Goal: Task Accomplishment & Management: Manage account settings

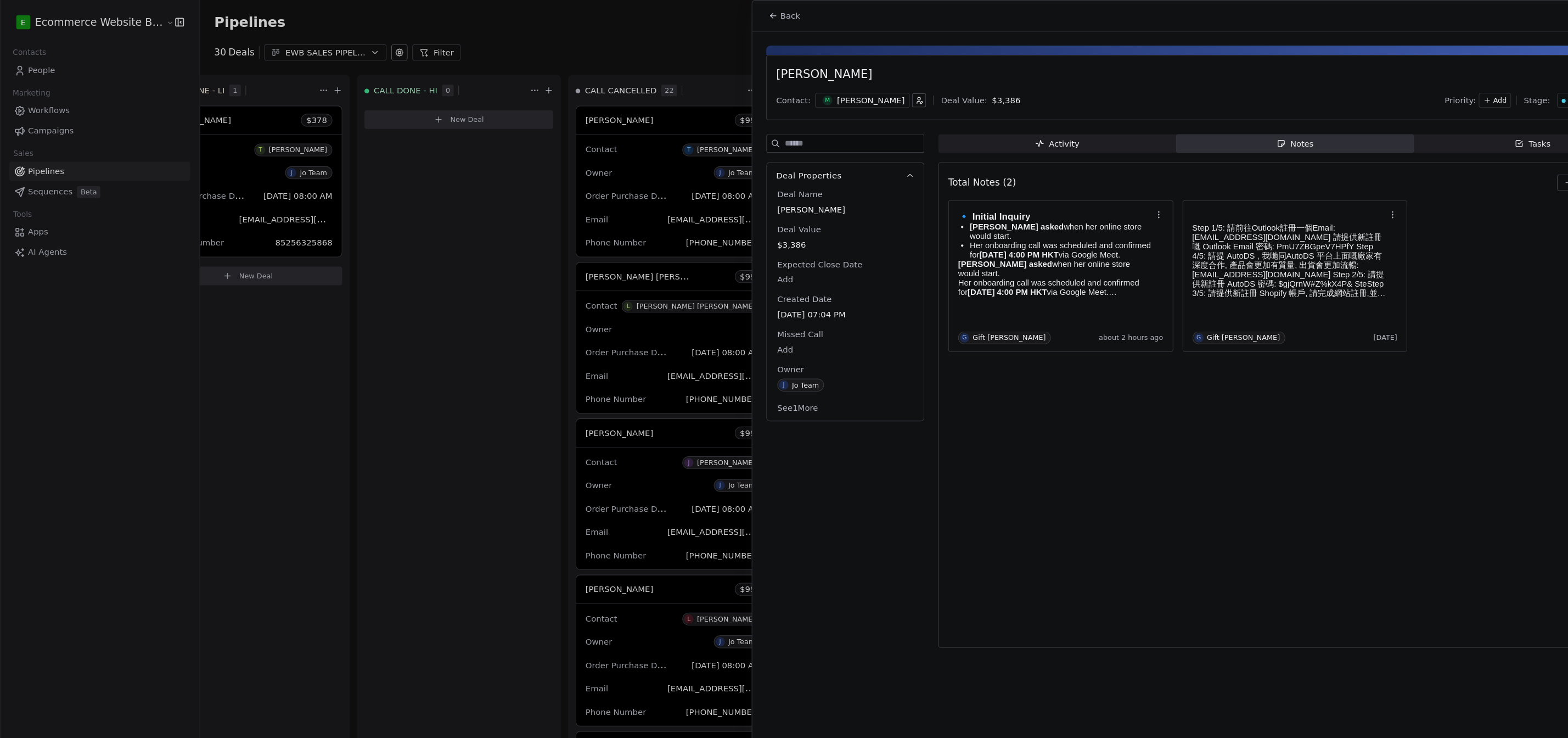
scroll to position [0, 606]
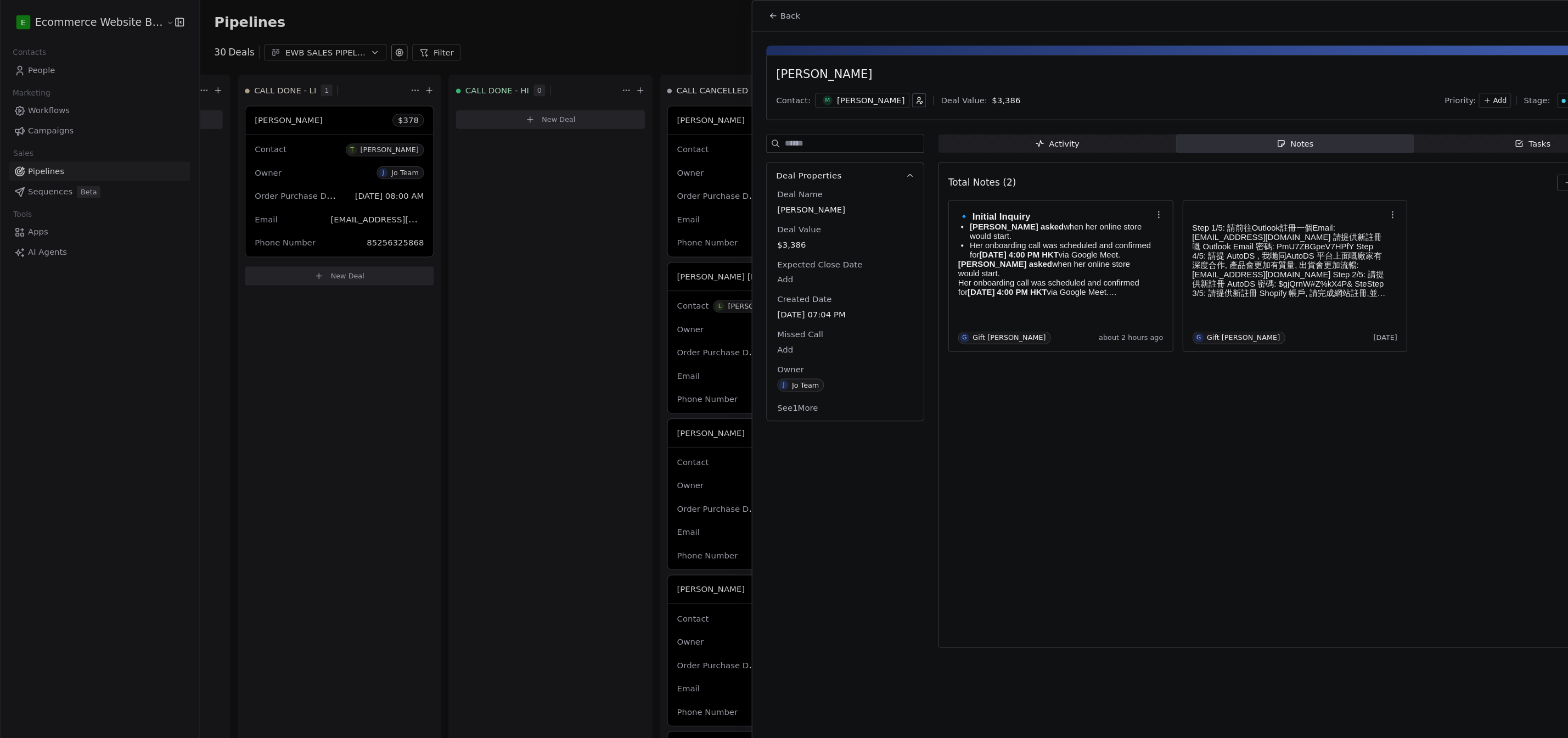
click at [47, 57] on div at bounding box center [784, 369] width 1568 height 738
click at [56, 64] on div at bounding box center [784, 369] width 1568 height 738
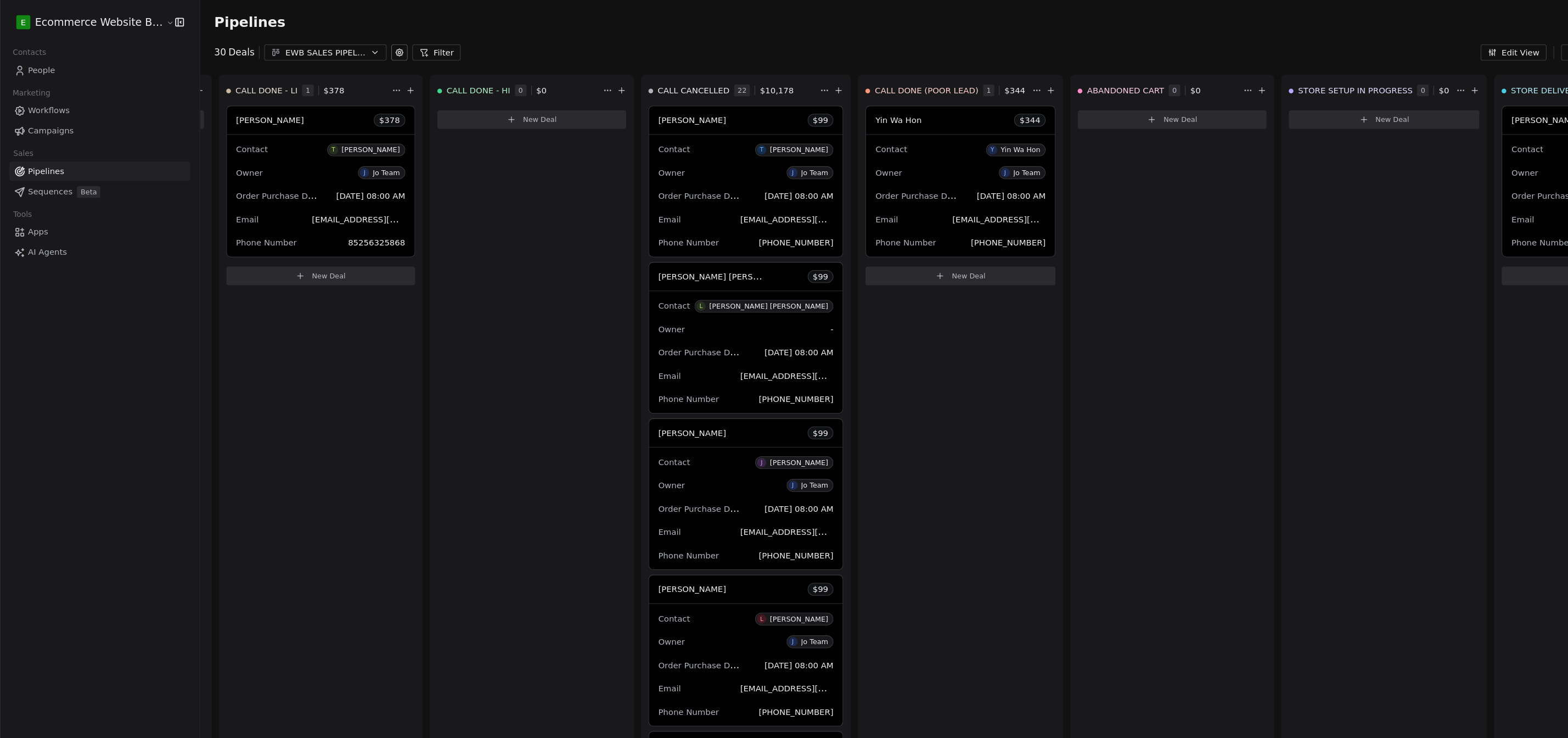
click at [35, 63] on span "People" at bounding box center [39, 65] width 26 height 12
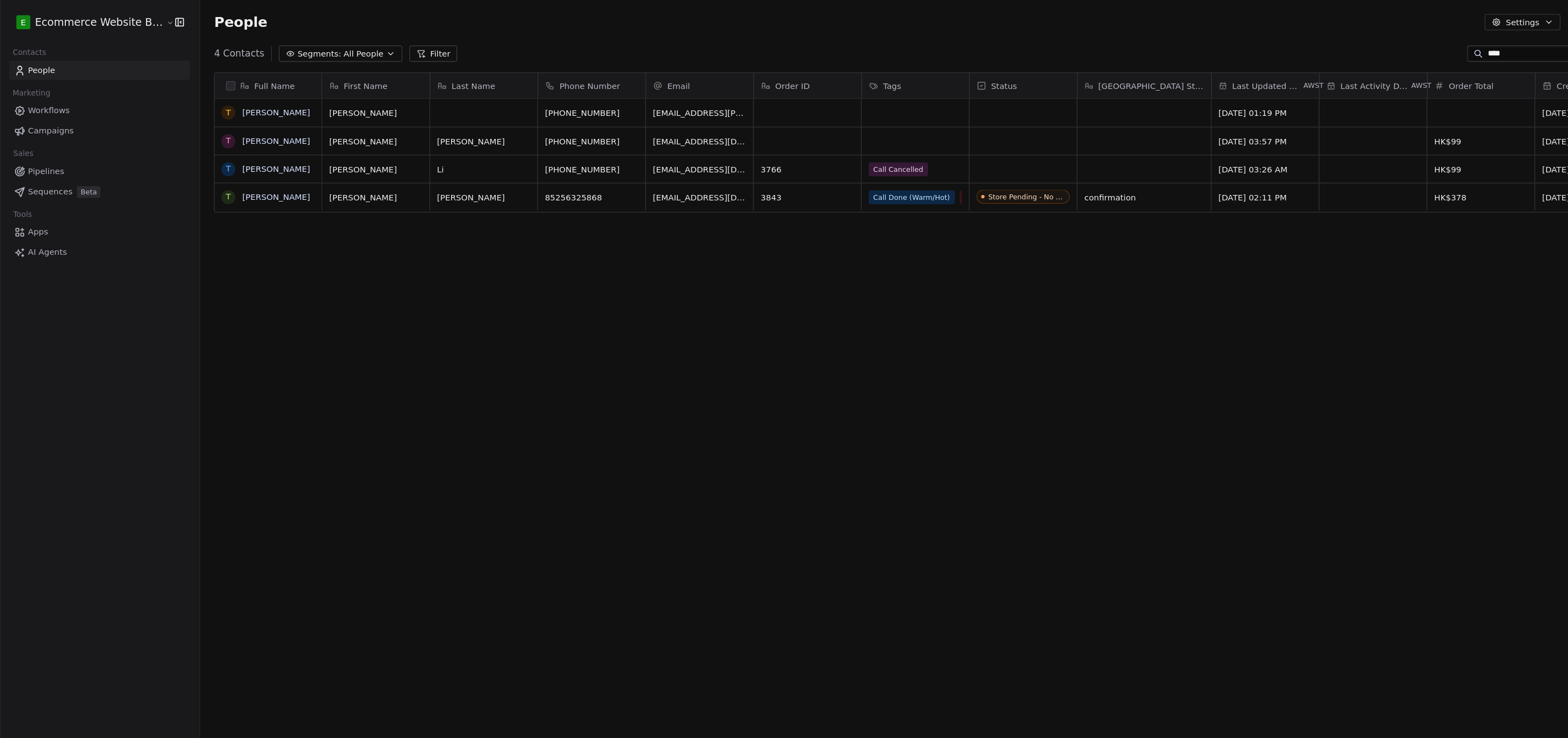
scroll to position [648, 1387]
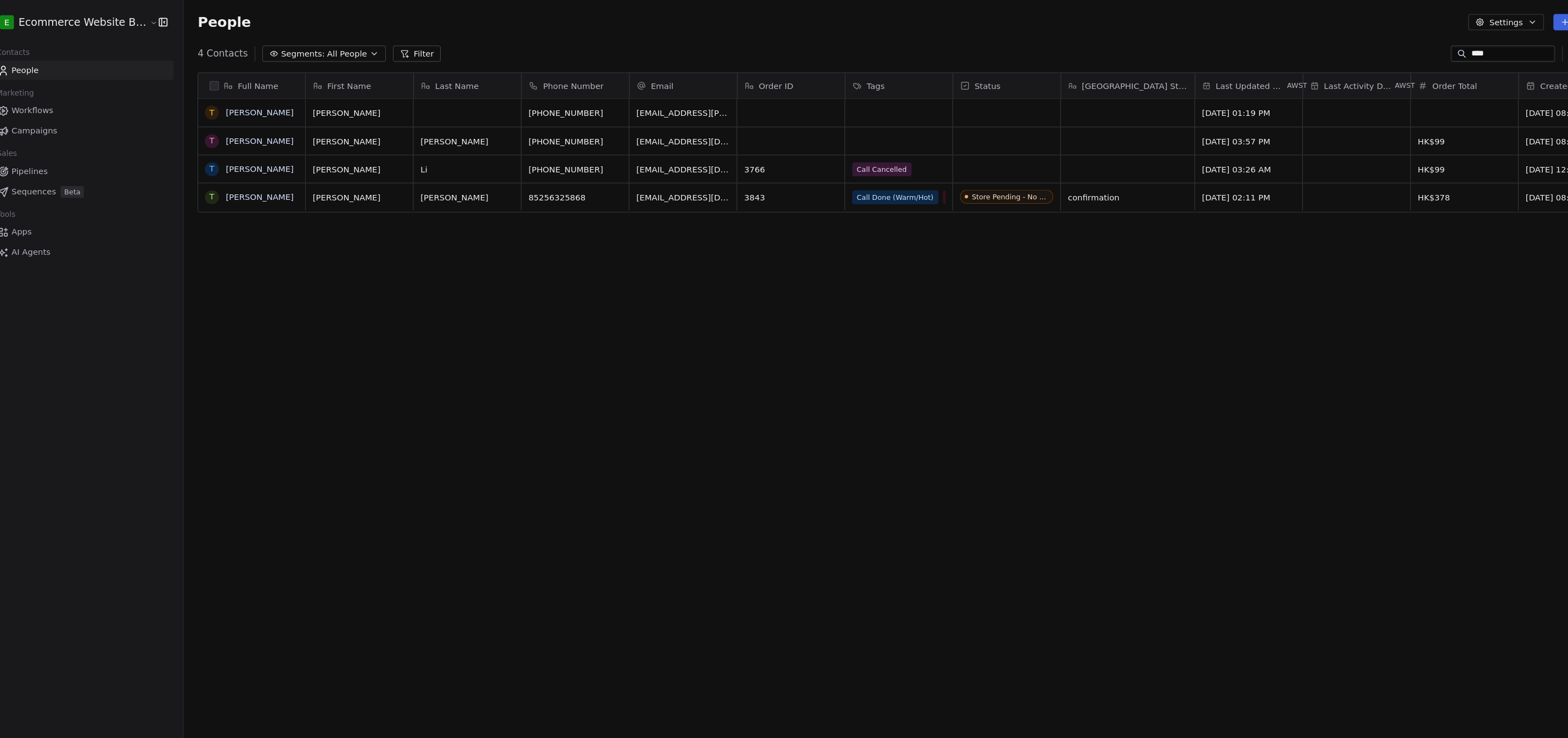
click at [691, 43] on div "****" at bounding box center [1430, 50] width 99 height 15
click at [691, 46] on input "****" at bounding box center [1439, 50] width 77 height 11
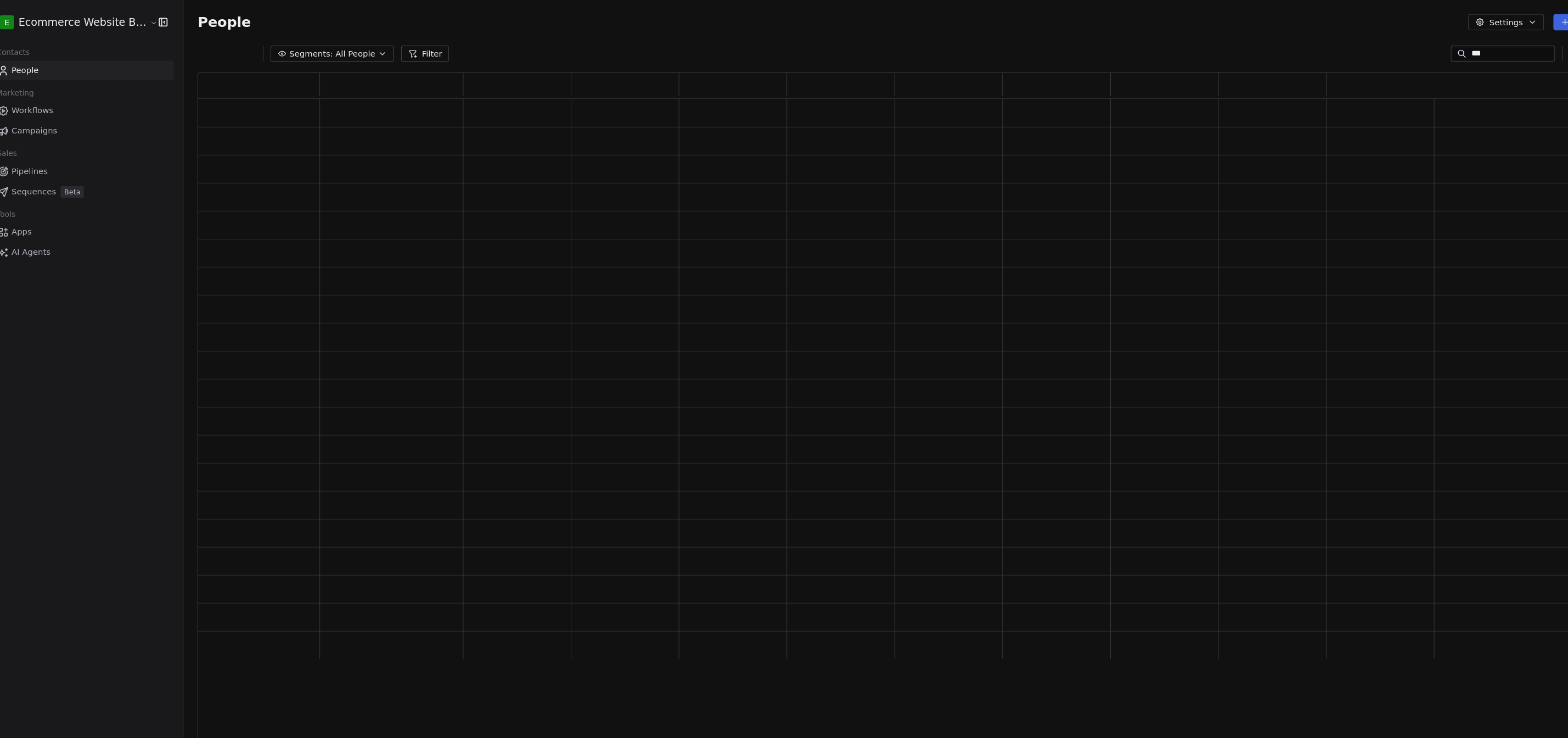
scroll to position [621, 1361]
type input "*"
click at [691, 52] on div "Segments: All People Filter Edit View" at bounding box center [878, 51] width 1380 height 18
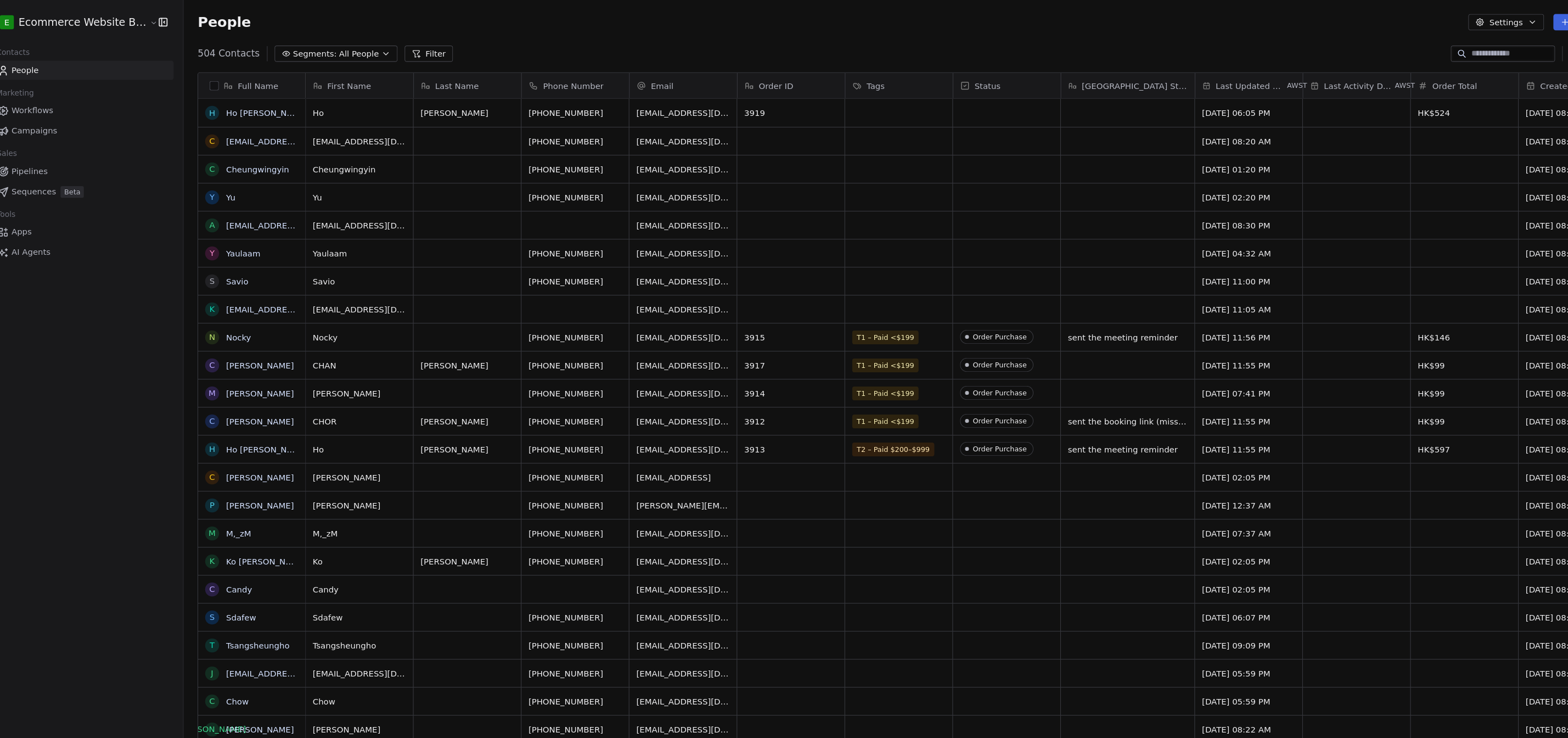
scroll to position [648, 1387]
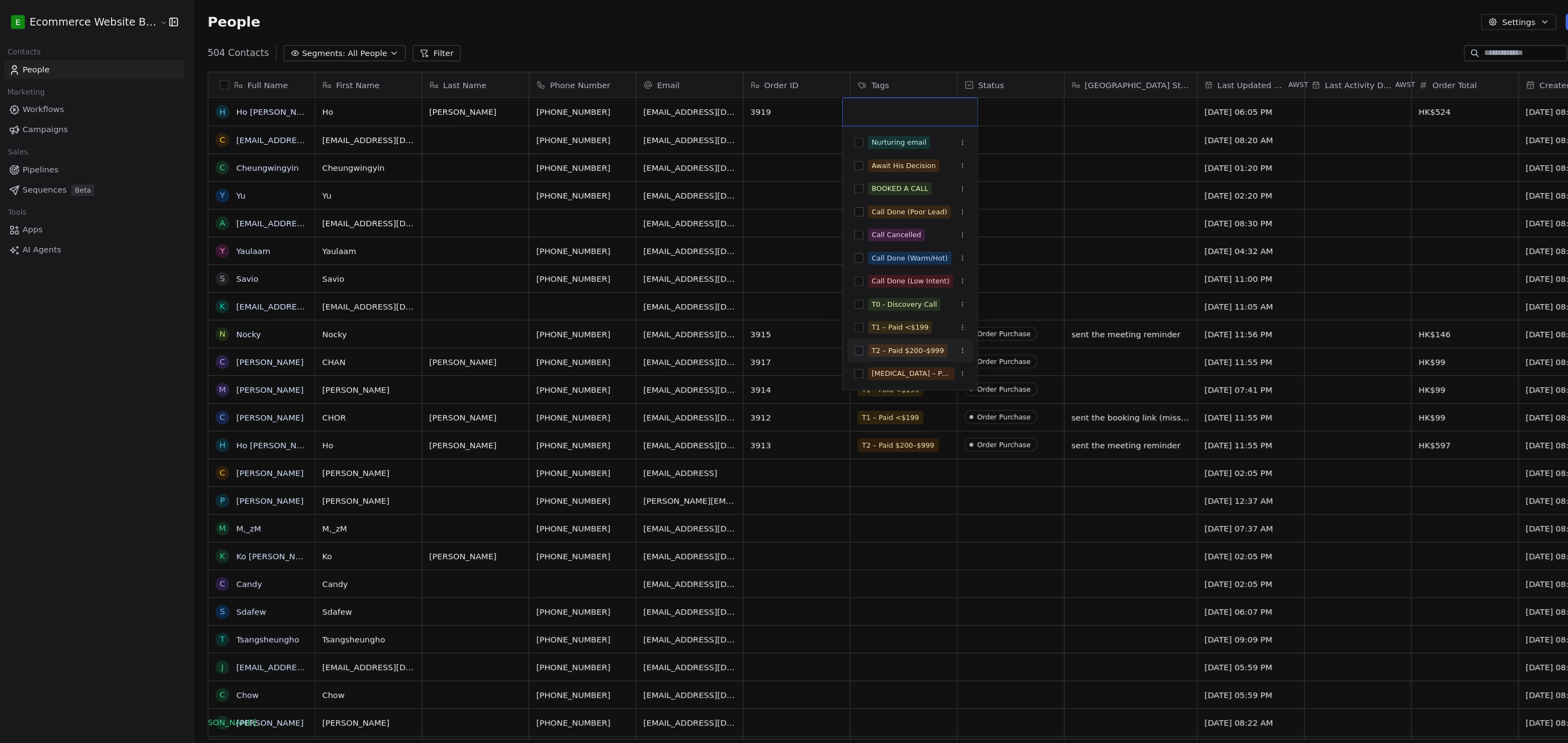
click at [685, 328] on button "Suggestions" at bounding box center [813, 330] width 9 height 9
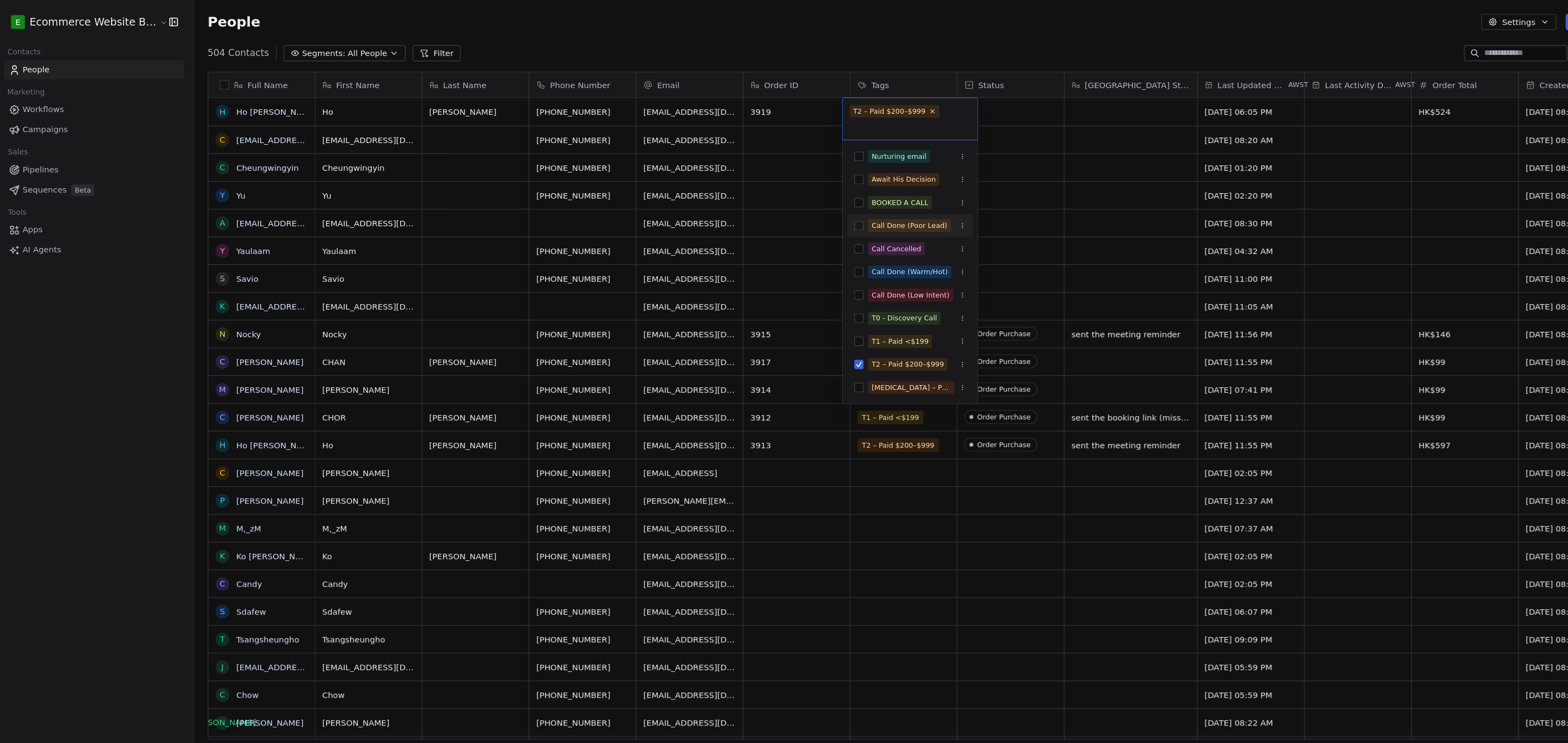
click at [685, 111] on html "E Ecommerce Website Builder Contacts People Marketing Workflows Campaigns Sales…" at bounding box center [784, 374] width 1568 height 747
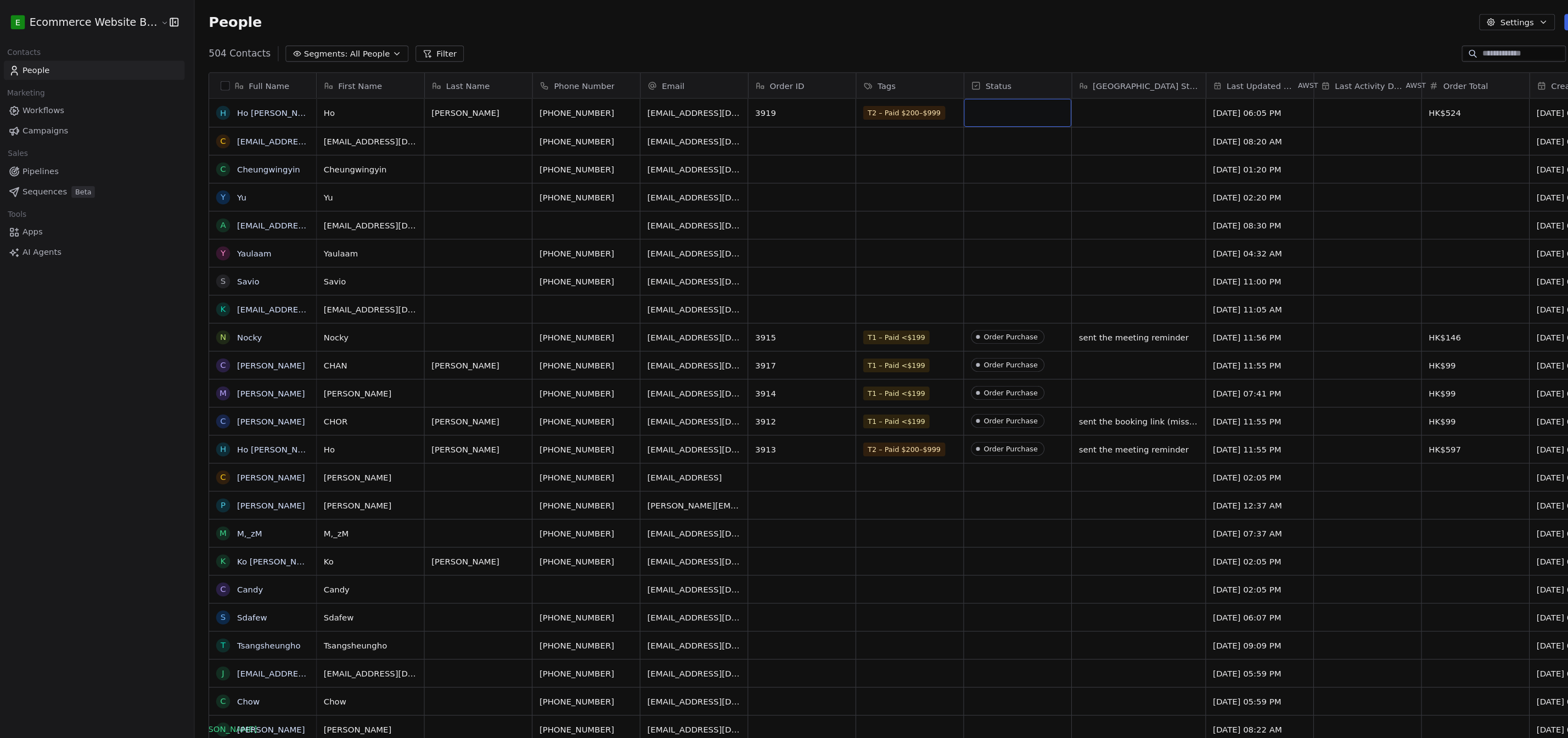
click at [691, 112] on div "grid" at bounding box center [963, 106] width 101 height 26
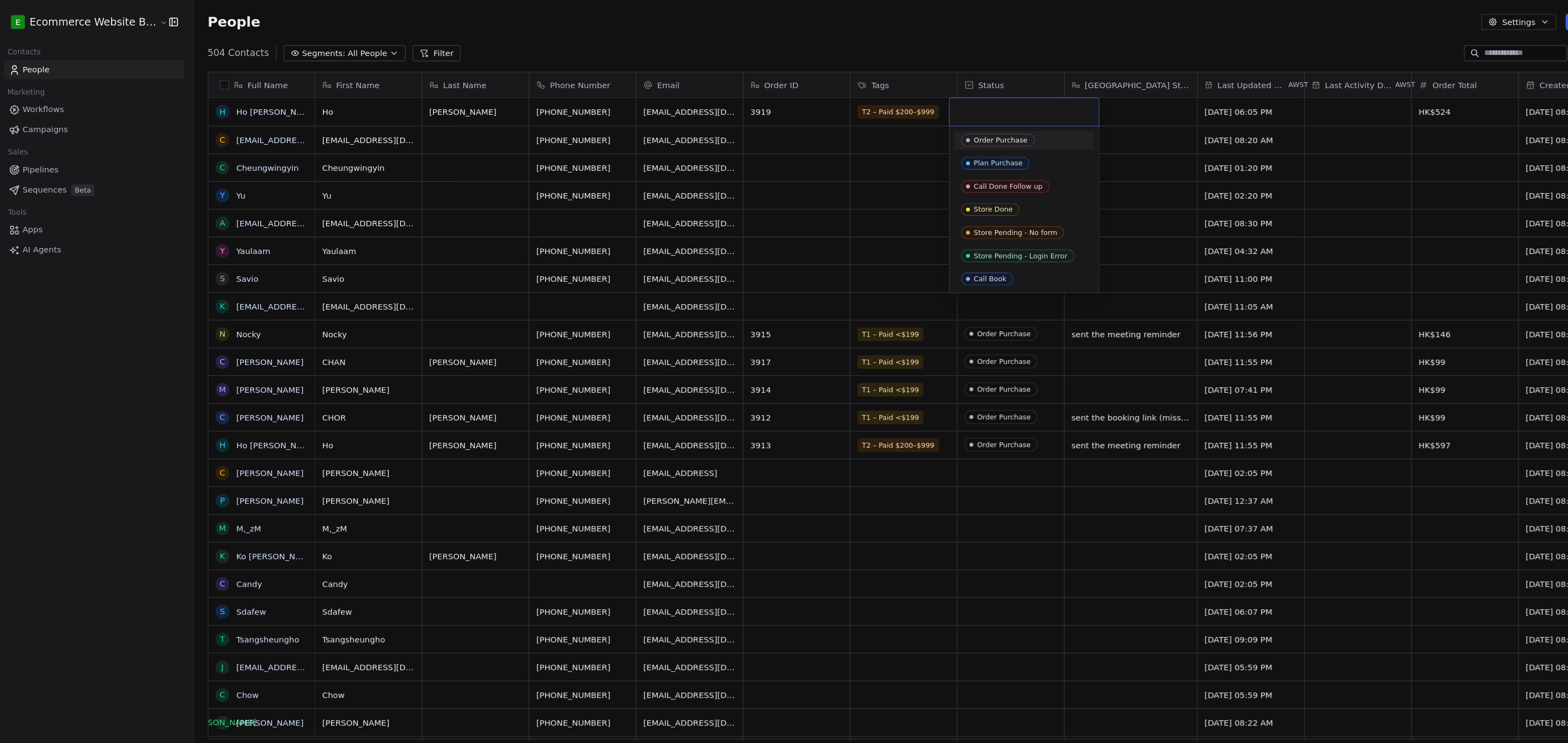
click at [685, 134] on div "Order Purchase" at bounding box center [946, 132] width 51 height 8
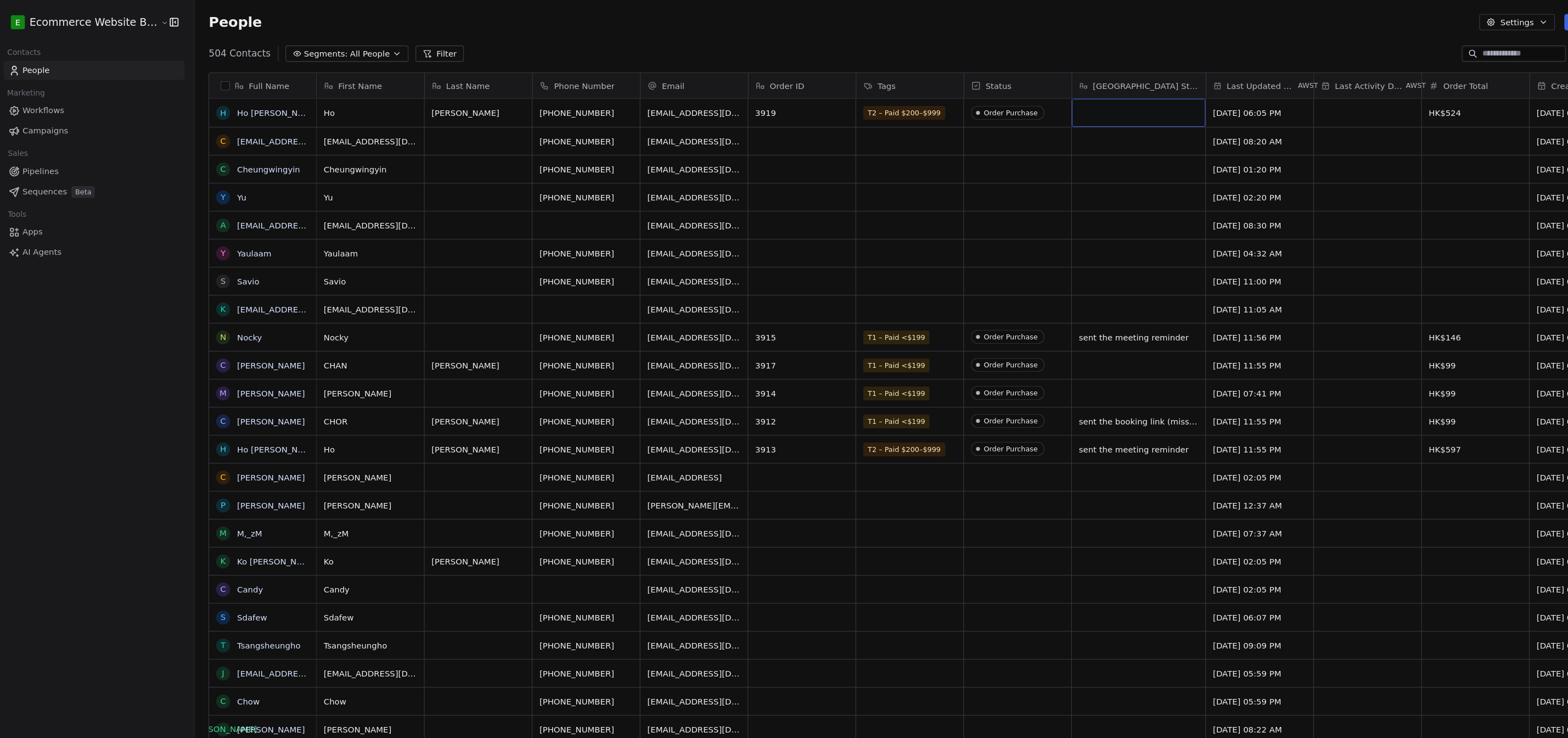
click at [691, 109] on div "grid" at bounding box center [1077, 106] width 125 height 26
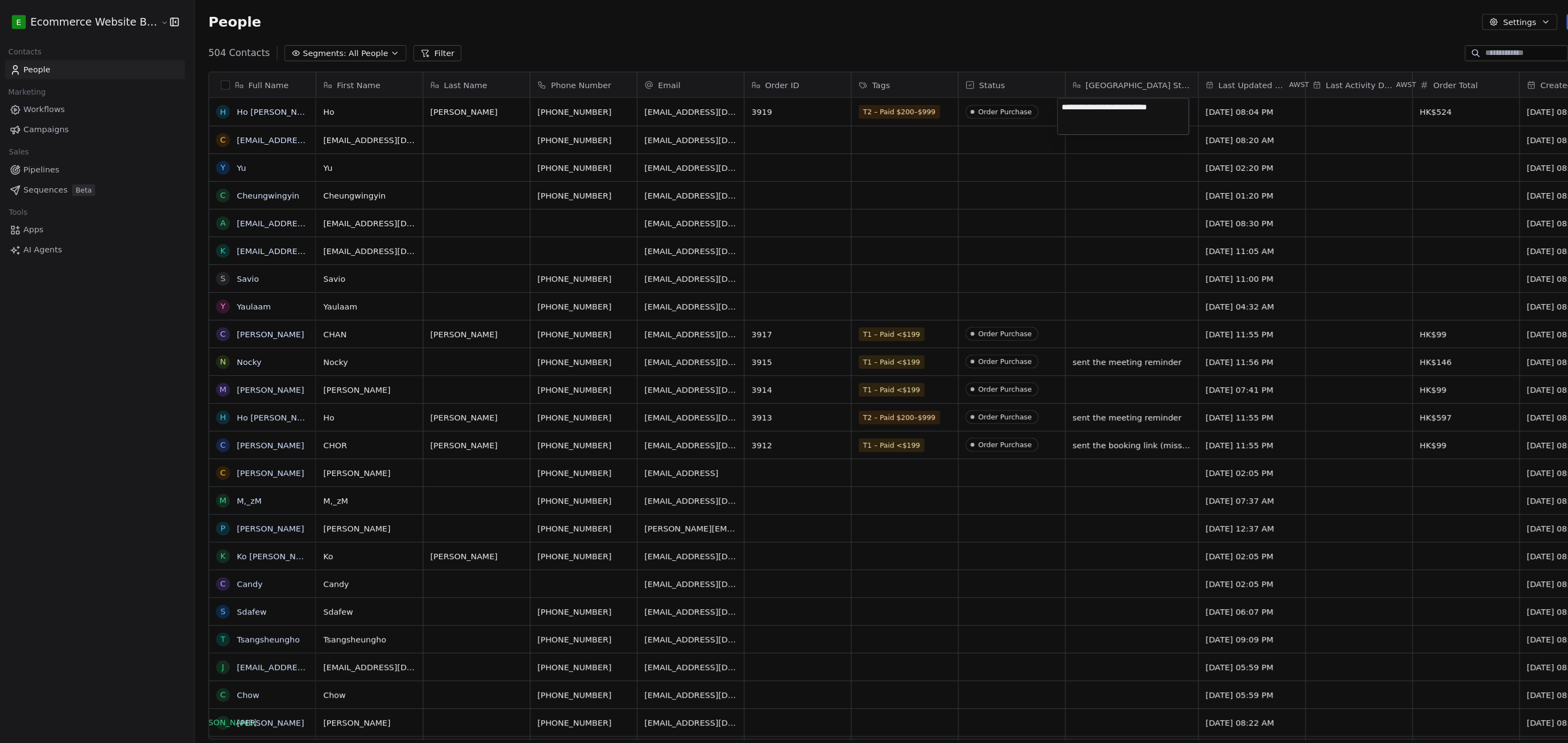
type textarea "**********"
click at [685, 205] on html "E Ecommerce Website Builder Contacts People Marketing Workflows Campaigns Sales…" at bounding box center [784, 374] width 1568 height 747
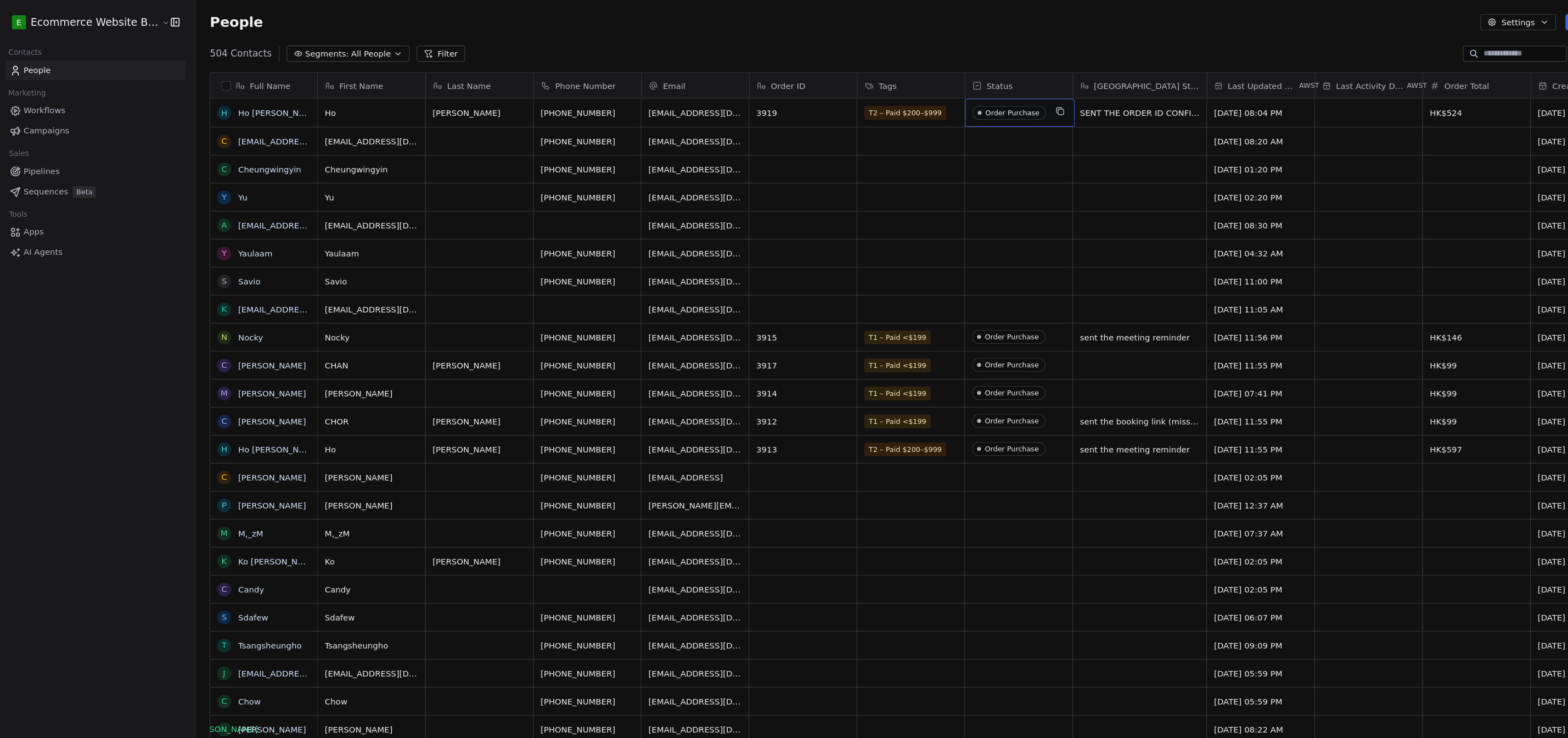
click at [691, 110] on span "Order Purchase" at bounding box center [954, 106] width 69 height 13
click at [691, 105] on div "Order Purchase" at bounding box center [957, 106] width 50 height 8
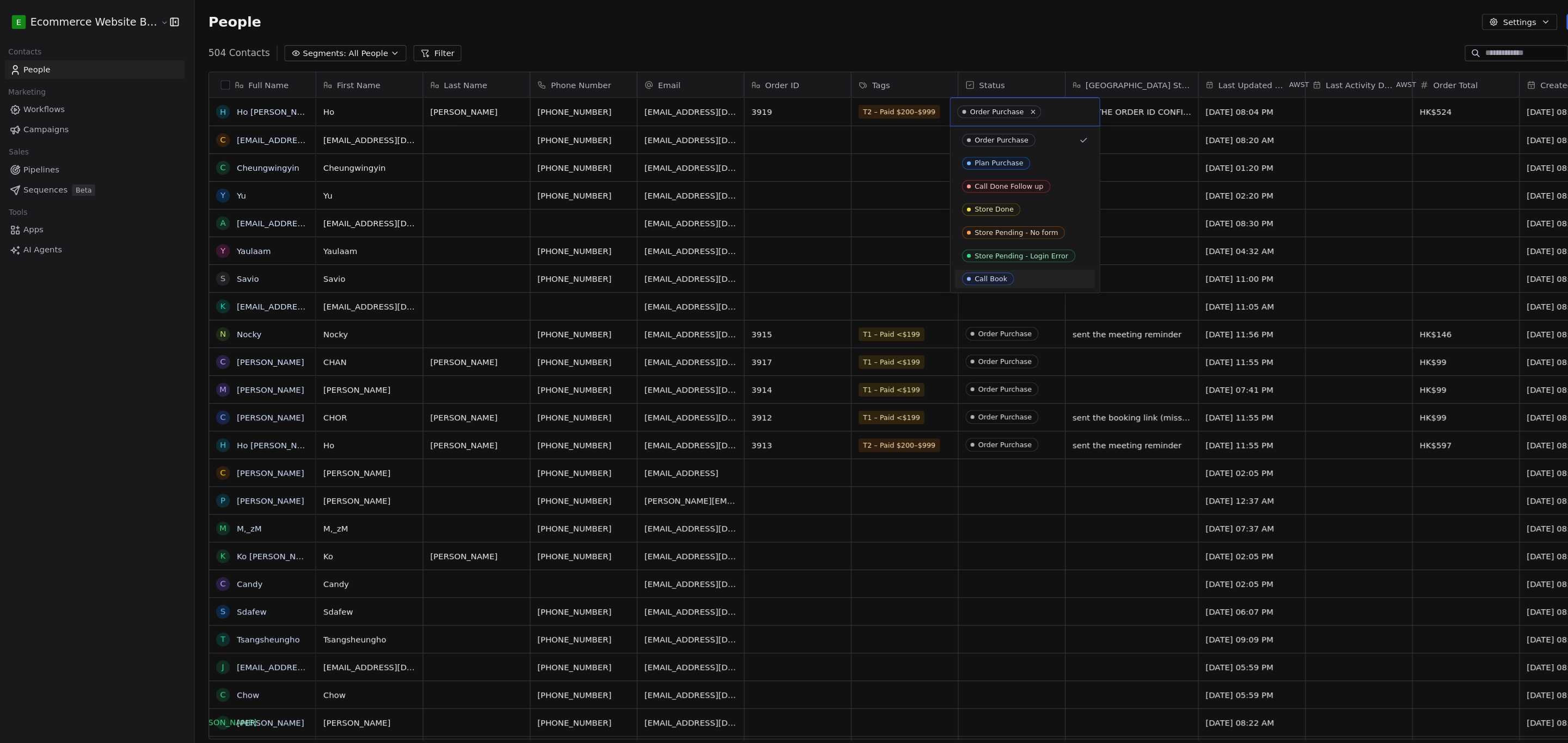
click at [685, 258] on span "Call Book" at bounding box center [933, 262] width 49 height 12
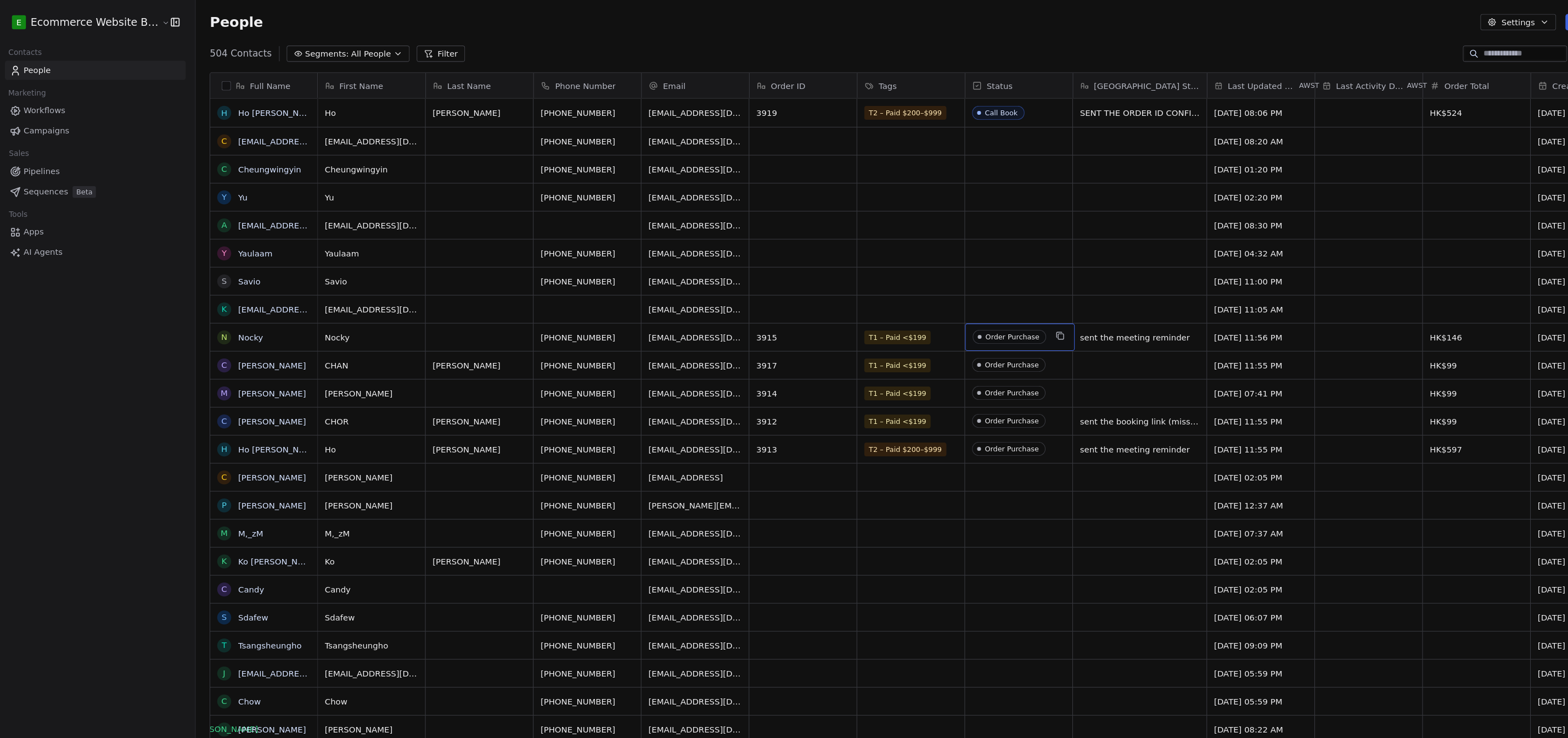
click at [691, 322] on span "Order Purchase" at bounding box center [954, 316] width 69 height 13
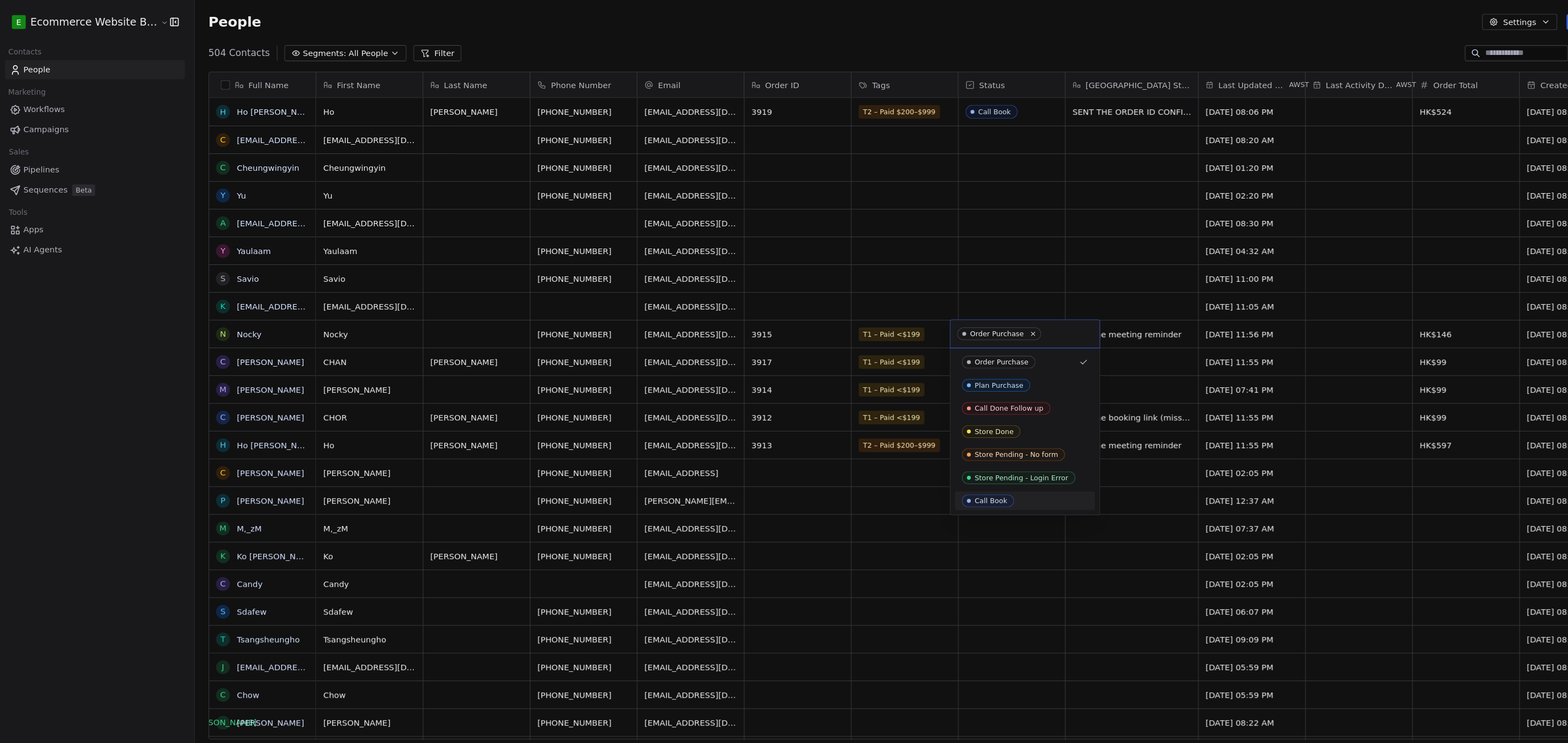
click at [685, 473] on div "Call Book" at bounding box center [936, 471] width 30 height 8
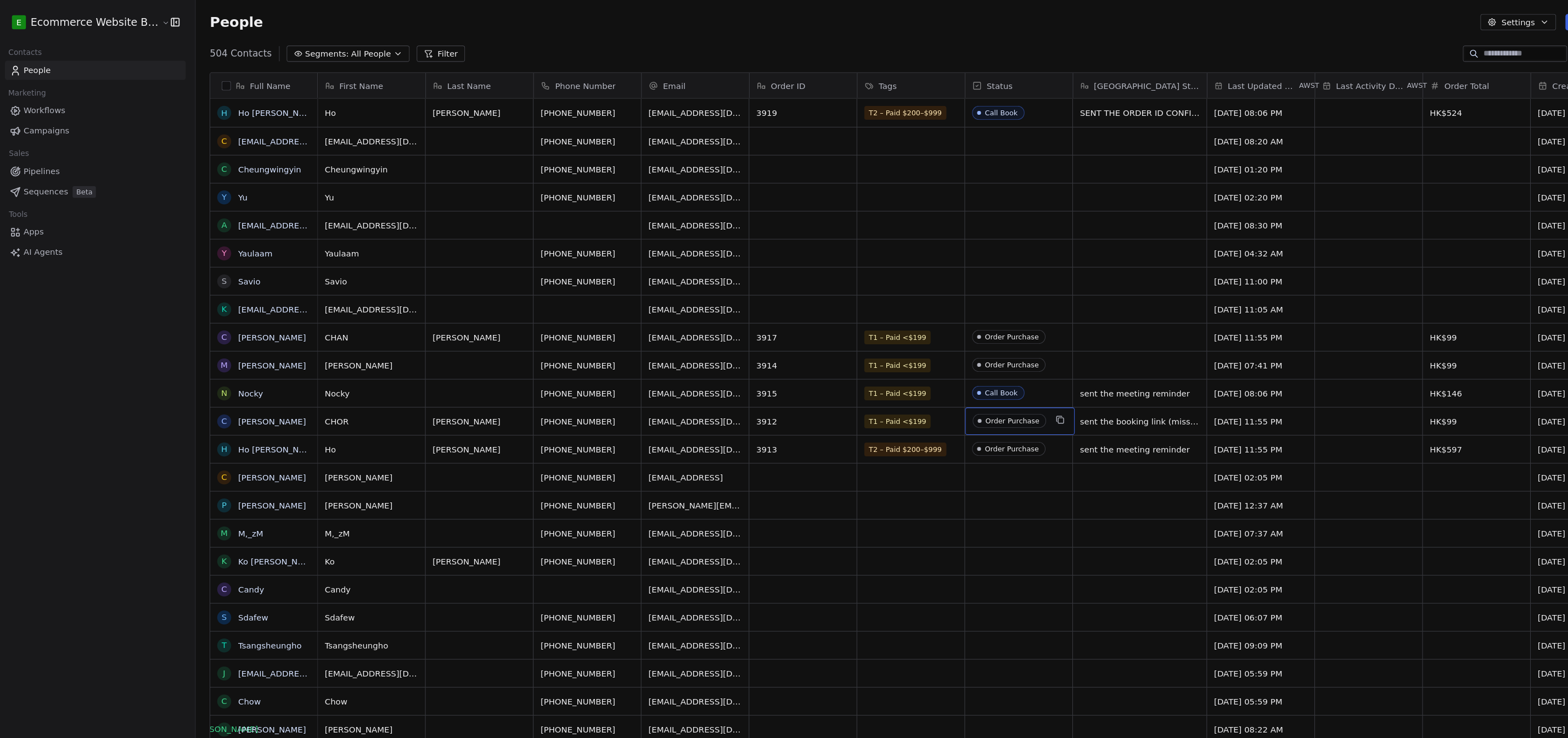
click at [691, 398] on div "Order Purchase" at bounding box center [957, 396] width 50 height 8
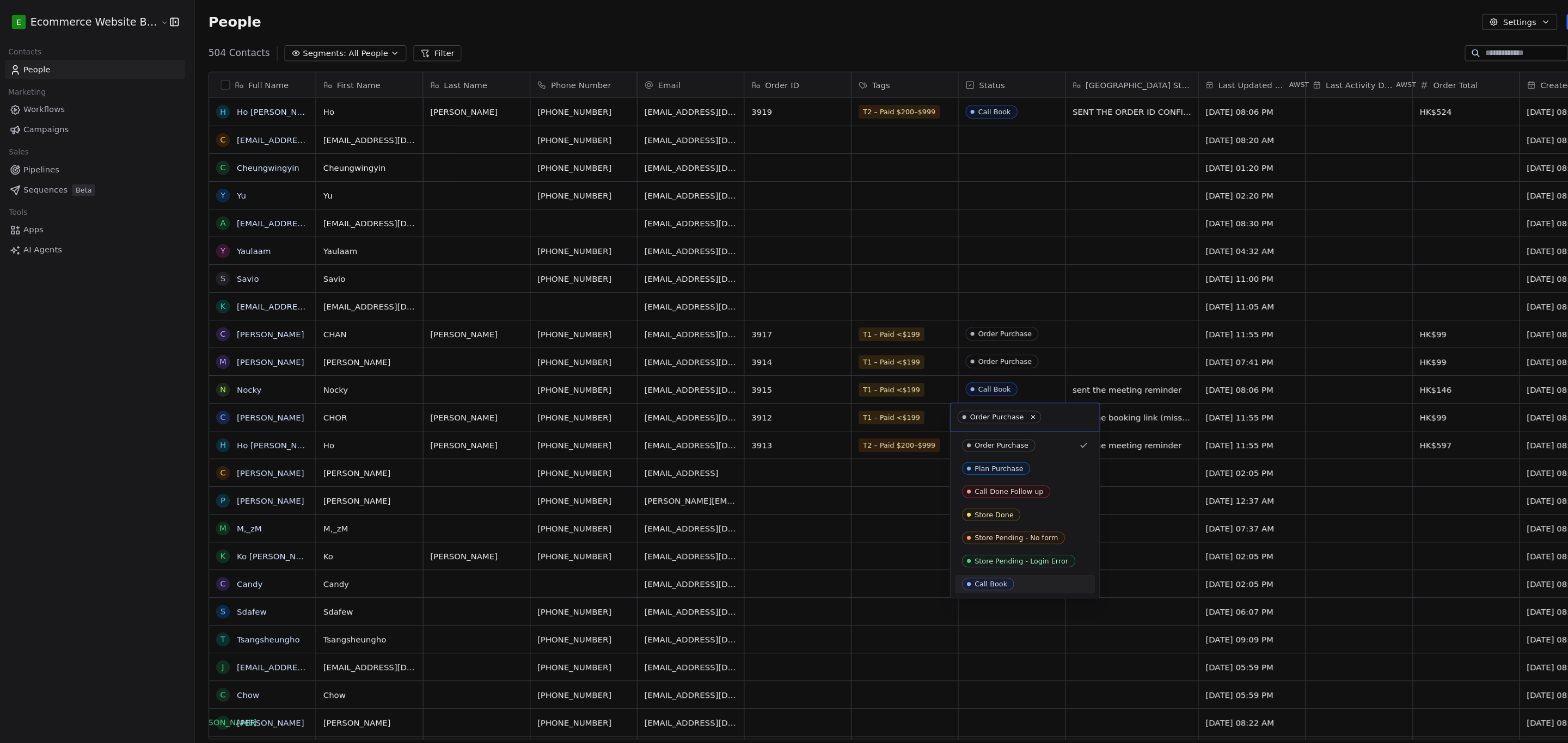
click at [685, 548] on div "Call Book" at bounding box center [936, 549] width 30 height 8
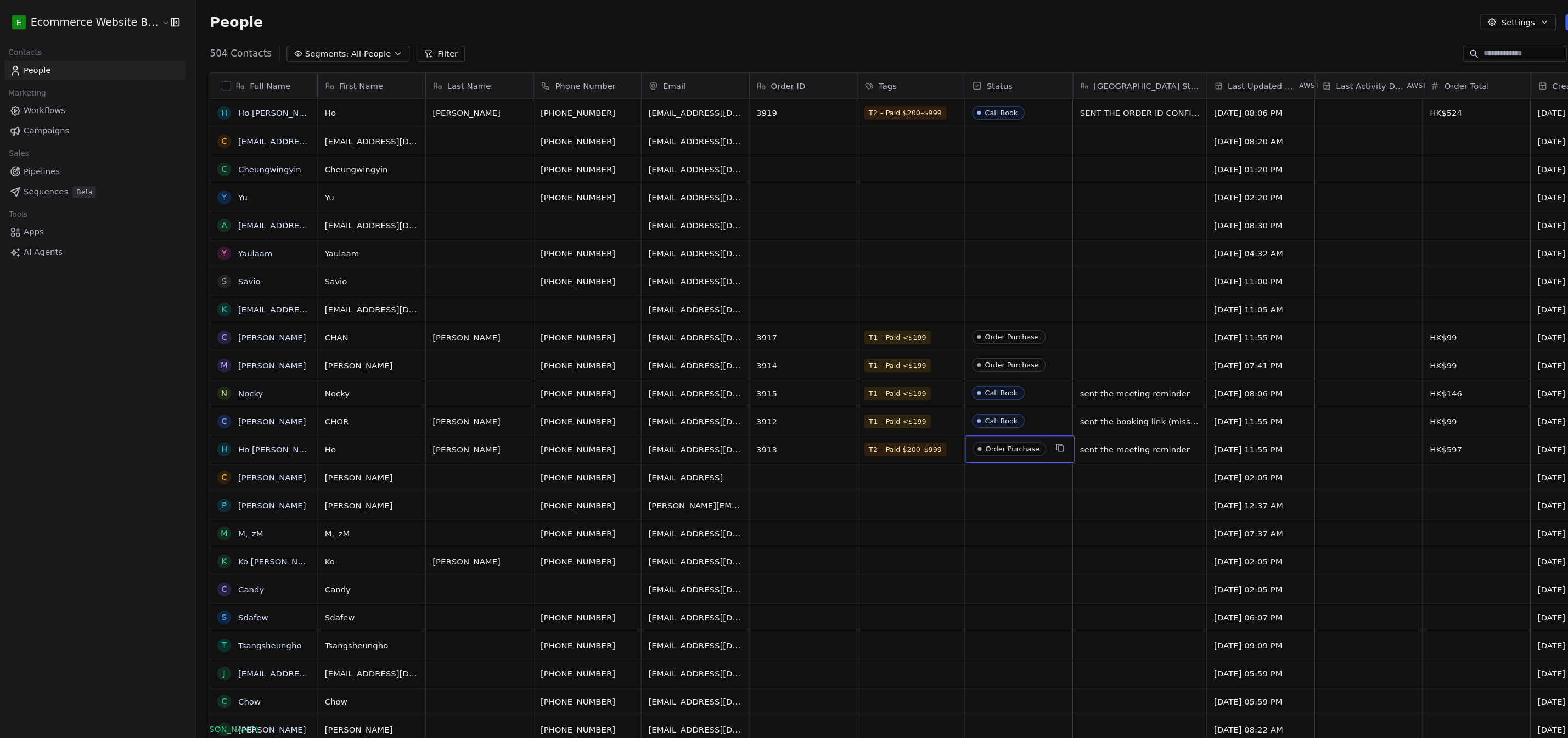
click at [691, 421] on div "Order Purchase" at bounding box center [957, 422] width 50 height 8
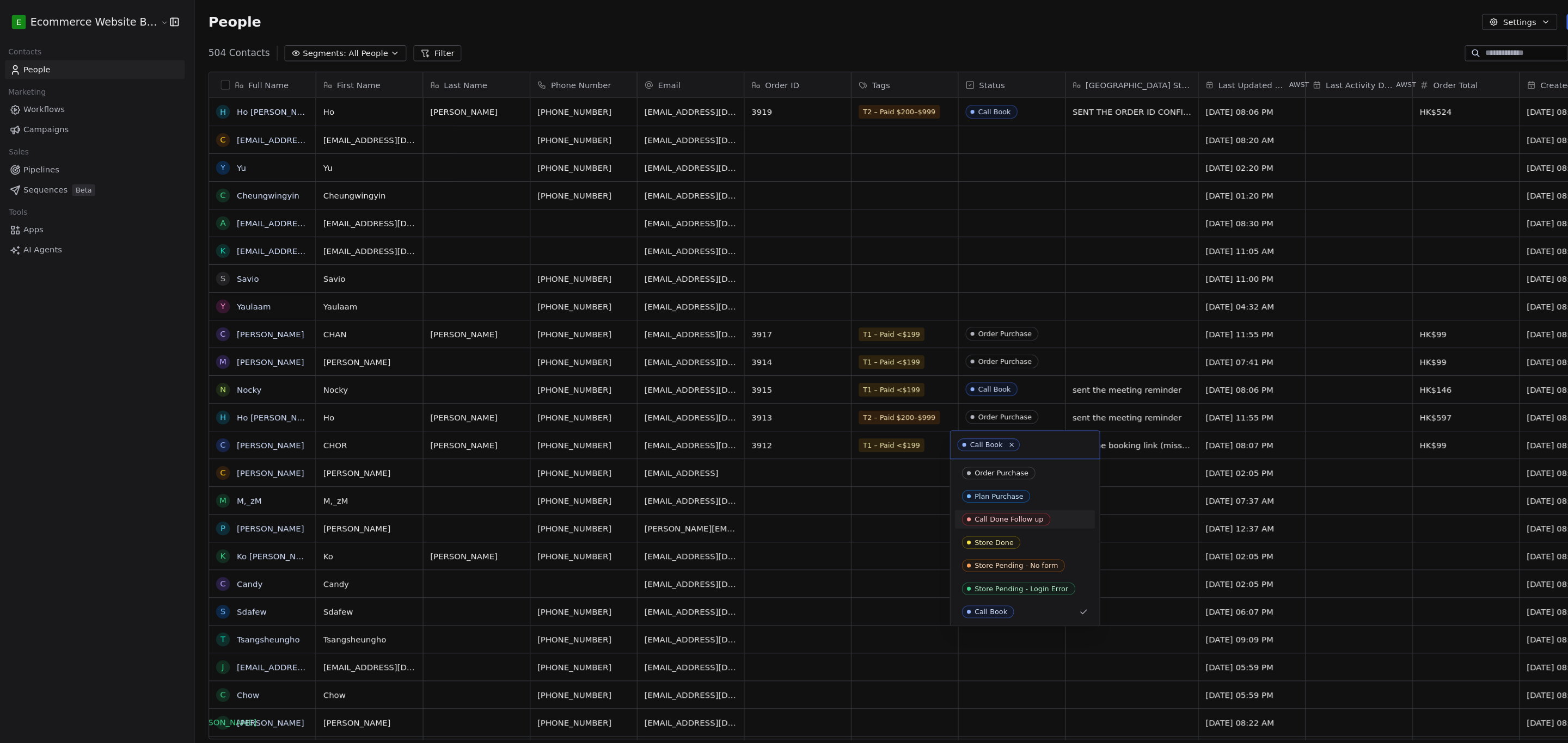
click at [685, 487] on div "Call Done Follow up" at bounding box center [953, 489] width 65 height 8
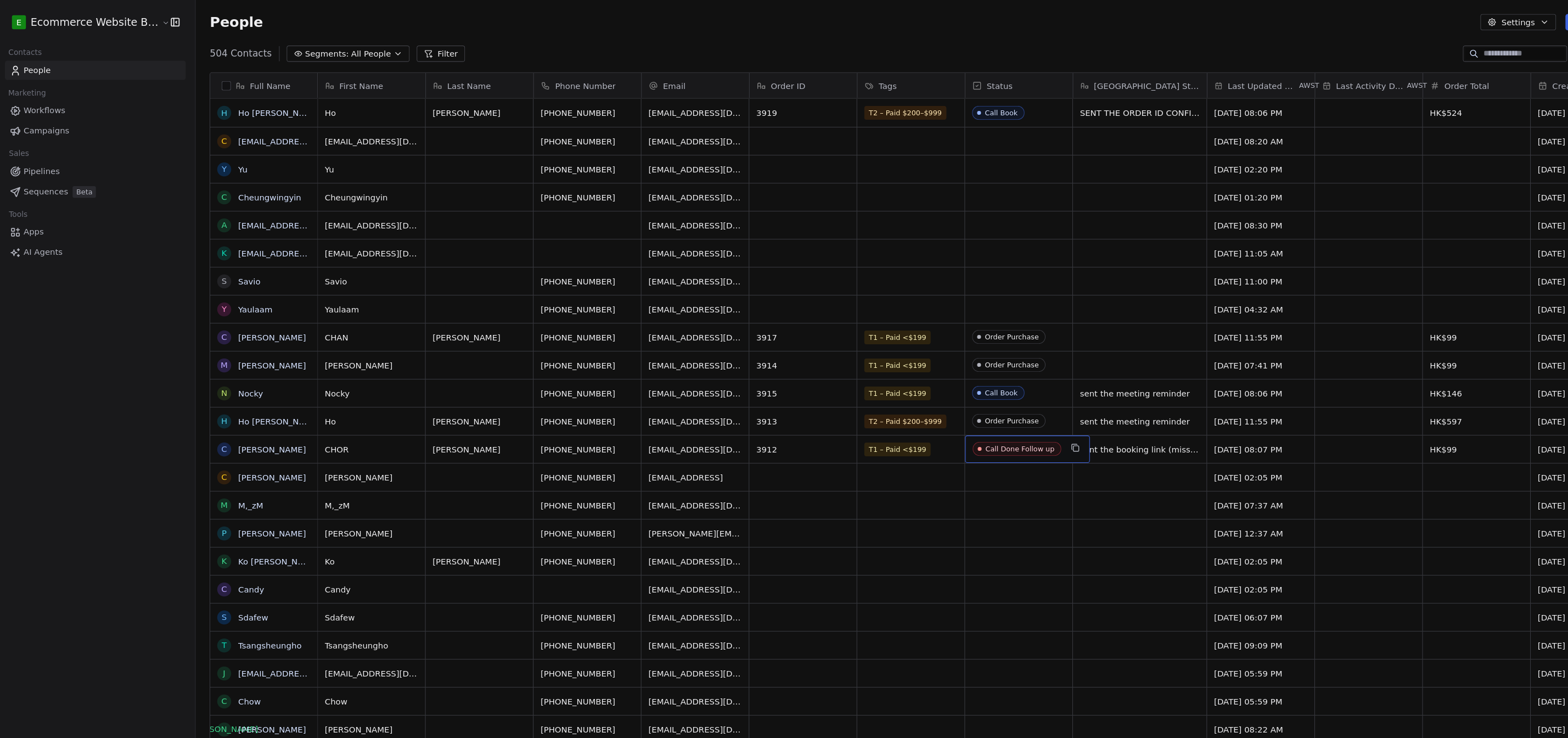
click at [691, 425] on div "Call Done Follow up" at bounding box center [964, 422] width 64 height 8
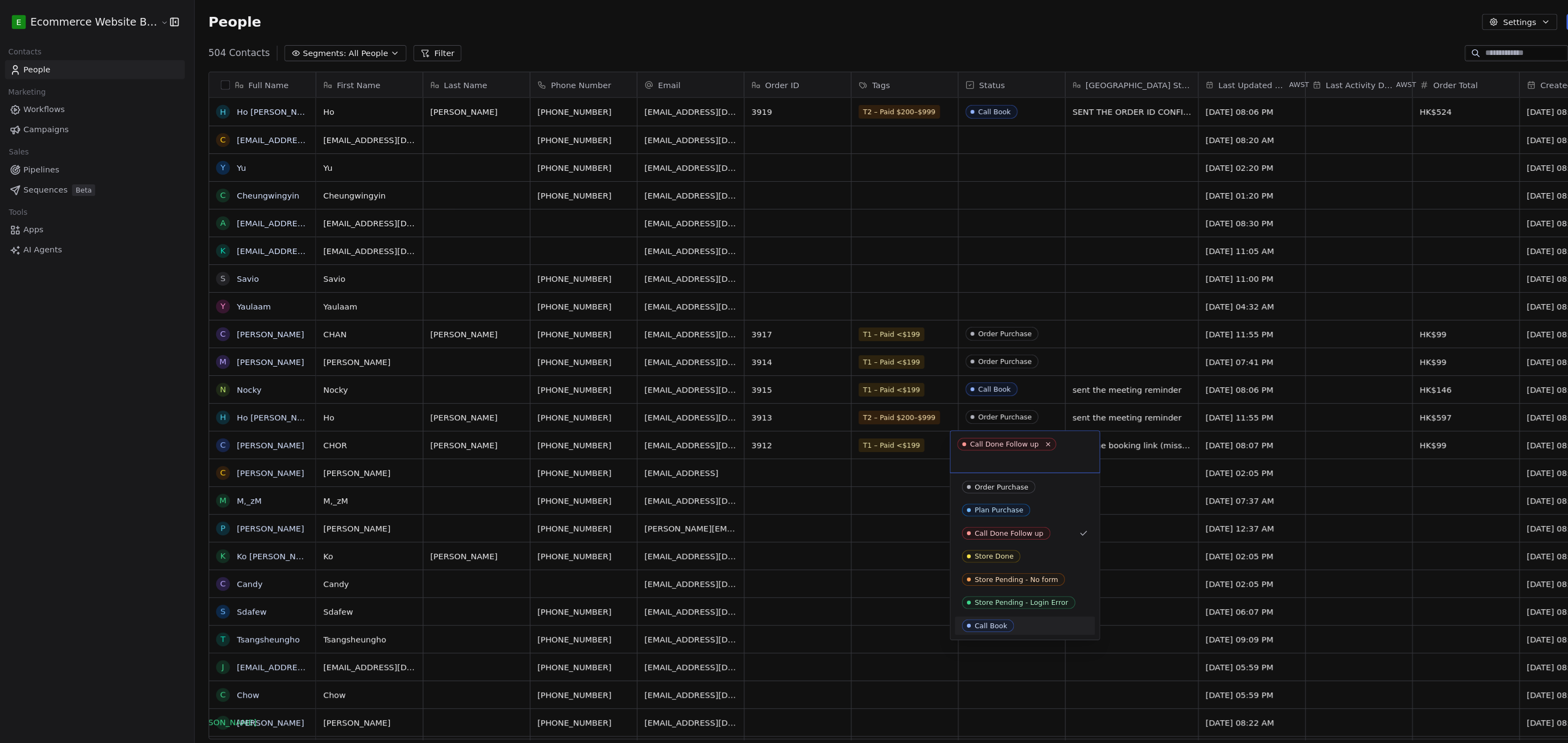
click at [685, 509] on html "E Ecommerce Website Builder Contacts People Marketing Workflows Campaigns Sales…" at bounding box center [784, 374] width 1568 height 747
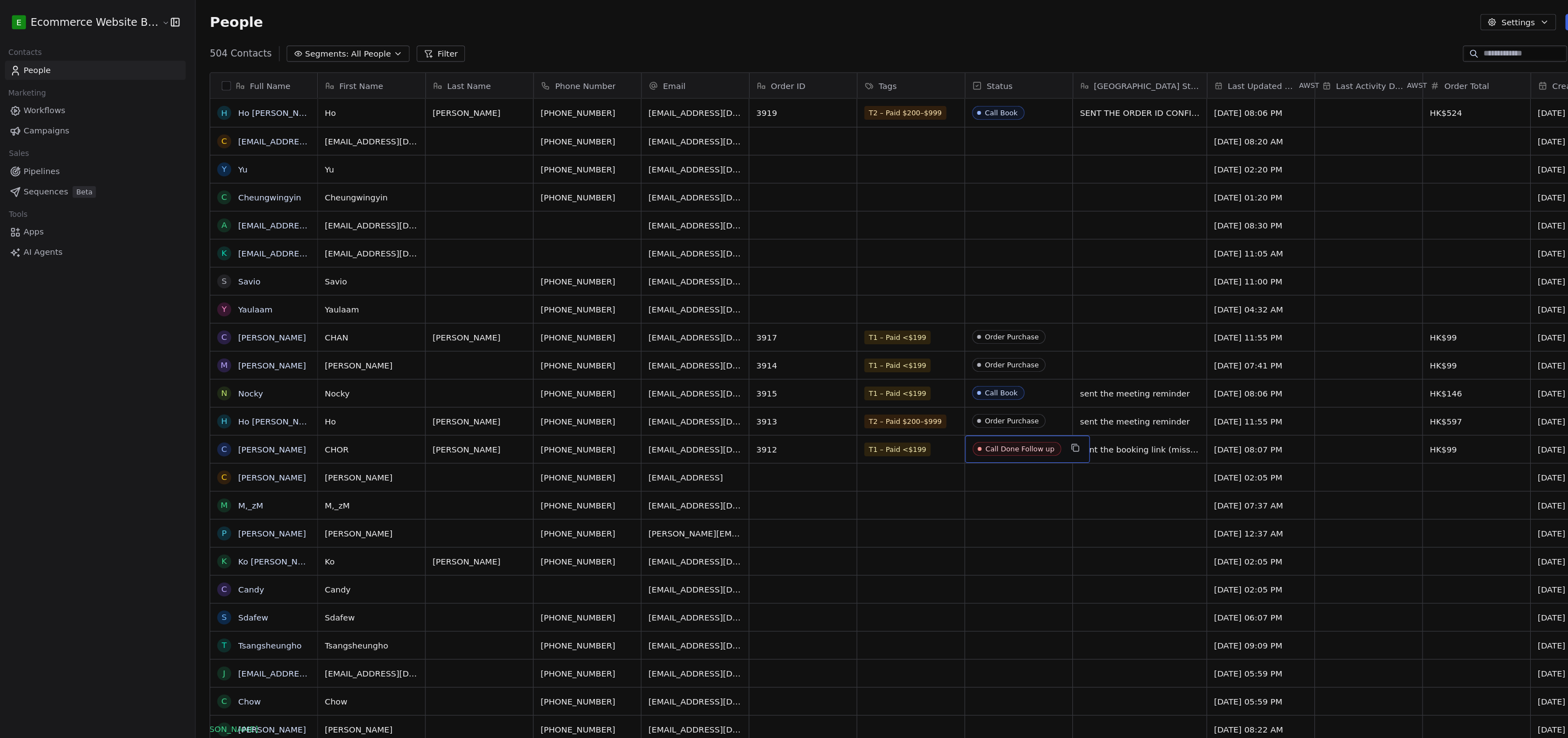
click at [691, 422] on div "Call Done Follow up" at bounding box center [964, 422] width 64 height 8
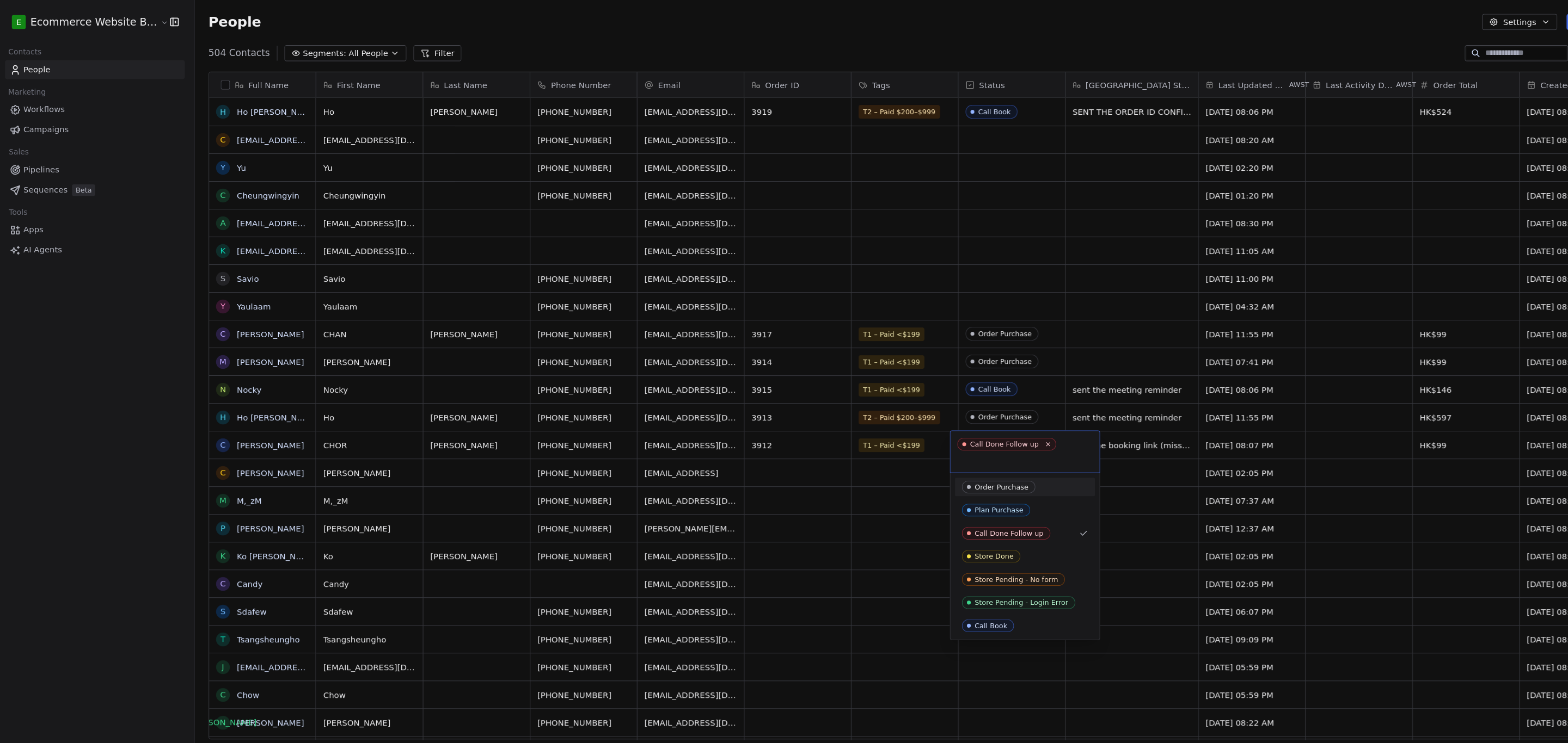
click at [685, 455] on div "Order Purchase" at bounding box center [946, 459] width 51 height 8
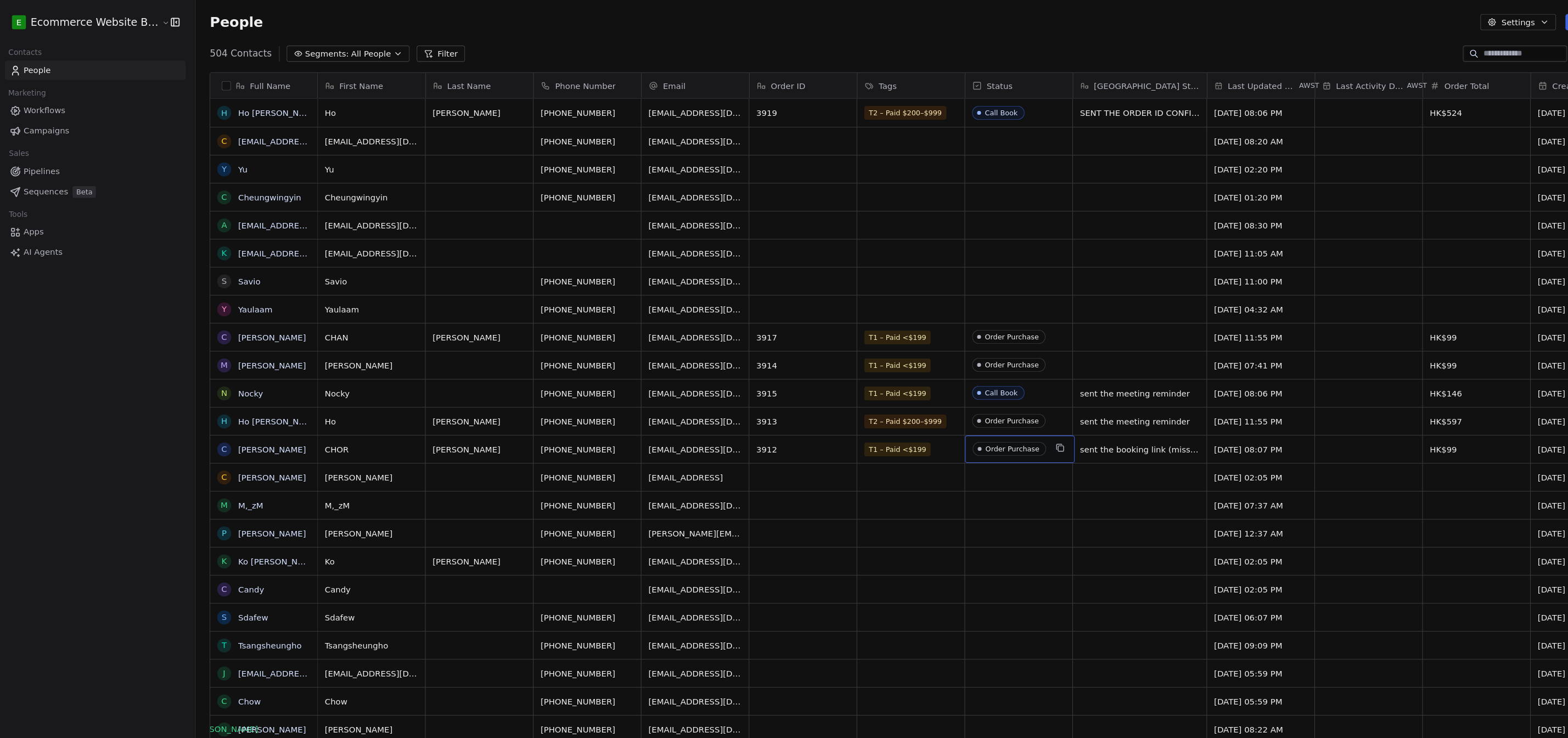
click at [691, 425] on div "Order Purchase" at bounding box center [957, 422] width 50 height 8
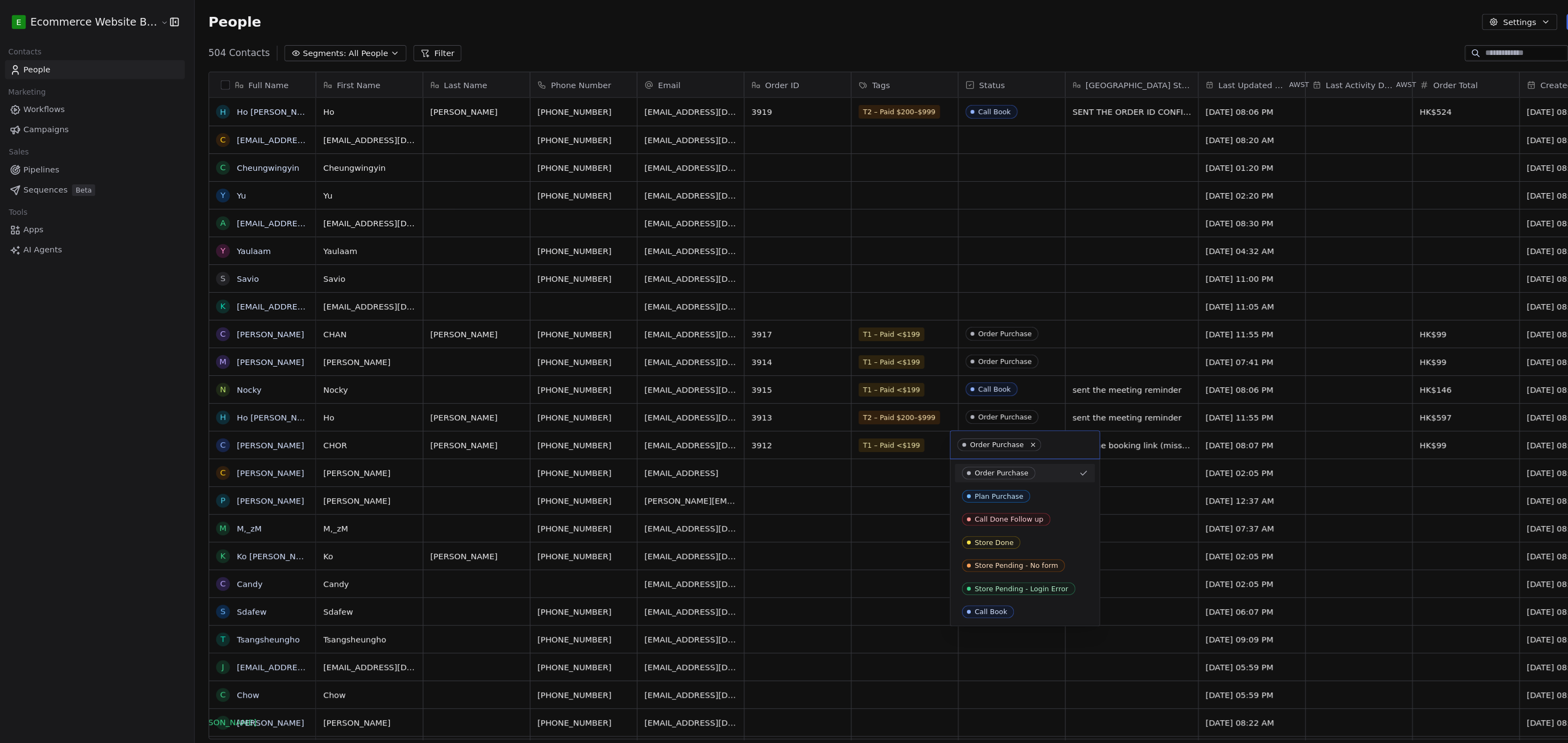
click at [685, 417] on input "text" at bounding box center [1009, 418] width 46 height 12
click at [685, 565] on div "Order Purchase Plan Purchase Call Done Follow up Store Done Store Pending - No …" at bounding box center [968, 510] width 131 height 148
click at [685, 579] on div "Call Book" at bounding box center [936, 576] width 30 height 8
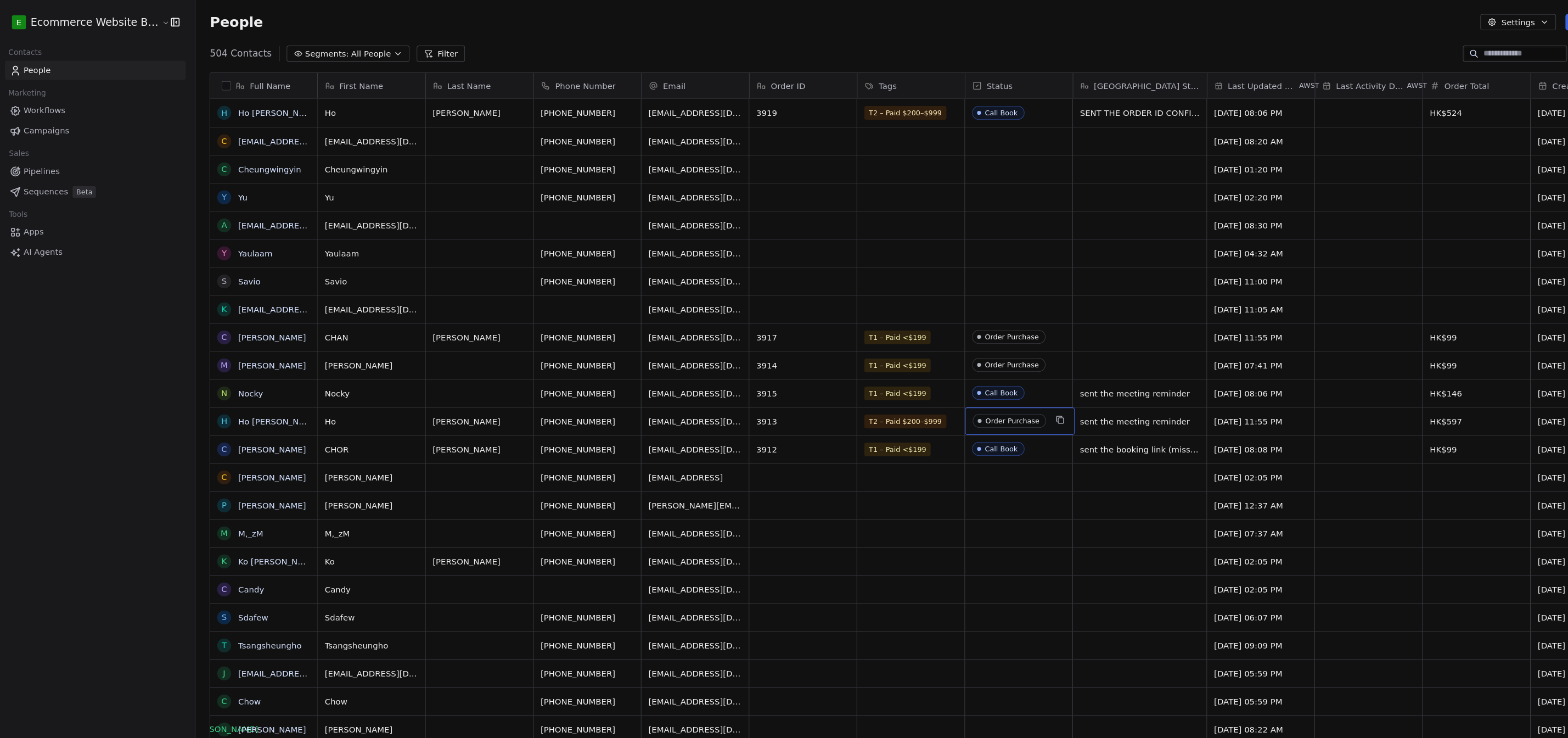
click at [691, 394] on div "Order Purchase" at bounding box center [957, 396] width 50 height 8
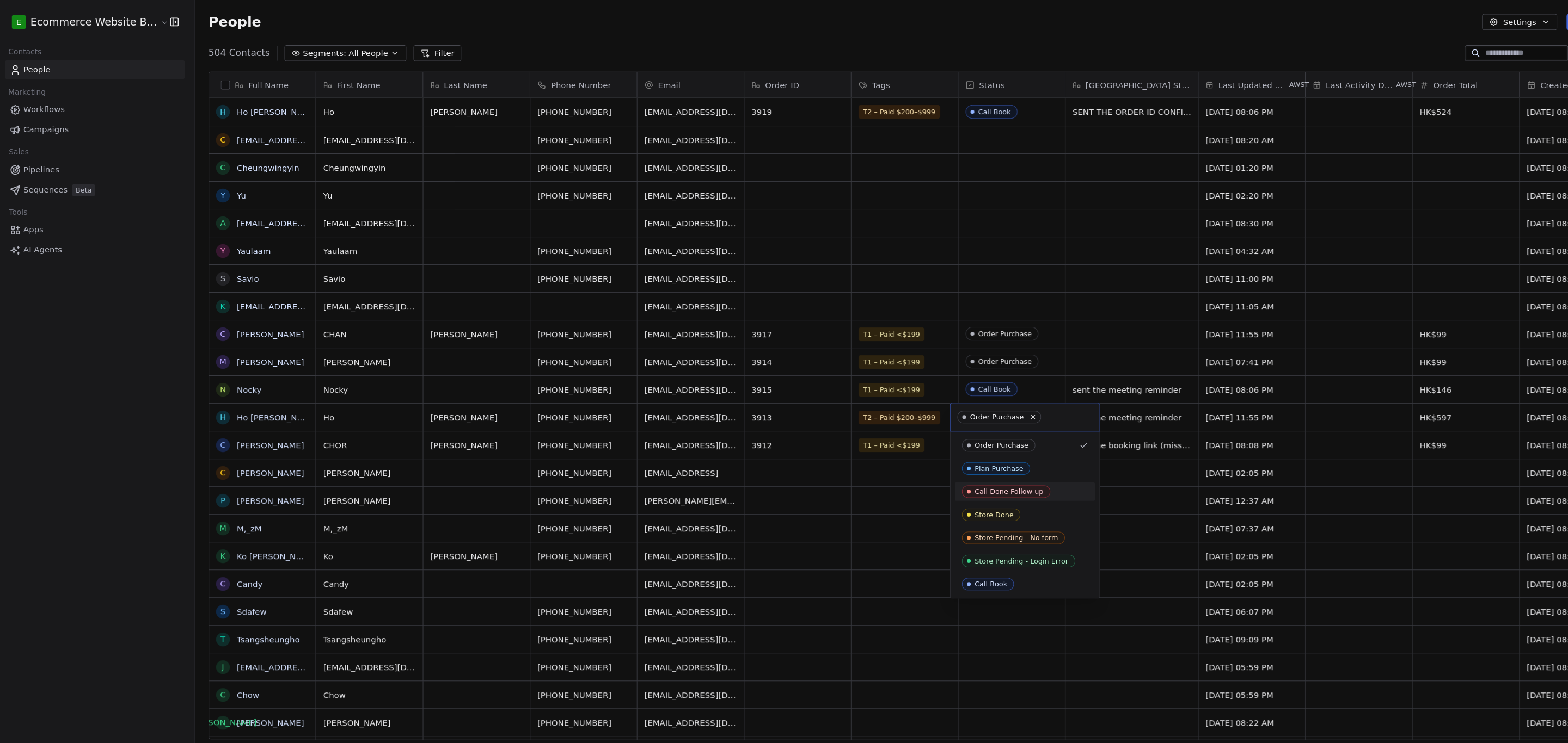
click at [685, 468] on span "Call Done Follow up" at bounding box center [951, 462] width 83 height 12
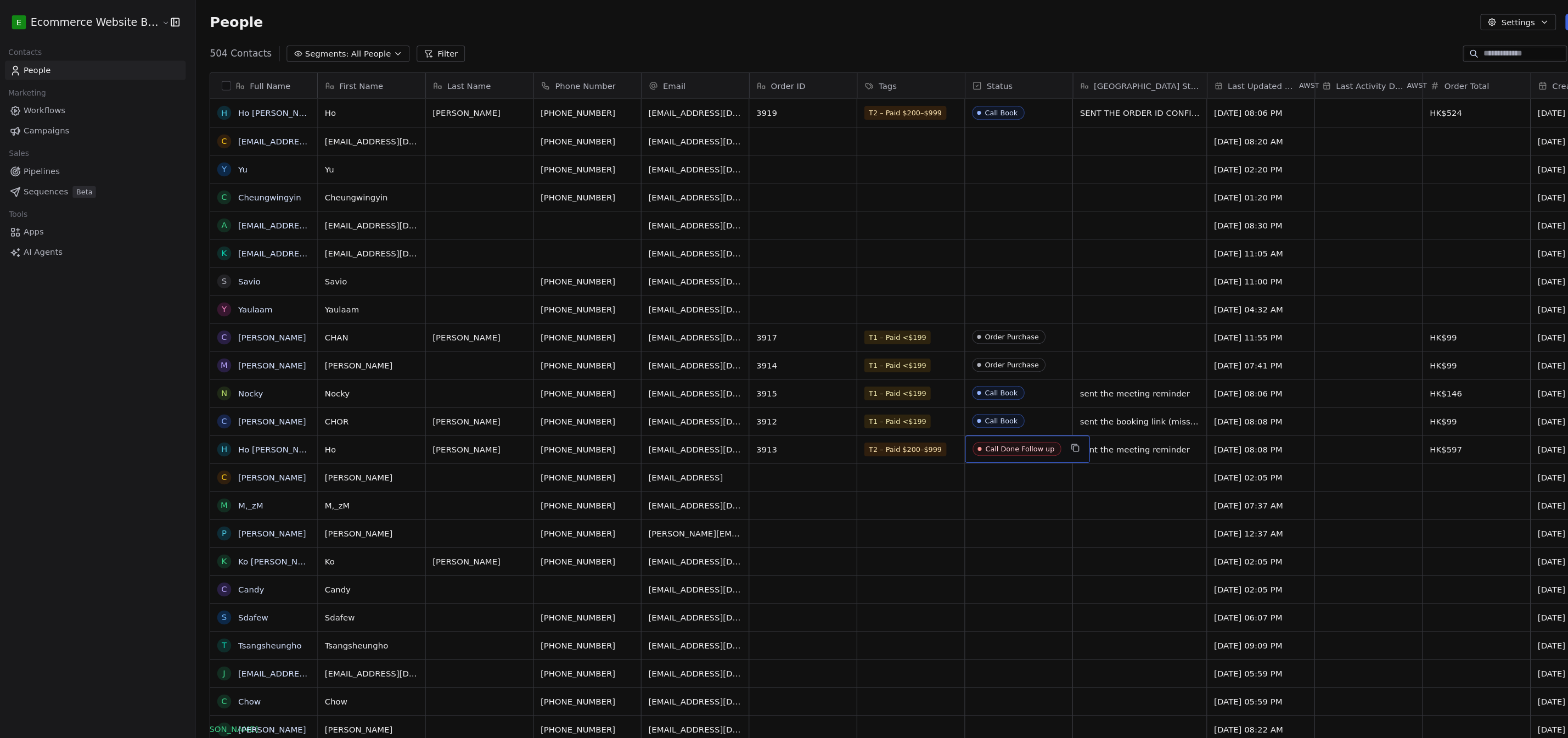
drag, startPoint x: 926, startPoint y: 421, endPoint x: 901, endPoint y: 428, distance: 26.0
click at [691, 428] on div "Ho [PERSON_NAME] [PHONE_NUMBER] [EMAIL_ADDRESS][DOMAIN_NAME] 3913 T2 – Paid $20…" at bounding box center [1547, 422] width 2489 height 26
click at [691, 424] on div "Call Done Follow up" at bounding box center [964, 422] width 64 height 8
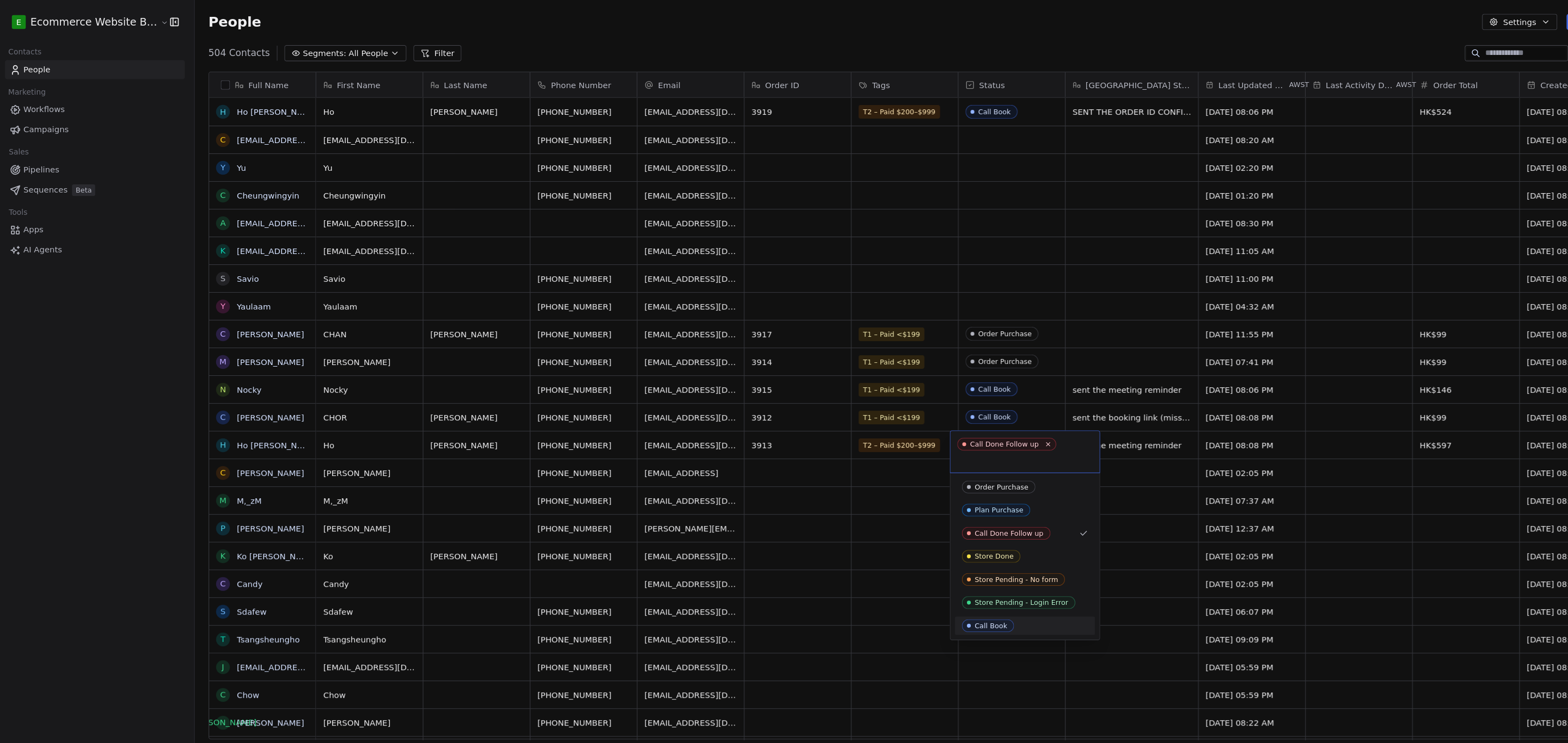
click at [685, 586] on div "Call Book" at bounding box center [936, 589] width 30 height 8
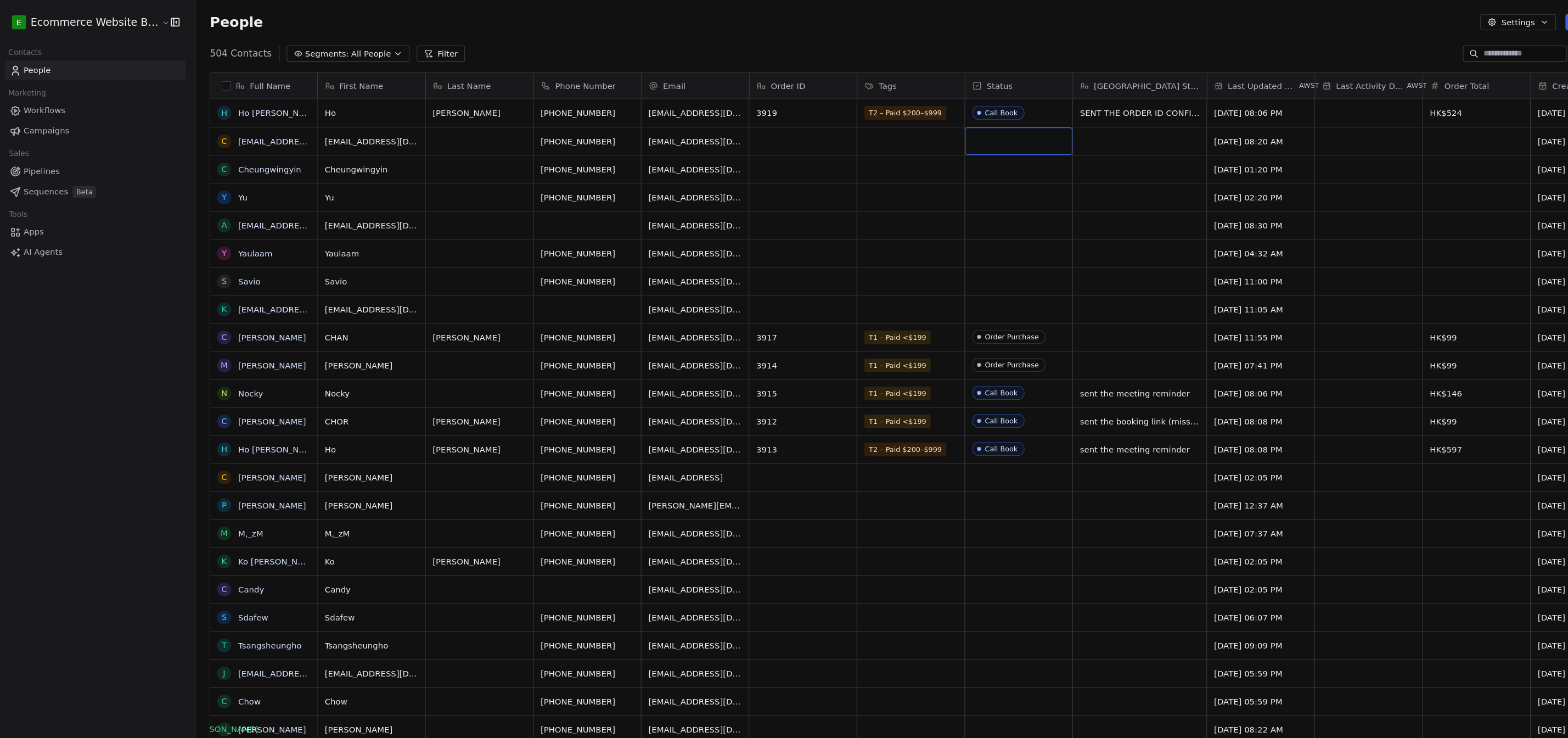
click at [691, 136] on div "grid" at bounding box center [963, 133] width 101 height 26
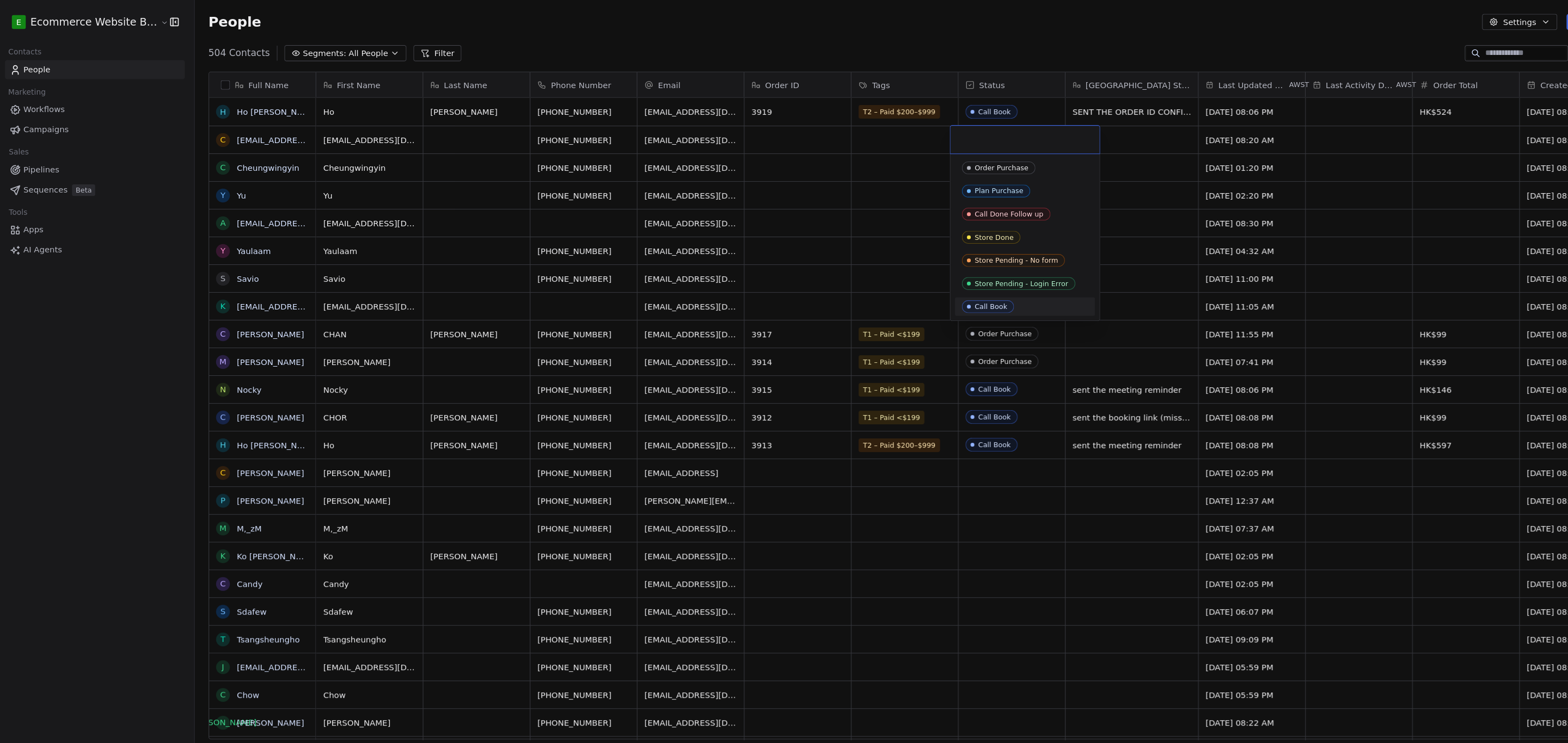
click at [685, 287] on div "Call Book" at bounding box center [936, 289] width 30 height 8
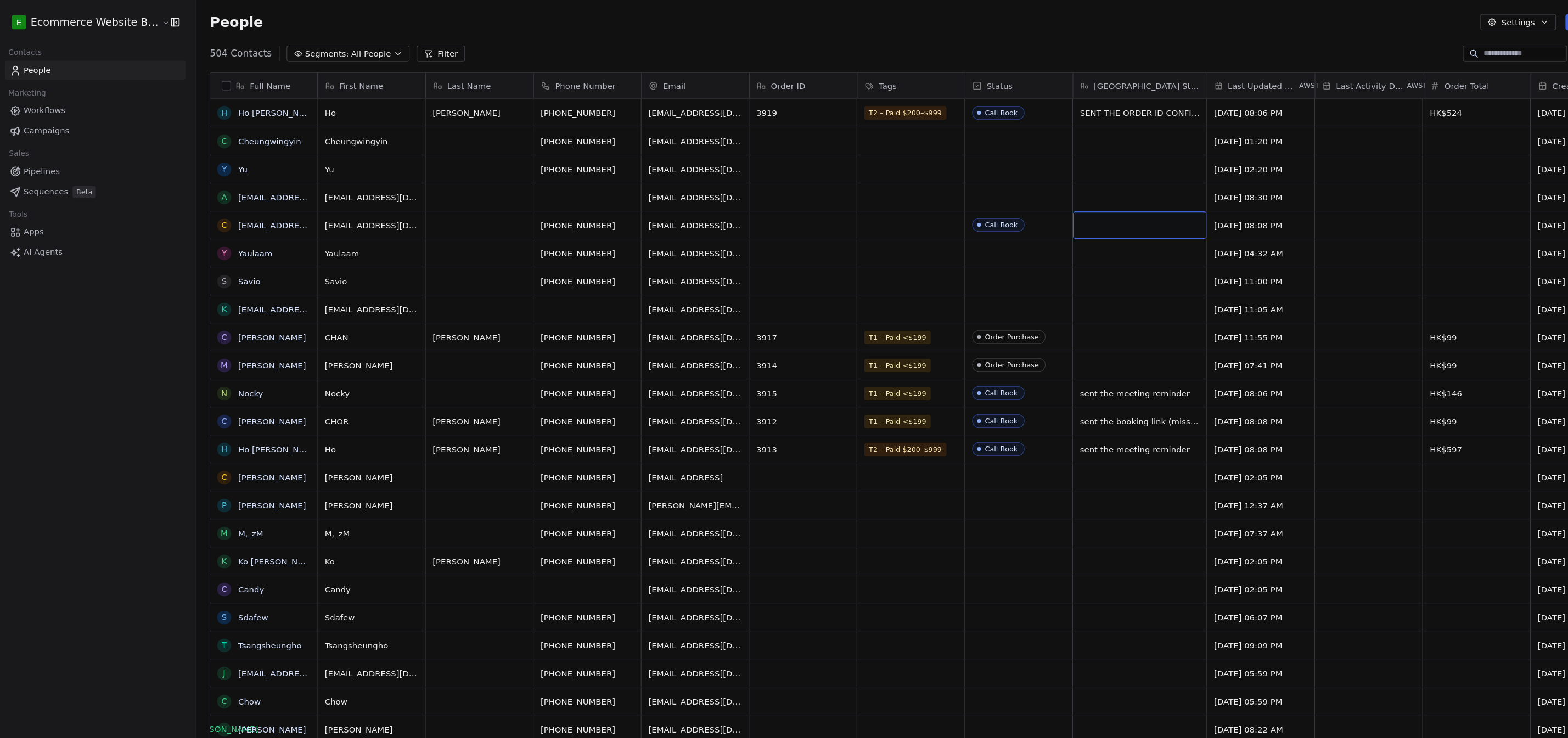
click at [691, 206] on div "grid" at bounding box center [1077, 211] width 125 height 26
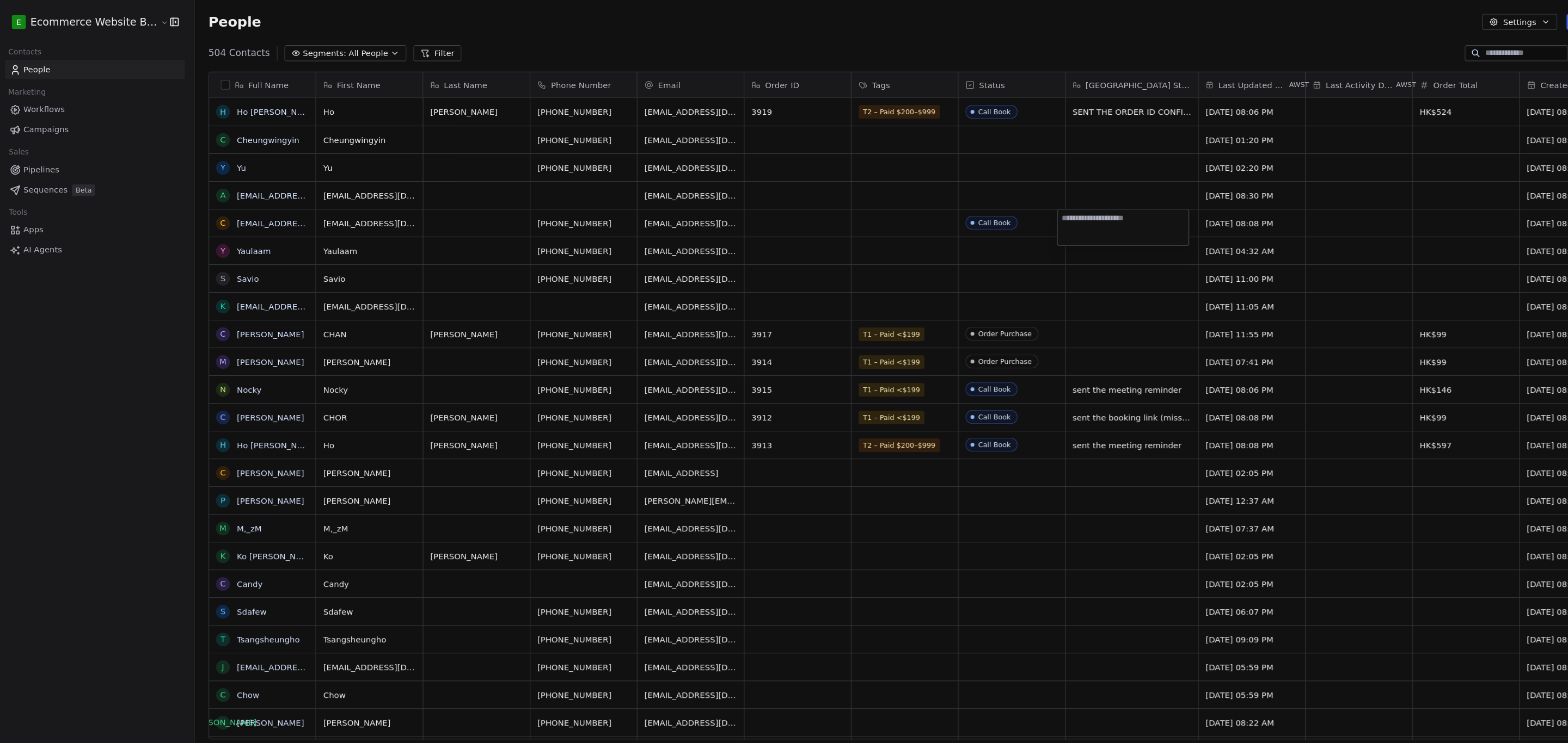
click at [685, 208] on textarea at bounding box center [1061, 215] width 123 height 34
type textarea "*"
type textarea "*******"
click at [685, 279] on html "E Ecommerce Website Builder Contacts People Marketing Workflows Campaigns Sales…" at bounding box center [784, 374] width 1568 height 747
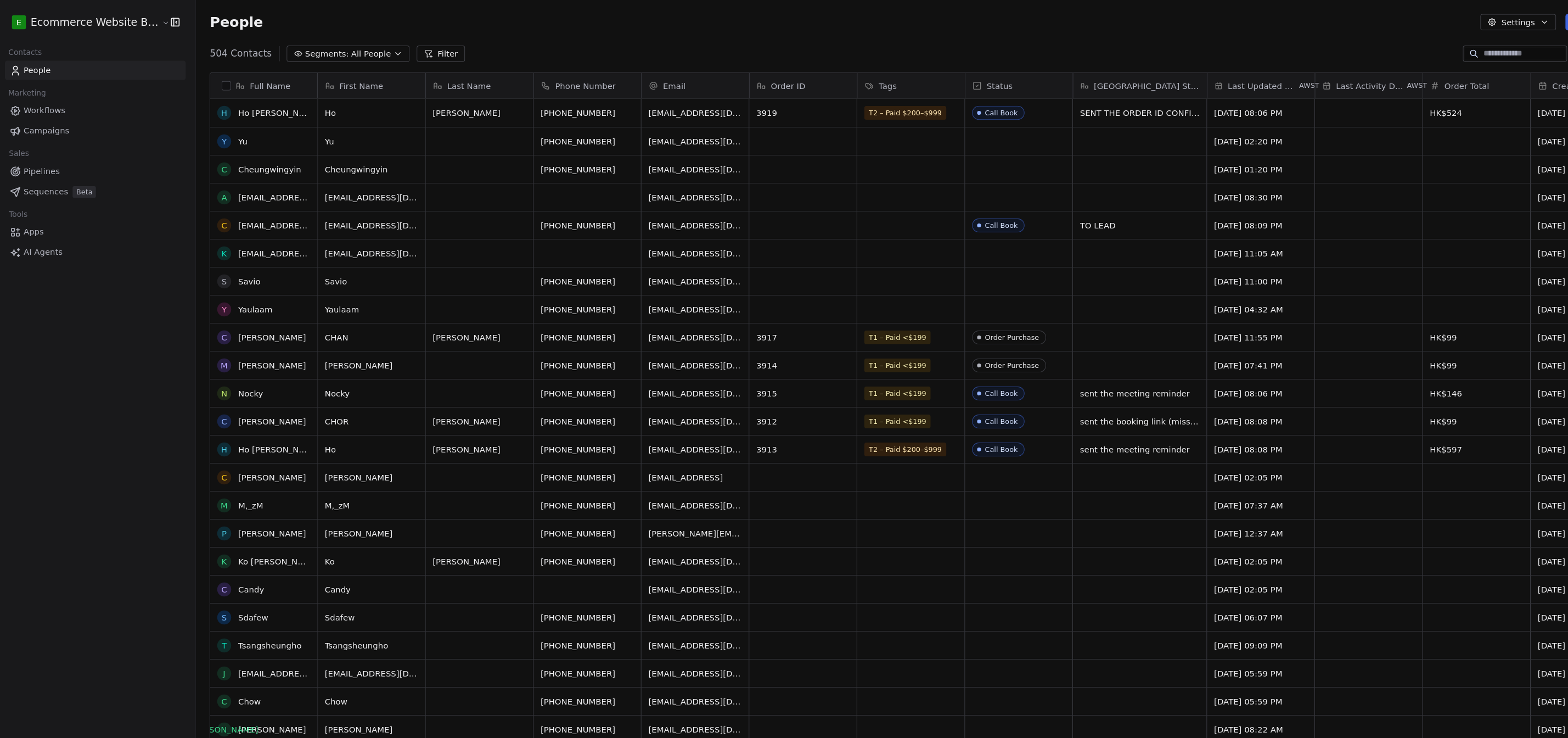
scroll to position [0, 0]
click at [691, 50] on input at bounding box center [1439, 50] width 77 height 11
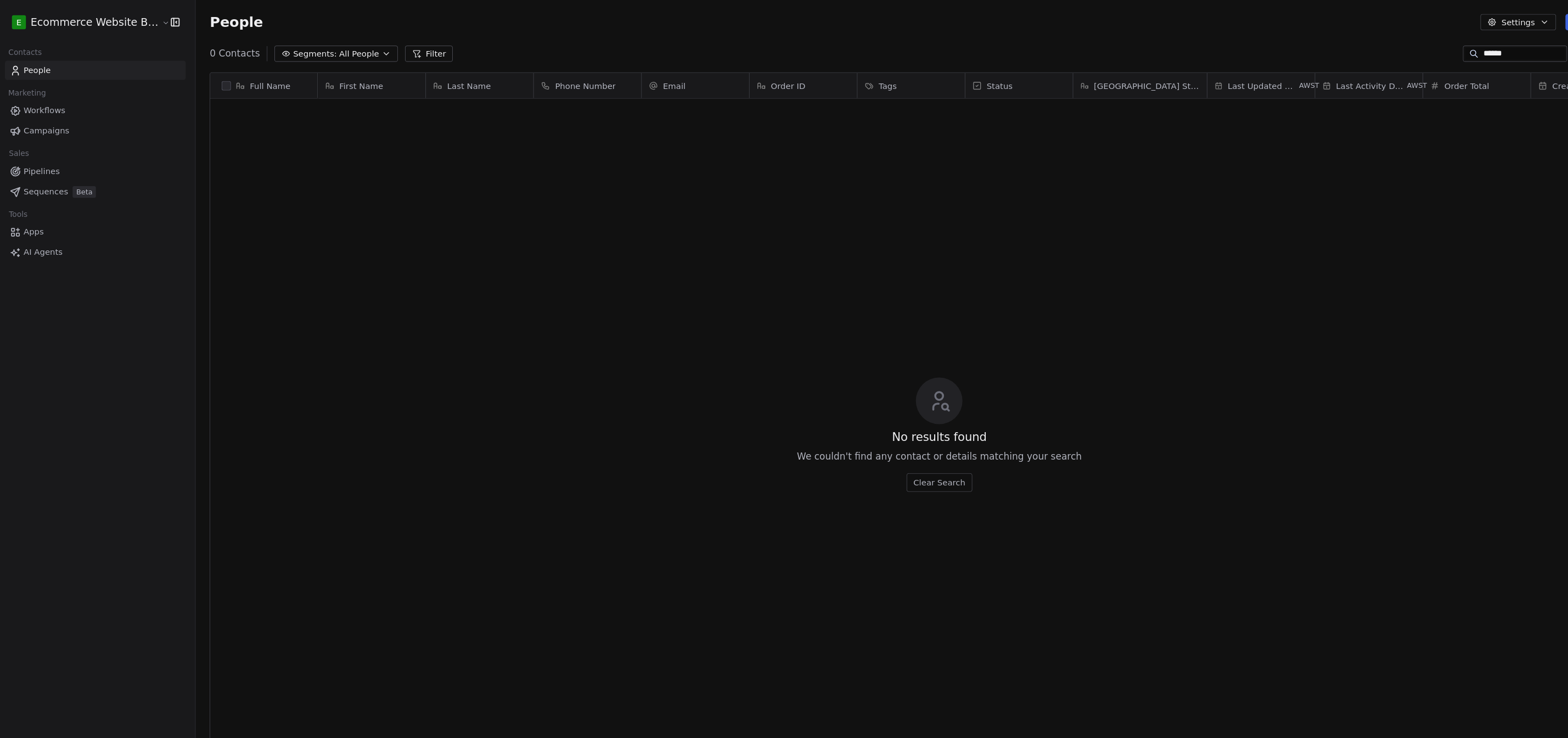
scroll to position [648, 1387]
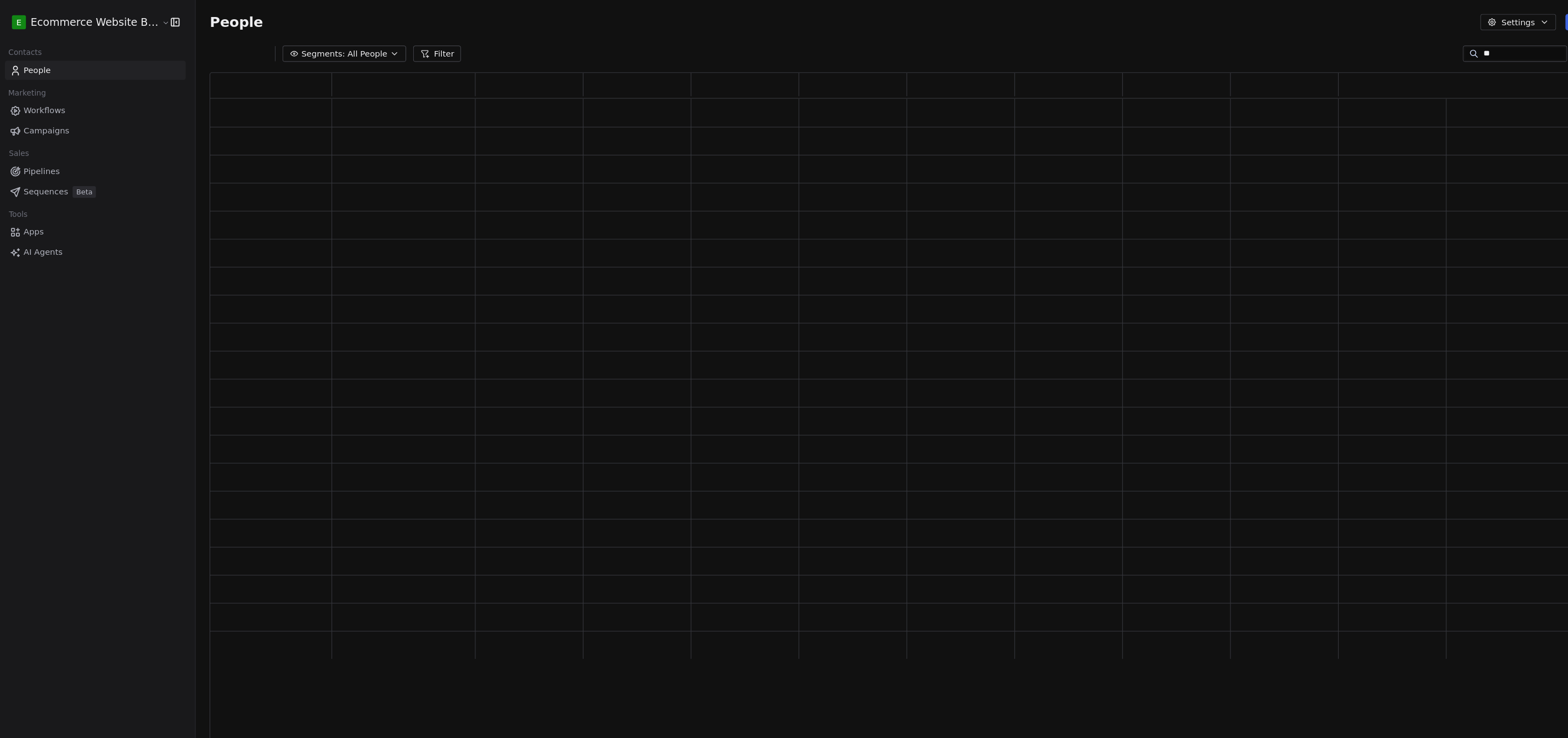
type input "*"
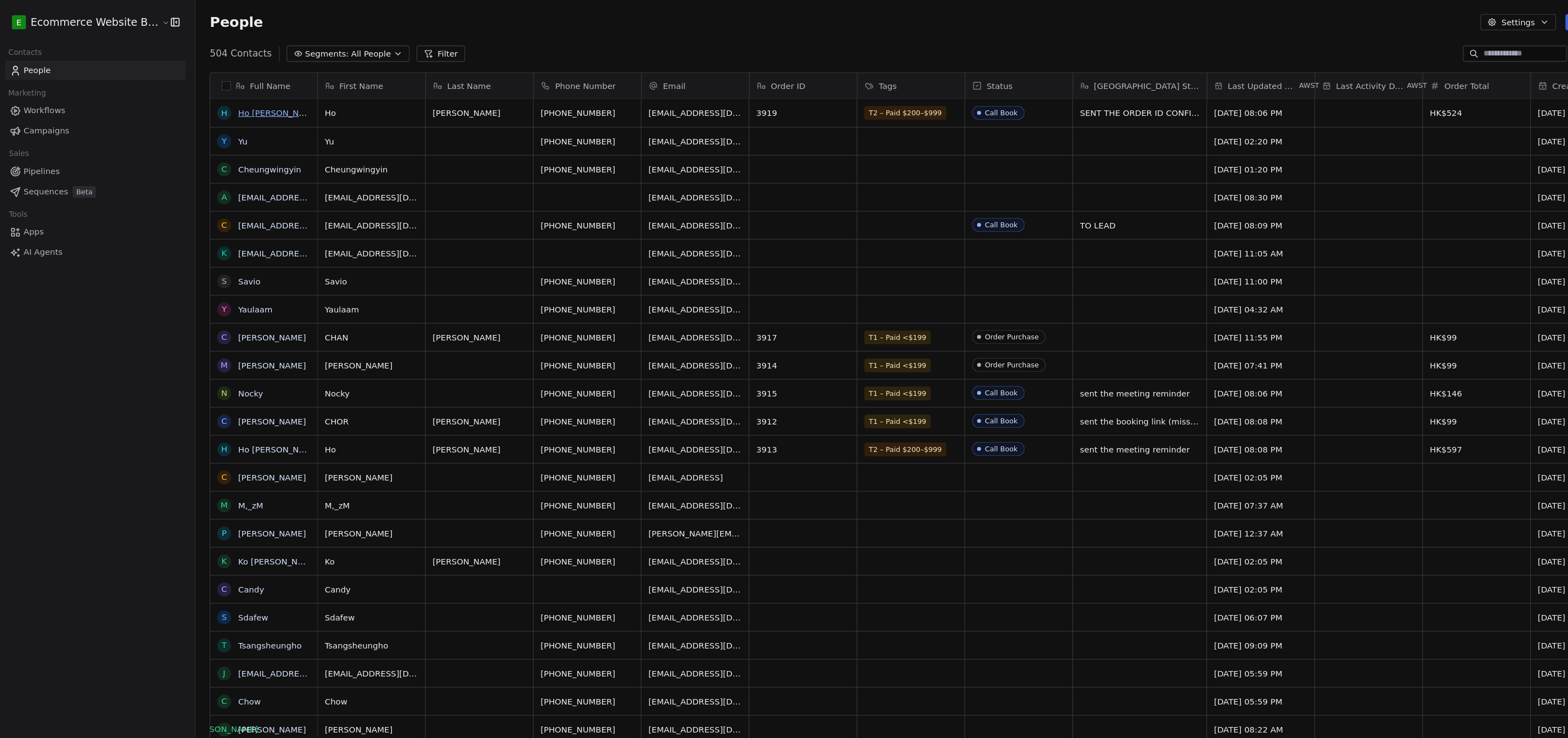
click at [248, 108] on link "Ho [PERSON_NAME]" at bounding box center [267, 106] width 77 height 9
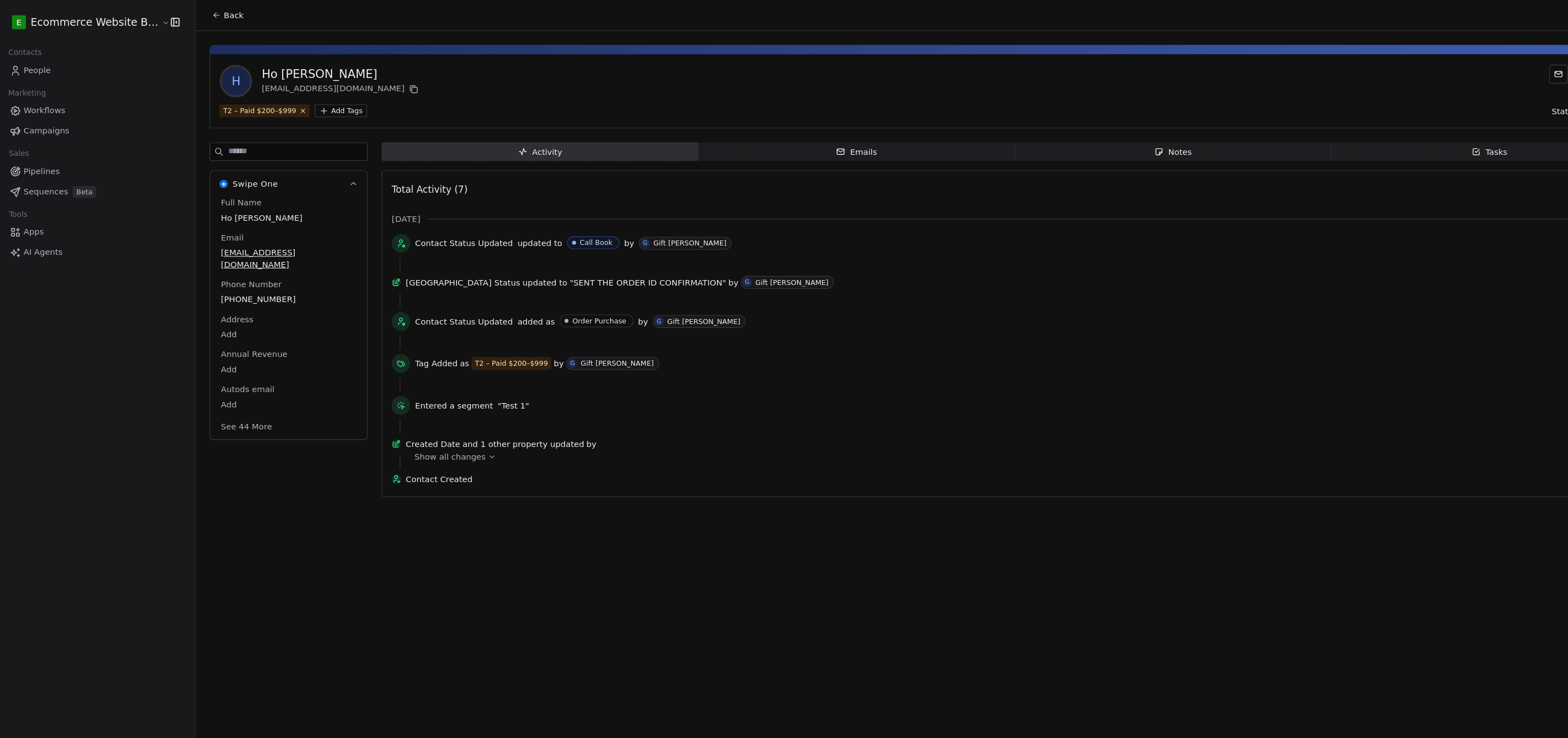
click at [691, 145] on span "Notes Notes" at bounding box center [1109, 143] width 298 height 18
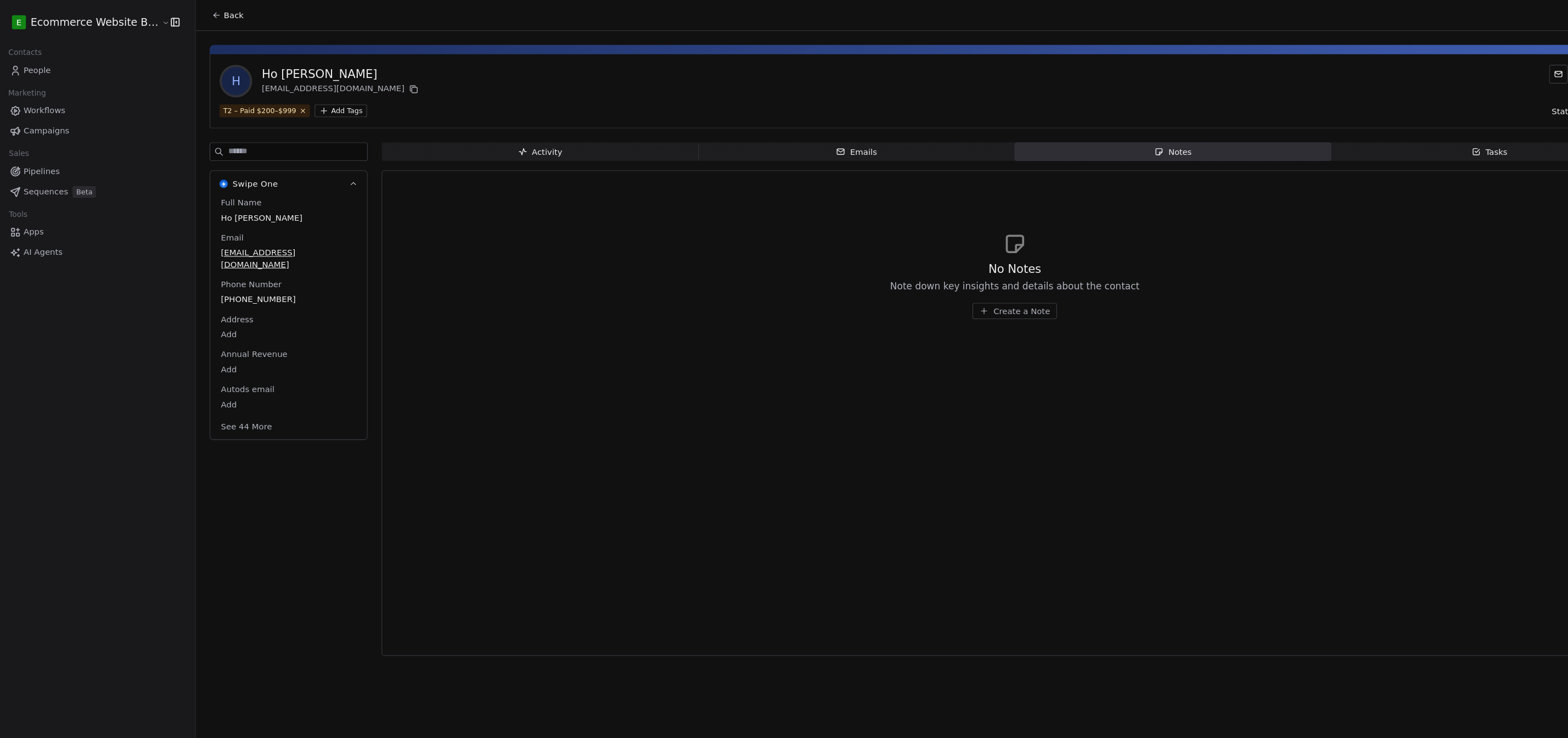
click at [691, 292] on span "Create a Note" at bounding box center [965, 293] width 53 height 11
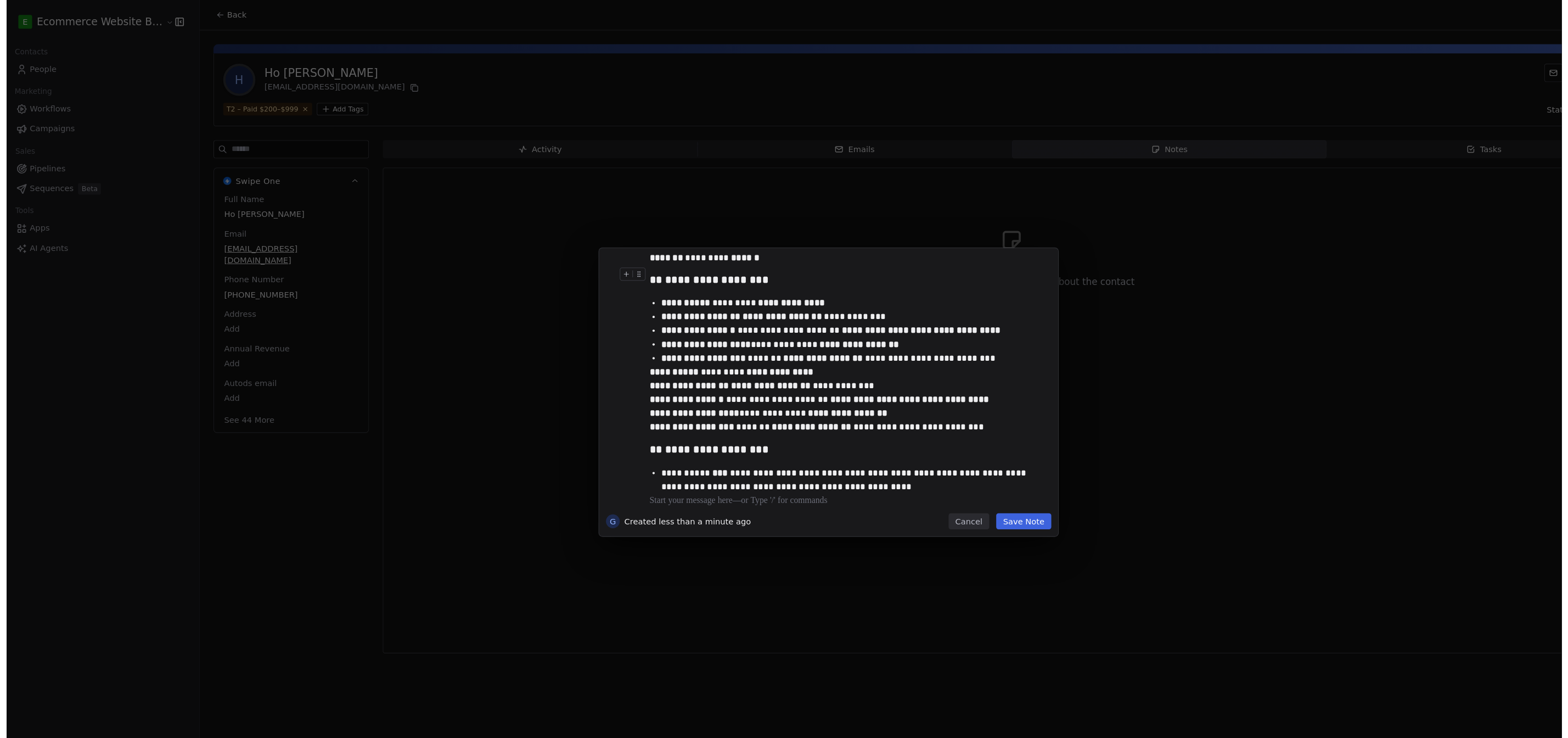
scroll to position [82, 0]
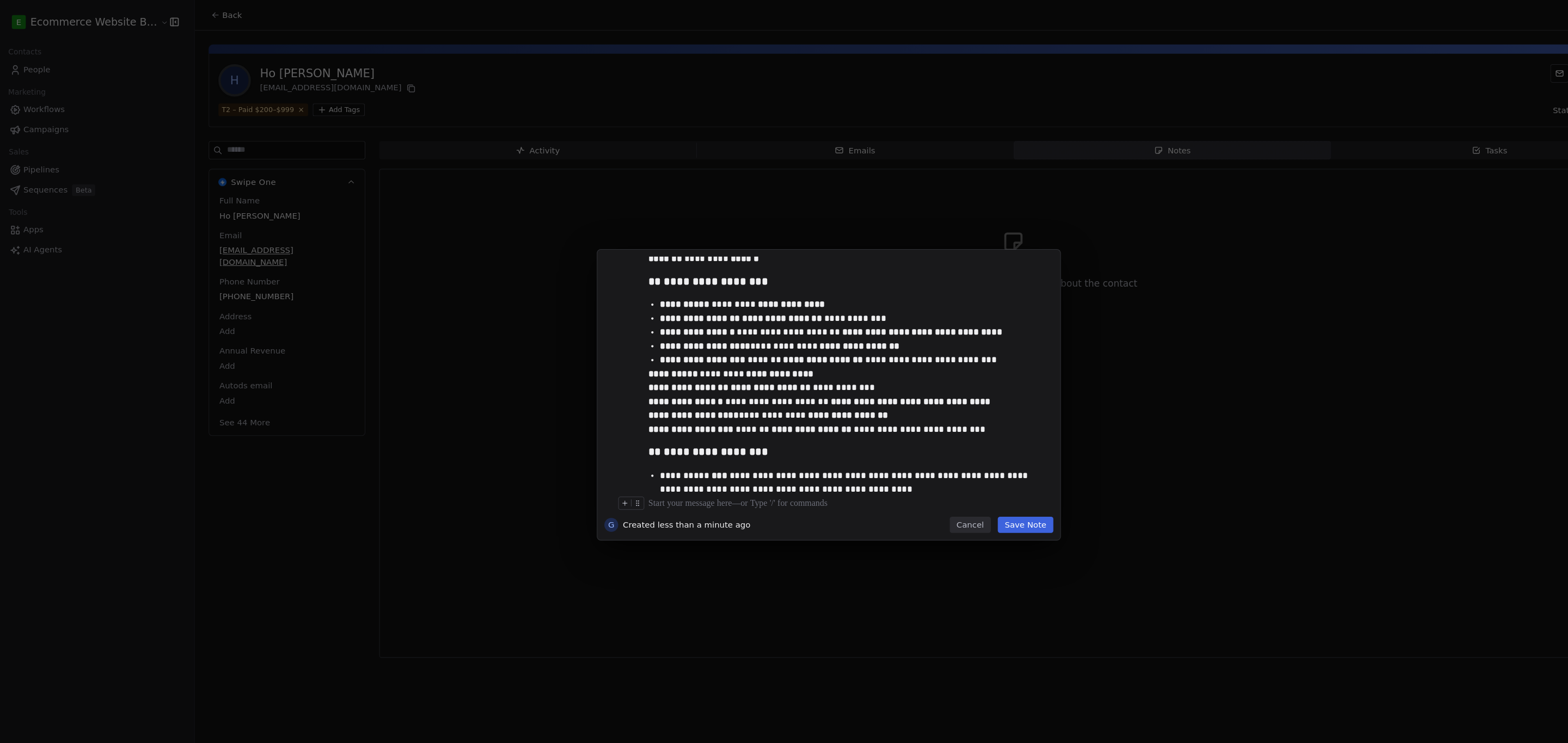
click at [685, 495] on button "Save Note" at bounding box center [969, 494] width 52 height 15
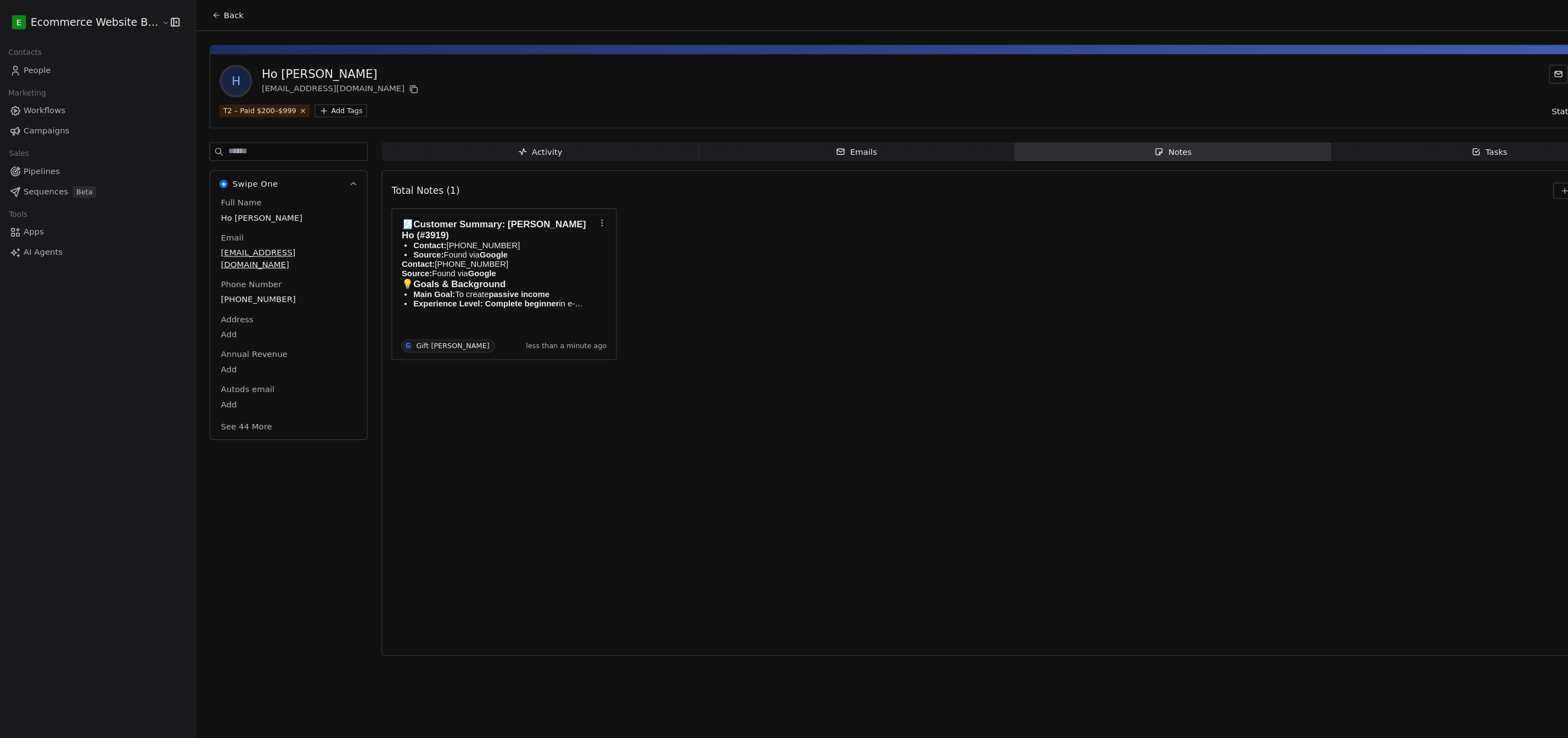
click at [691, 435] on div "Total Notes (1) Create a Note 🧾 Customer Summary: [PERSON_NAME] Ho (#3919) Cont…" at bounding box center [959, 389] width 1173 height 442
click at [475, 466] on div "Total Notes (1) Create a Note 🧾 Customer Summary: [PERSON_NAME] Ho (#3919) Cont…" at bounding box center [959, 389] width 1173 height 442
drag, startPoint x: 560, startPoint y: 468, endPoint x: 530, endPoint y: 417, distance: 59.2
click at [560, 466] on div "Total Notes (1) Create a Note 🧾 Customer Summary: [PERSON_NAME] Ho (#3919) Cont…" at bounding box center [959, 389] width 1173 height 442
click at [331, 107] on html "E Ecommerce Website Builder Contacts People Marketing Workflows Campaigns Sales…" at bounding box center [784, 371] width 1568 height 742
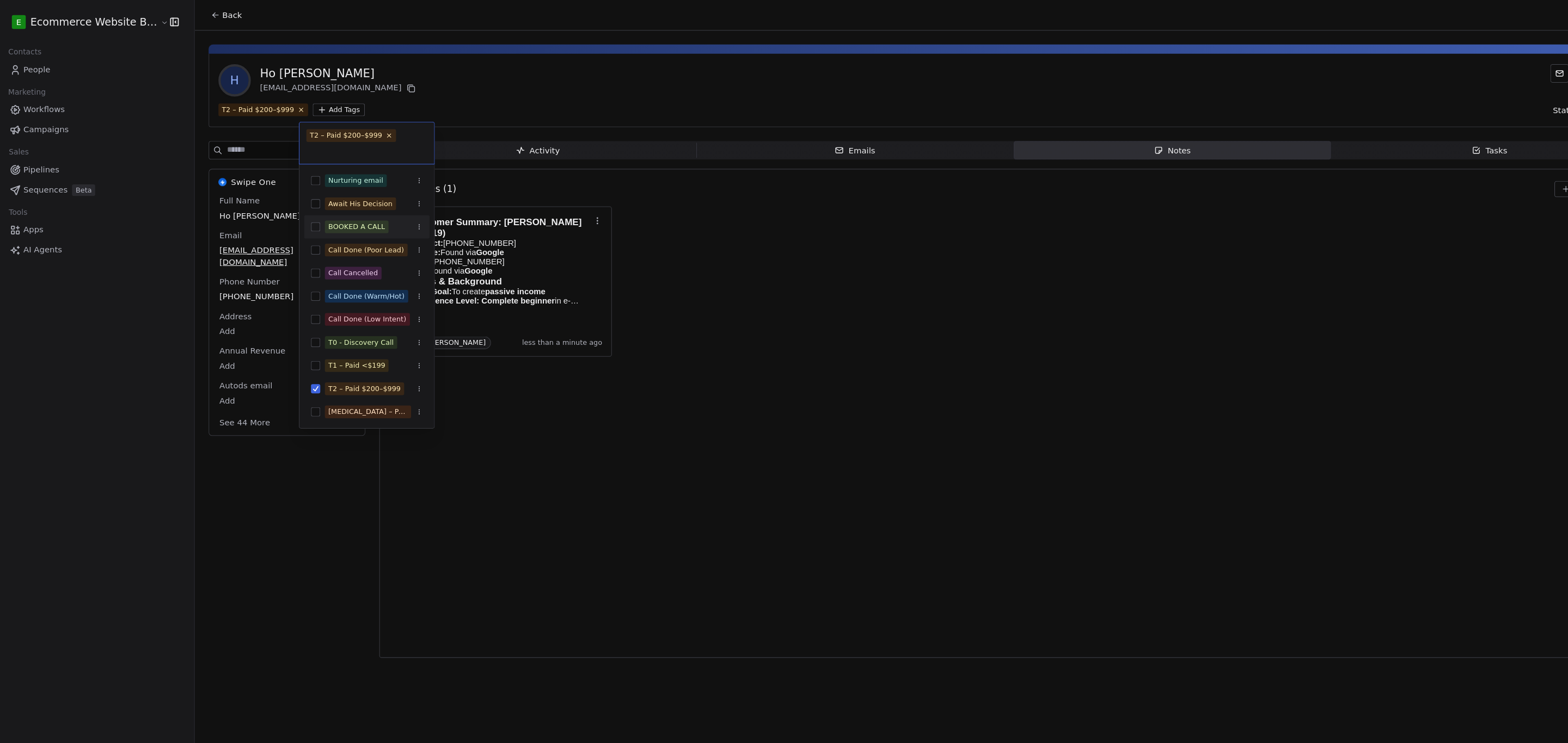
click at [302, 217] on button "Suggestions" at bounding box center [301, 214] width 9 height 9
click at [309, 478] on html "E Ecommerce Website Builder Contacts People Marketing Workflows Campaigns Sales…" at bounding box center [784, 374] width 1568 height 747
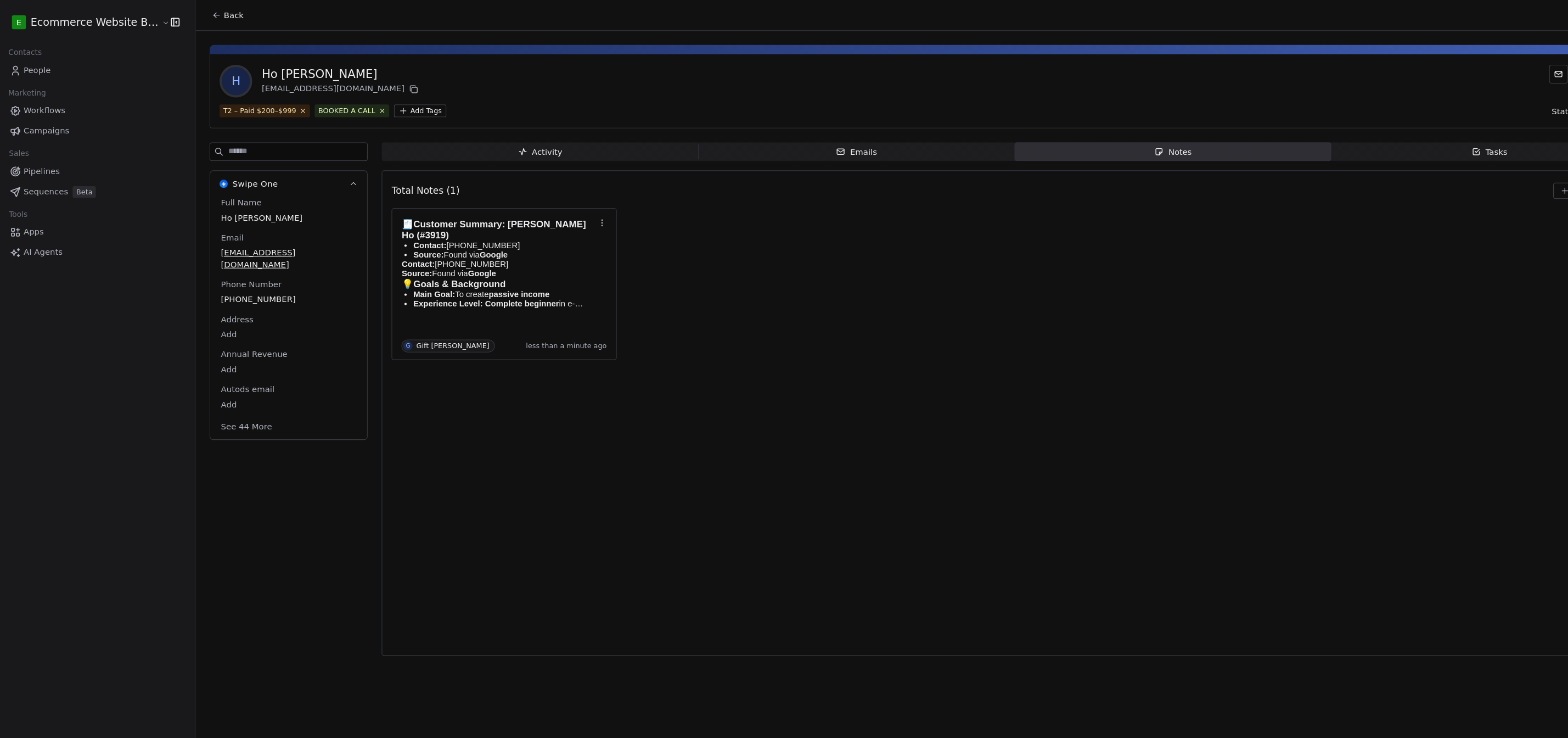
click at [196, 1] on div "Back" at bounding box center [878, 14] width 1380 height 29
click at [203, 11] on icon at bounding box center [208, 14] width 9 height 9
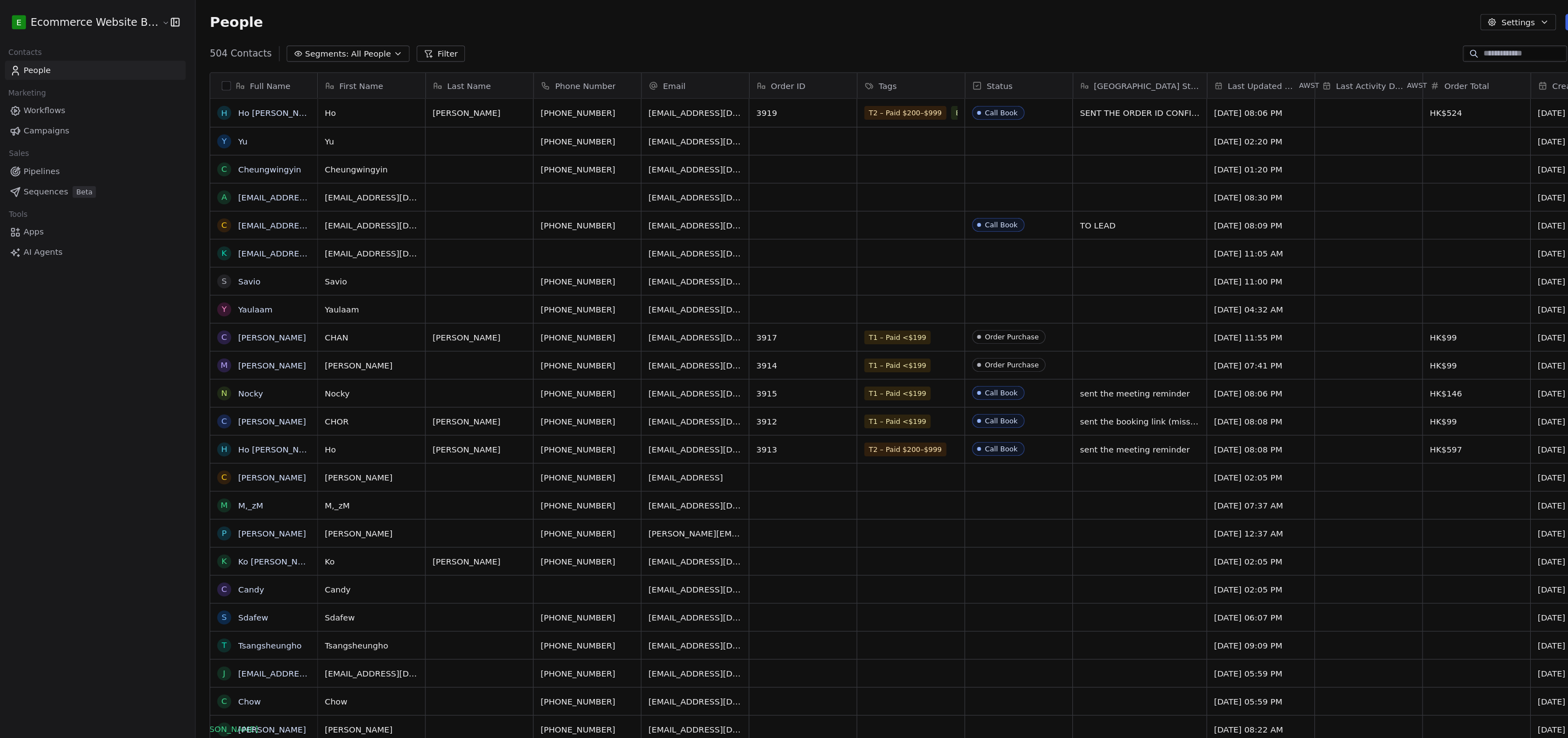
scroll to position [648, 1387]
click at [251, 210] on link "[EMAIL_ADDRESS][DOMAIN_NAME]" at bounding box center [296, 212] width 134 height 9
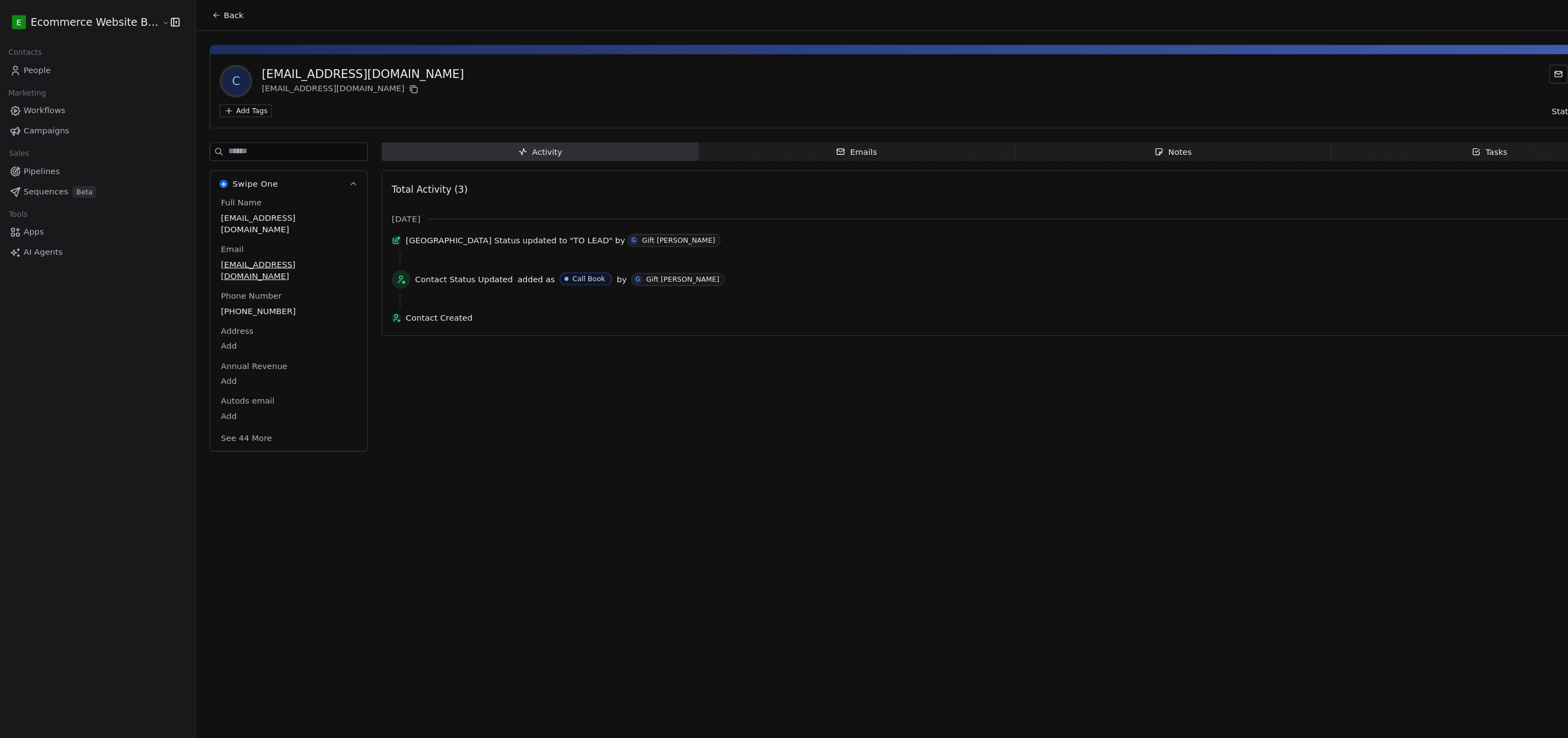
click at [229, 106] on html "E Ecommerce Website Builder Contacts People Marketing Workflows Campaigns Sales…" at bounding box center [784, 371] width 1568 height 742
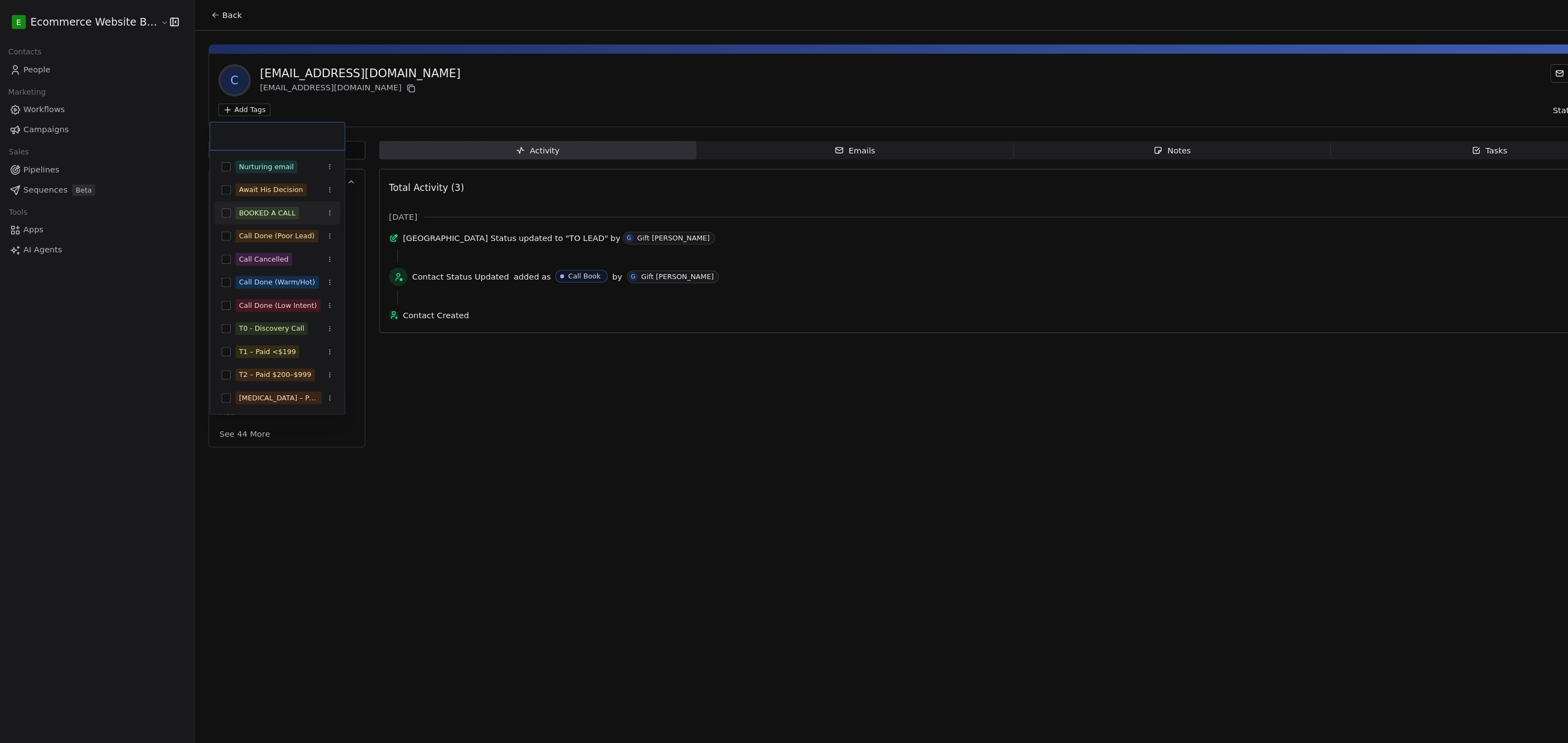
click at [218, 199] on button "Suggestions" at bounding box center [218, 201] width 9 height 9
click at [218, 307] on button "Suggestions" at bounding box center [218, 310] width 9 height 9
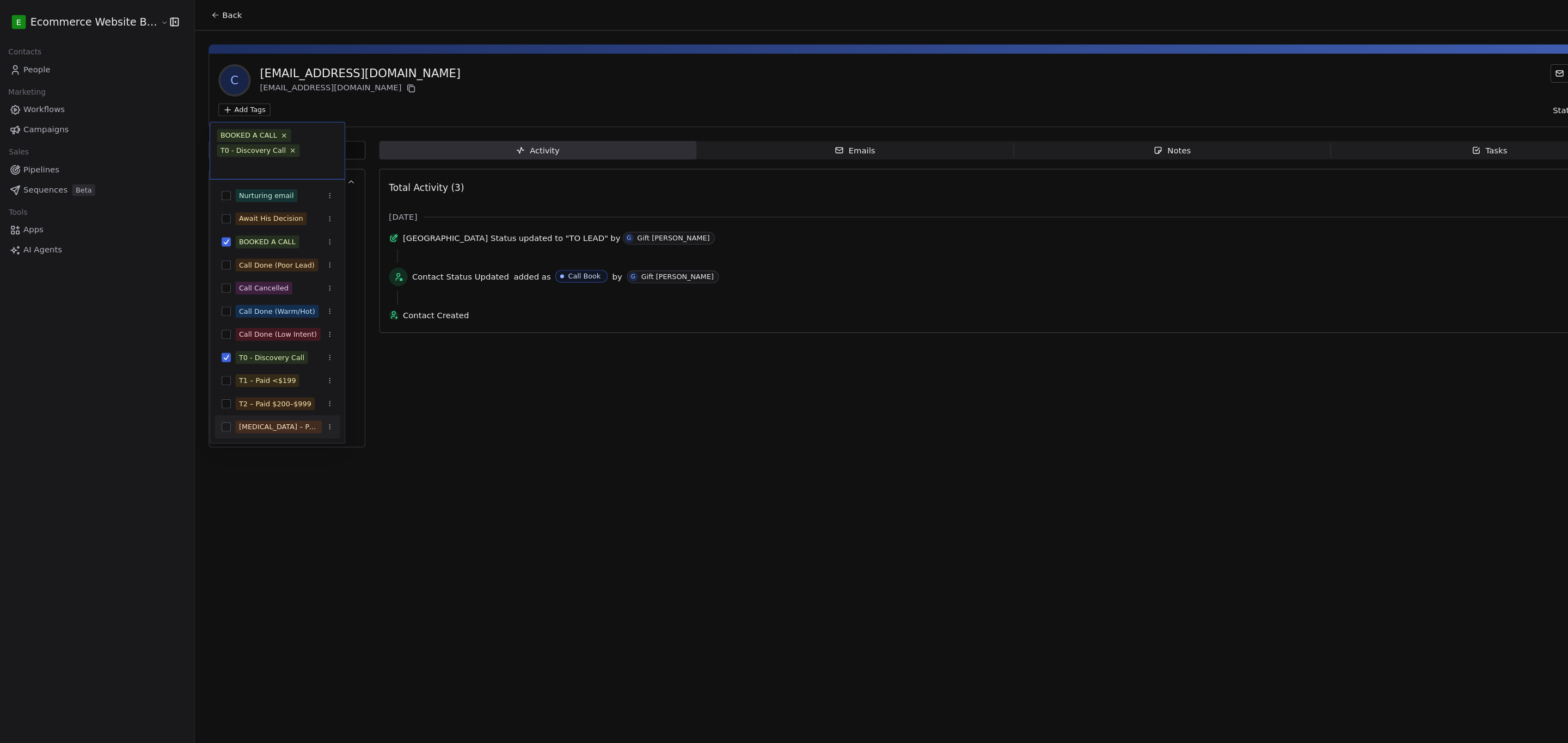
click at [254, 443] on html "E Ecommerce Website Builder Contacts People Marketing Workflows Campaigns Sales…" at bounding box center [784, 374] width 1568 height 747
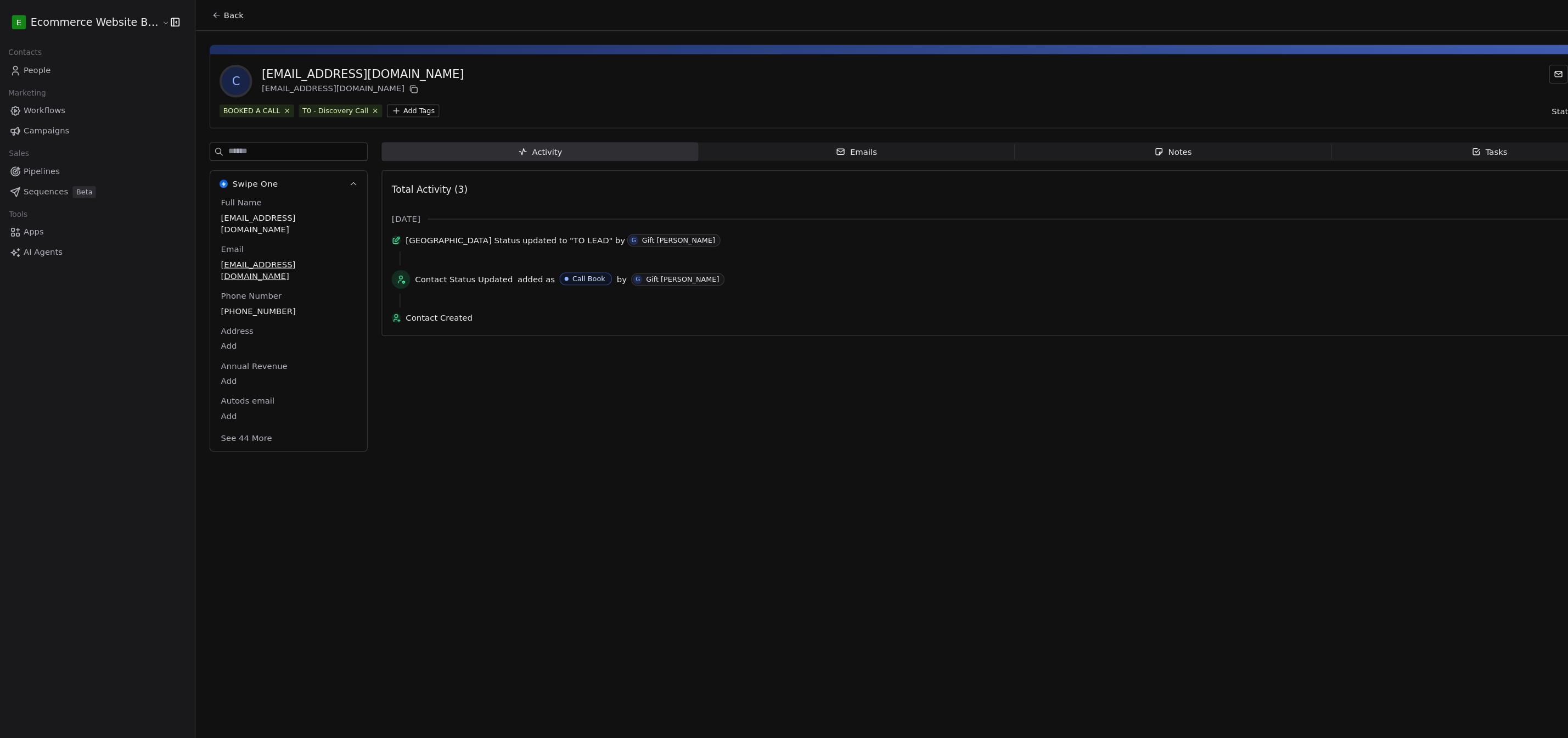
click at [200, 8] on button "Back" at bounding box center [218, 14] width 43 height 20
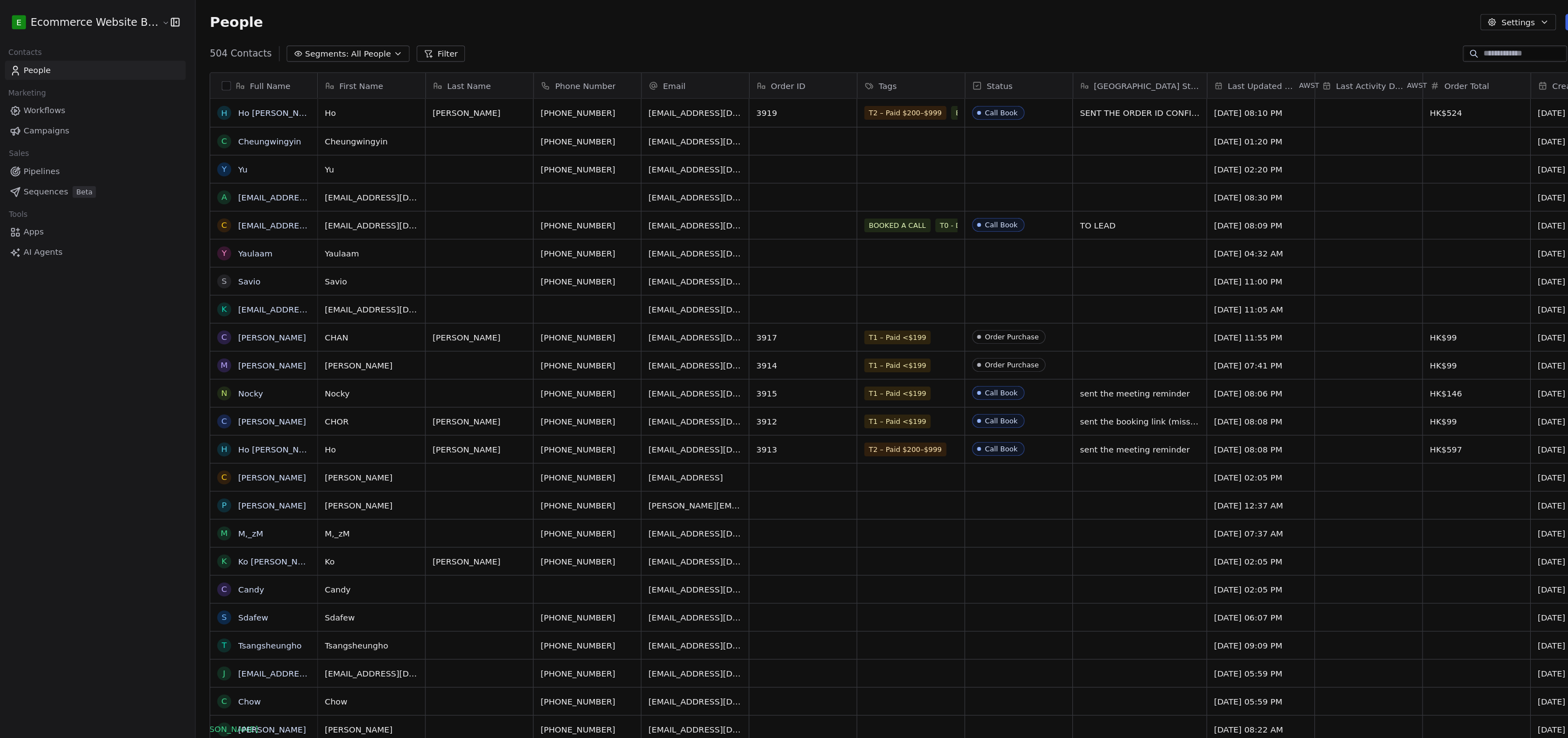
scroll to position [648, 1387]
click at [249, 394] on link "[PERSON_NAME]" at bounding box center [260, 397] width 64 height 9
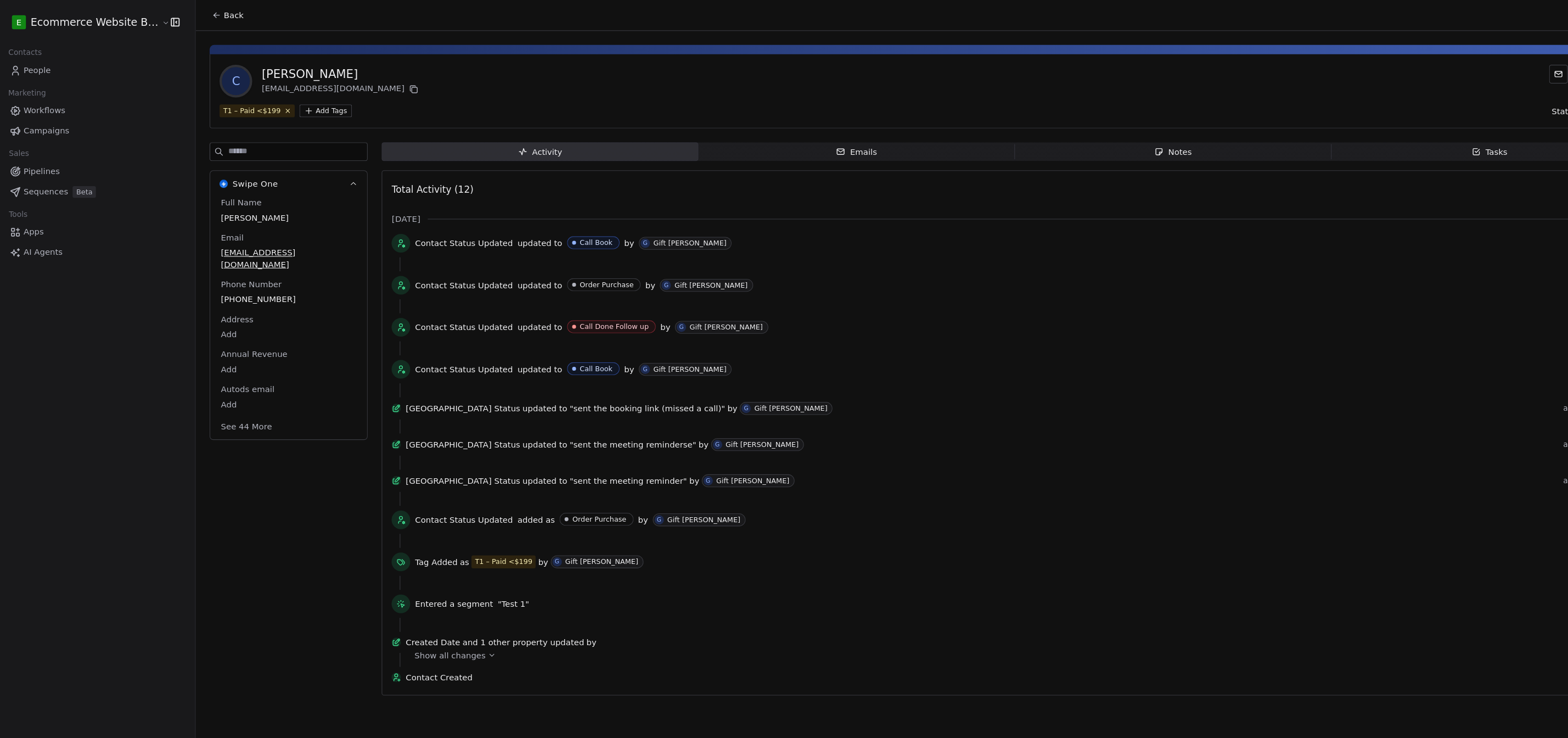
click at [295, 107] on html "E Ecommerce Website Builder Contacts People Marketing Workflows Campaigns Sales…" at bounding box center [784, 371] width 1568 height 742
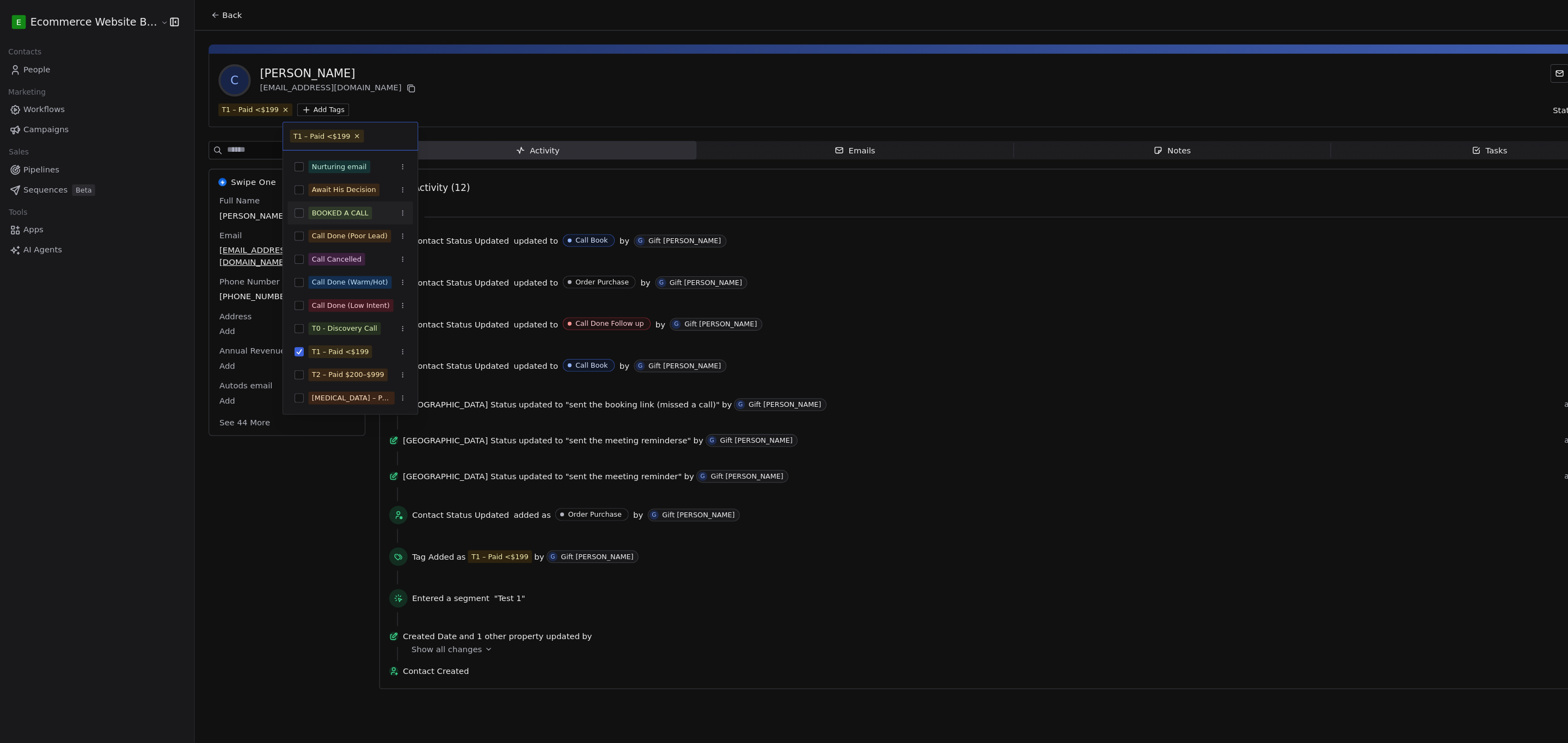
click at [288, 201] on button "Suggestions" at bounding box center [286, 201] width 9 height 9
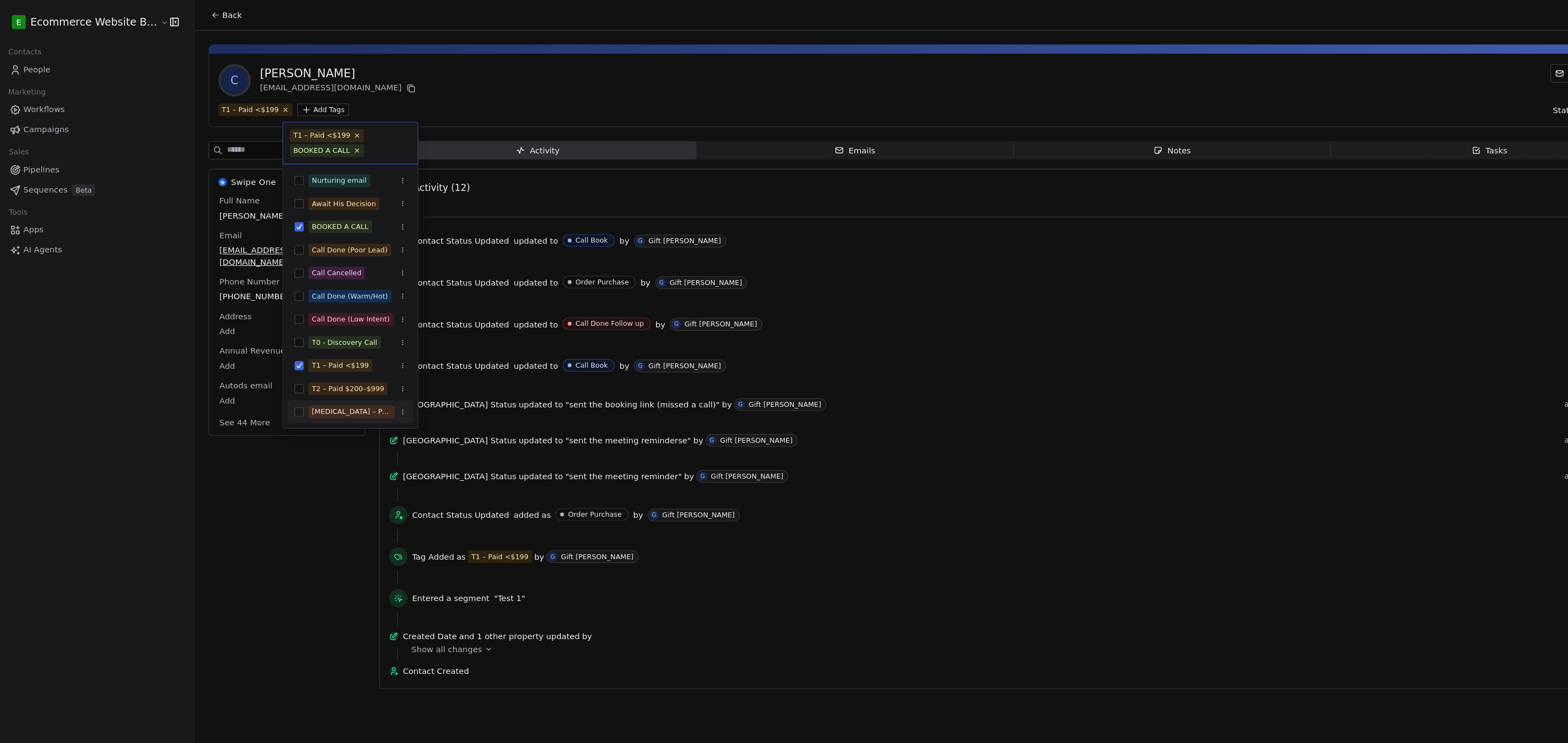
click at [269, 467] on html "E Ecommerce Website Builder Contacts People Marketing Workflows Campaigns Sales…" at bounding box center [784, 374] width 1568 height 747
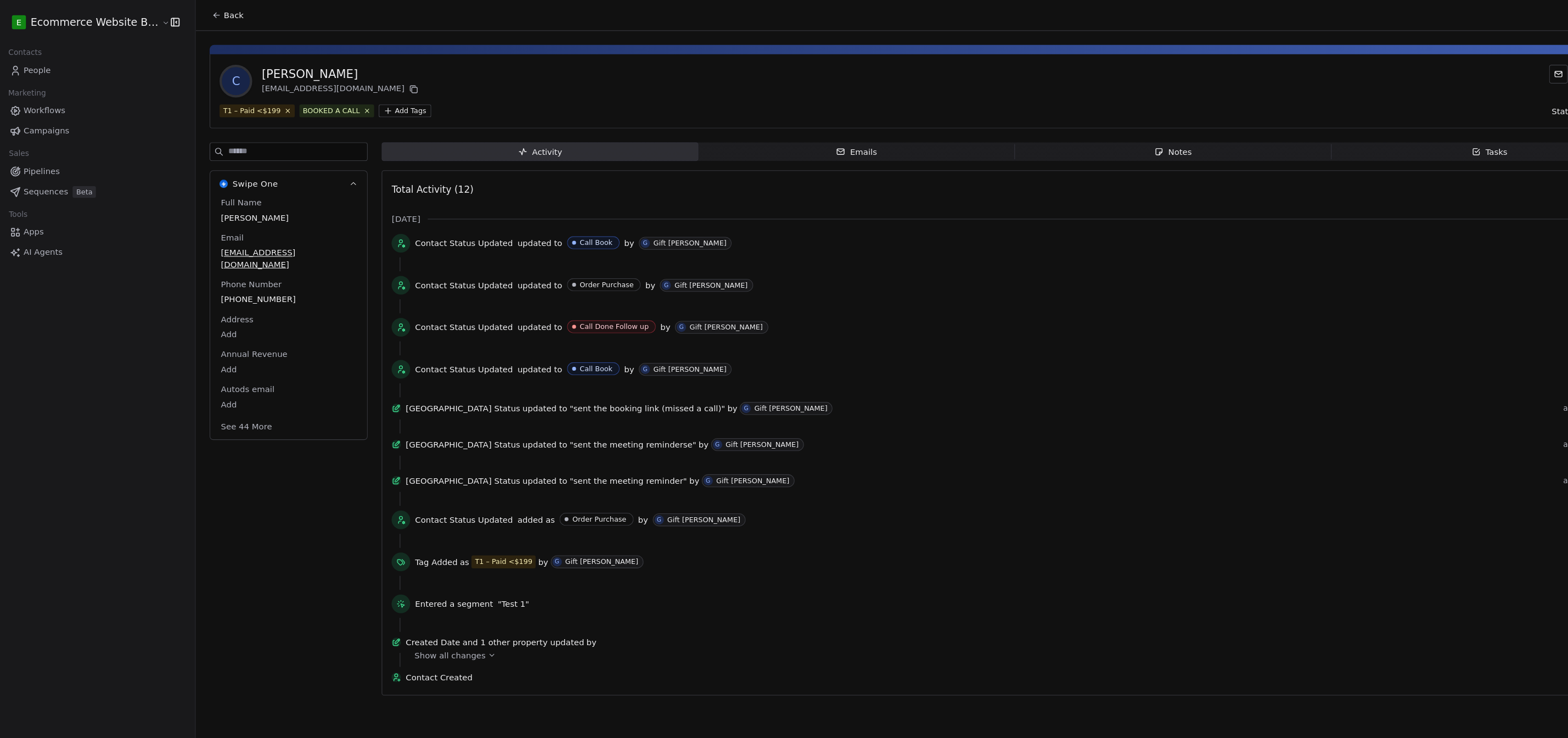
click at [206, 14] on button "Back" at bounding box center [218, 14] width 43 height 20
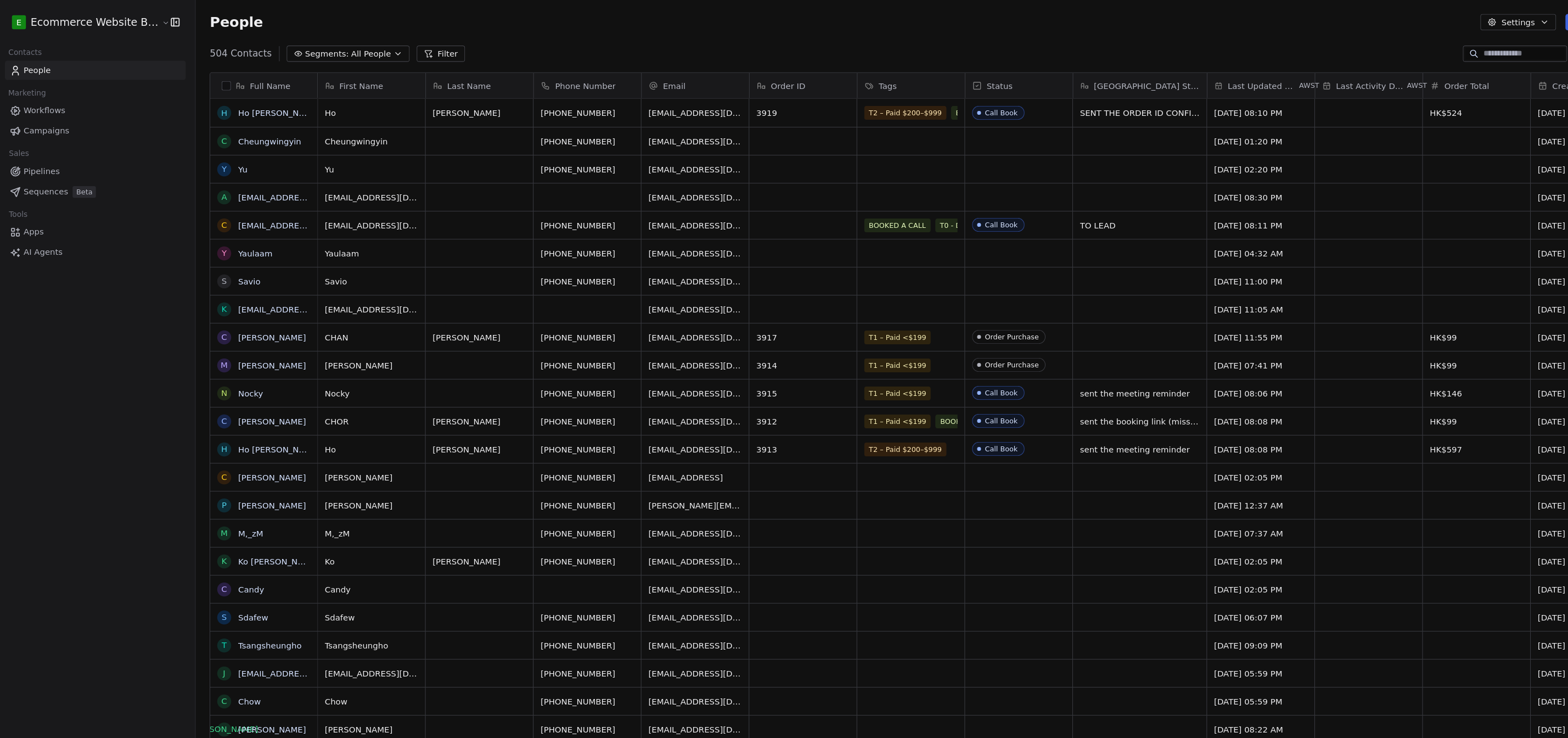
scroll to position [648, 1387]
click at [691, 46] on input at bounding box center [1439, 50] width 77 height 11
paste input "**********"
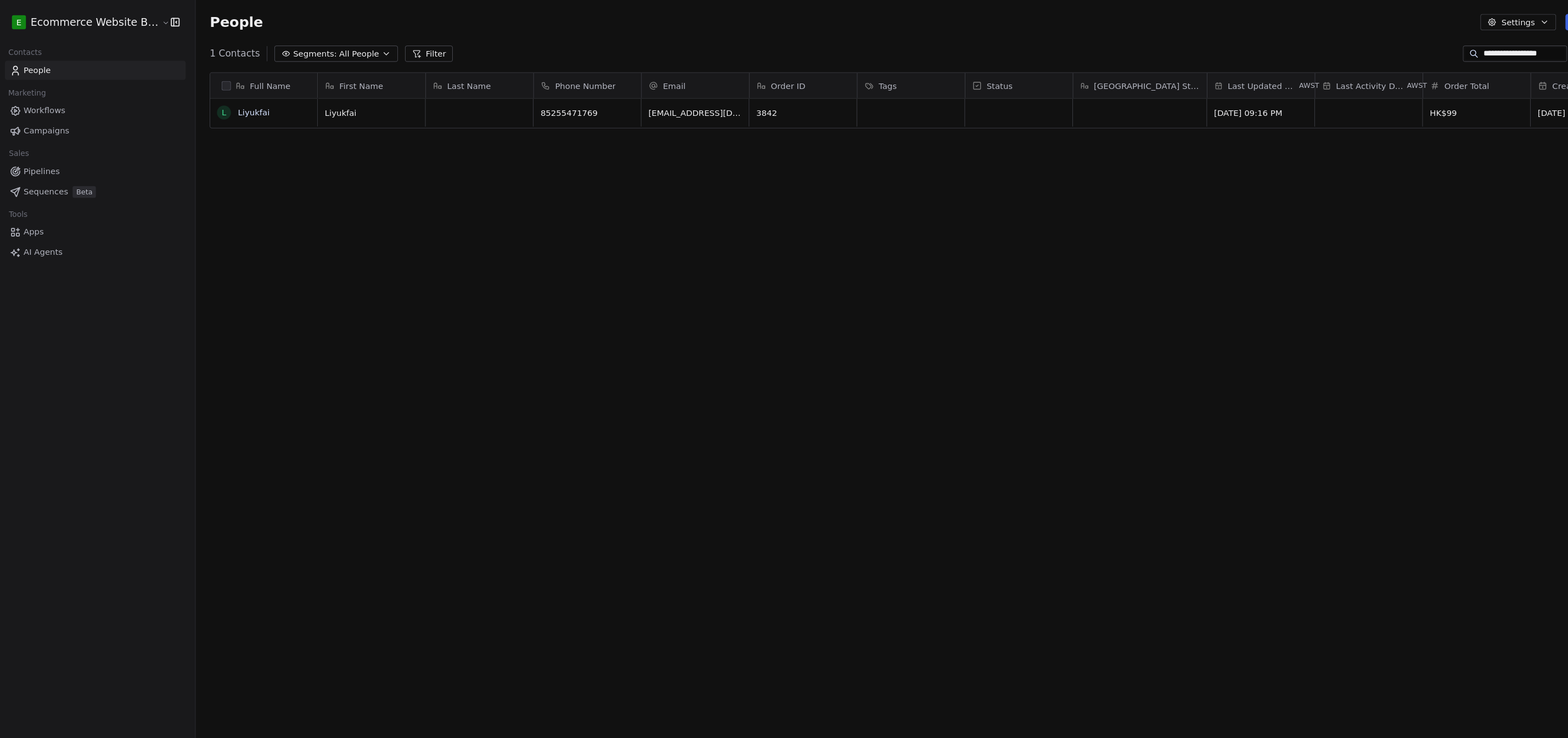
type input "**********"
click at [345, 105] on span "Liyukfai" at bounding box center [344, 106] width 67 height 11
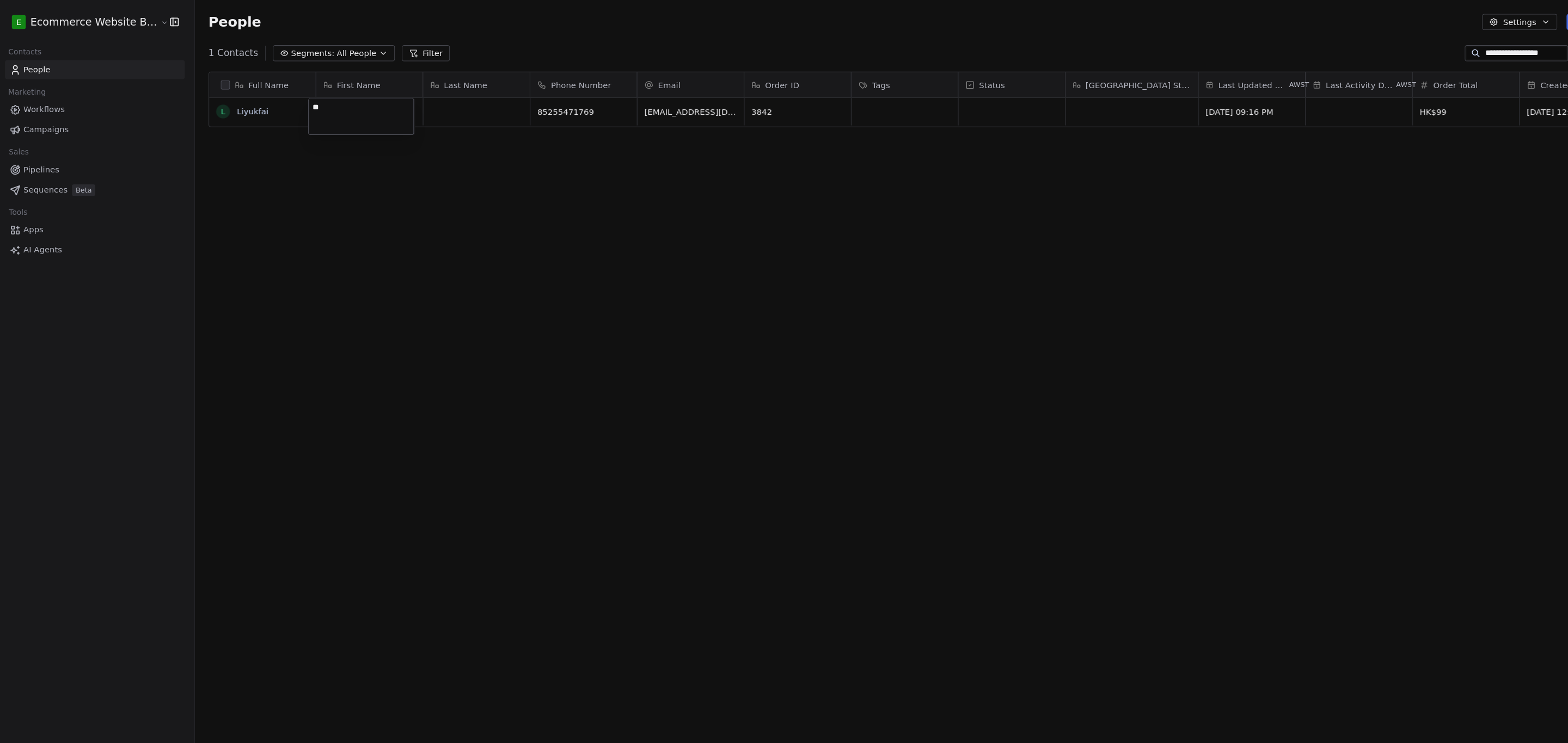
type textarea "*"
click at [259, 99] on html "**********" at bounding box center [784, 374] width 1568 height 747
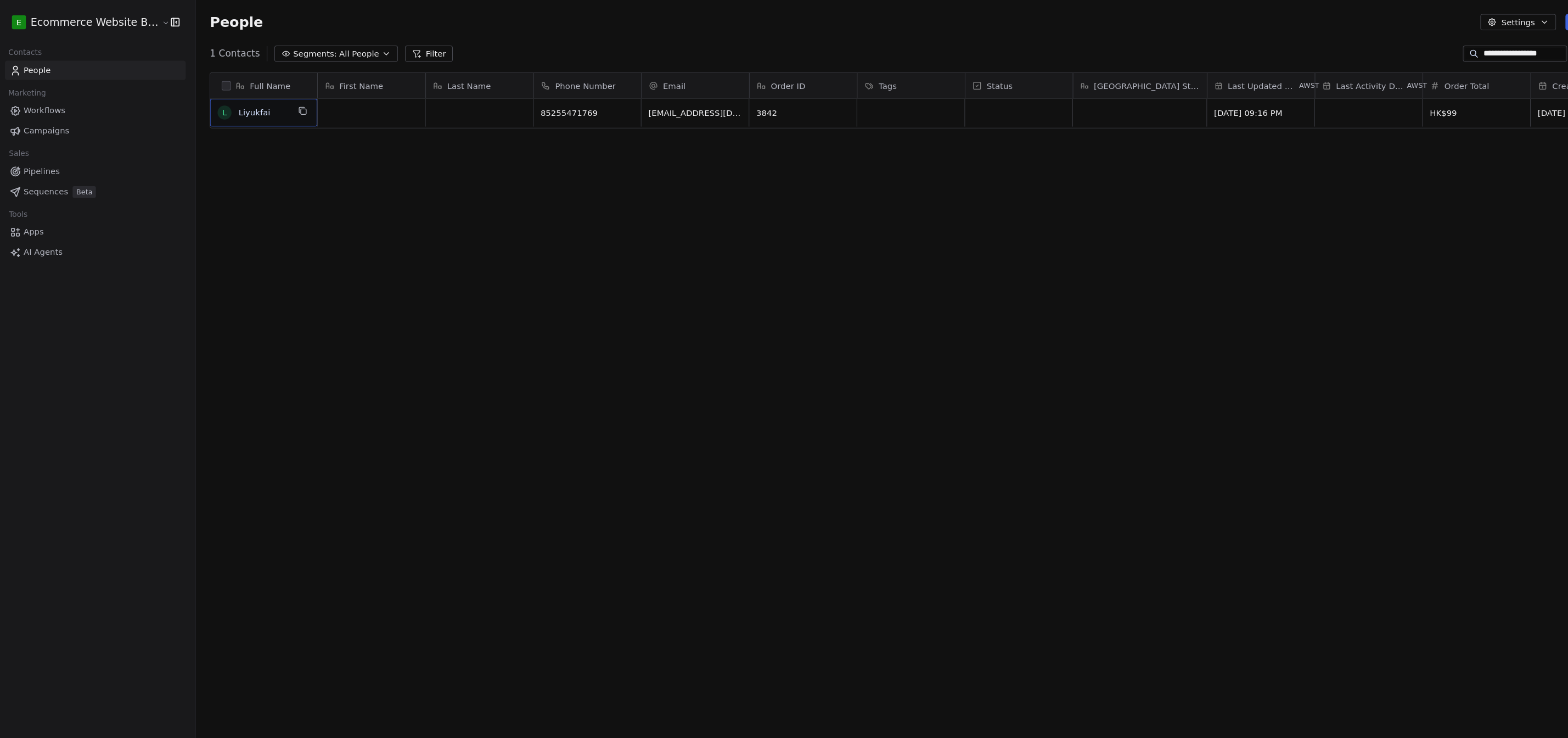
click at [261, 100] on span "Liyukfai" at bounding box center [253, 106] width 47 height 11
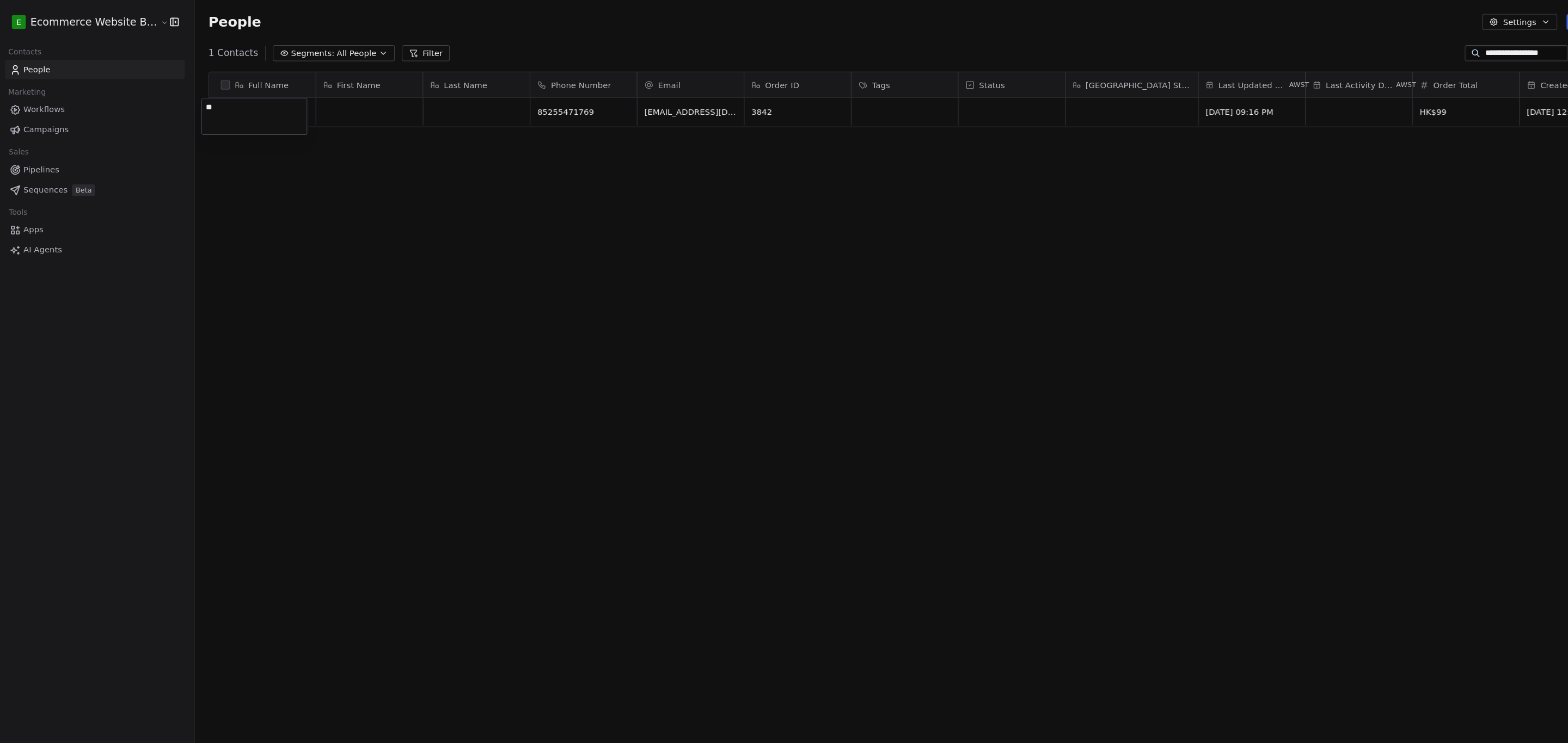
type textarea "*"
type textarea "*********"
click at [360, 107] on html "**********" at bounding box center [784, 374] width 1568 height 747
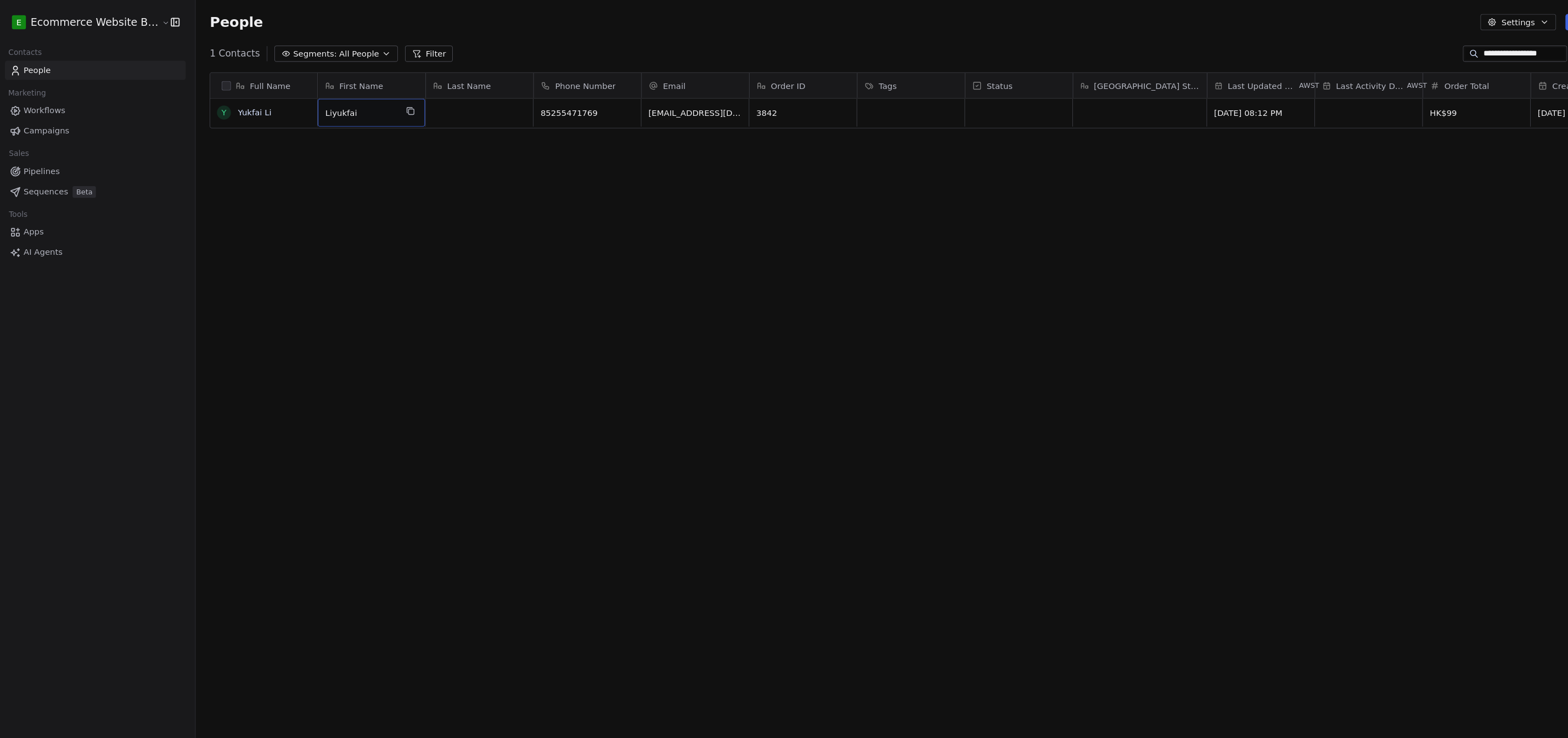
click at [364, 107] on span "Liyukfai" at bounding box center [344, 106] width 67 height 11
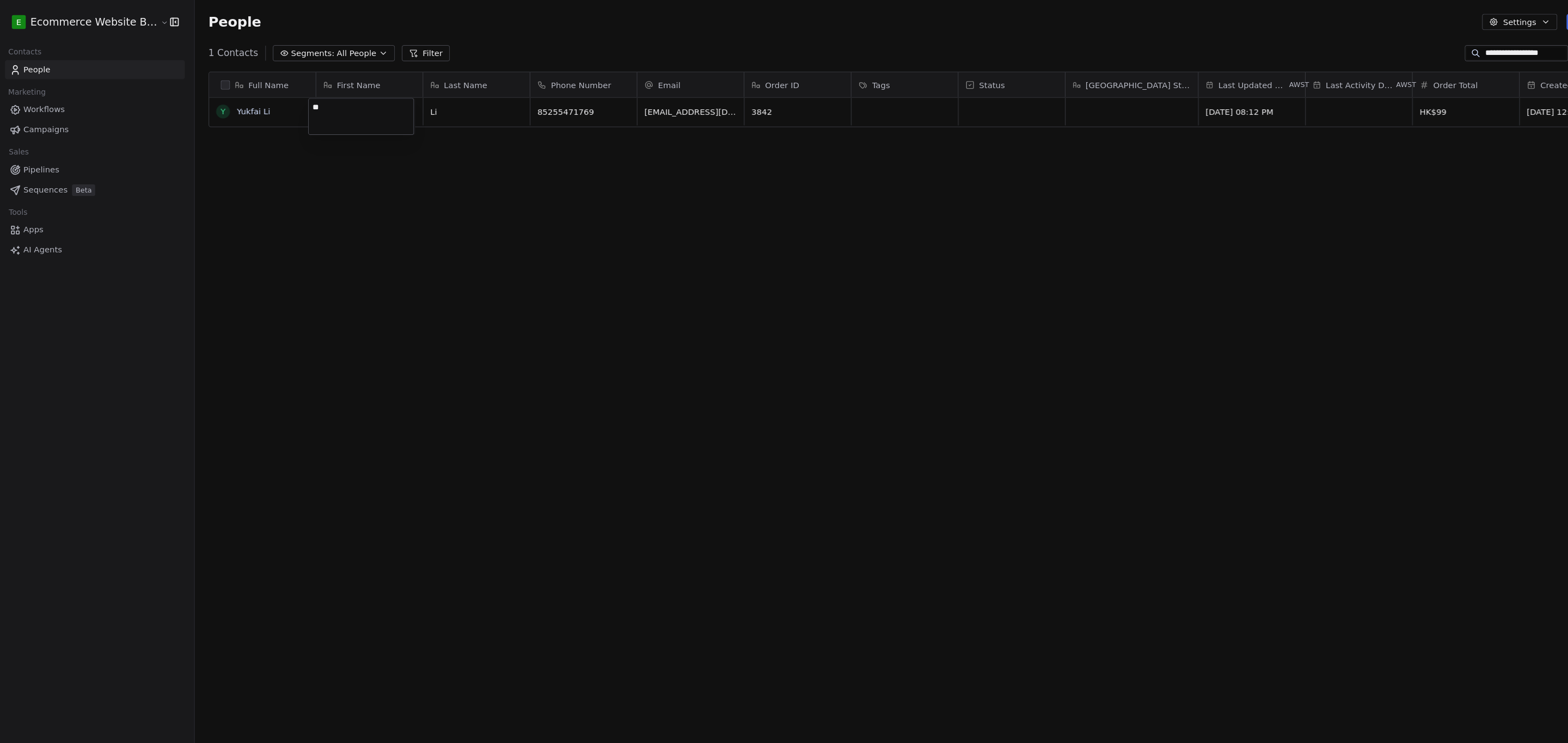
type textarea "*"
type textarea "******"
click at [364, 176] on html "**********" at bounding box center [784, 374] width 1568 height 747
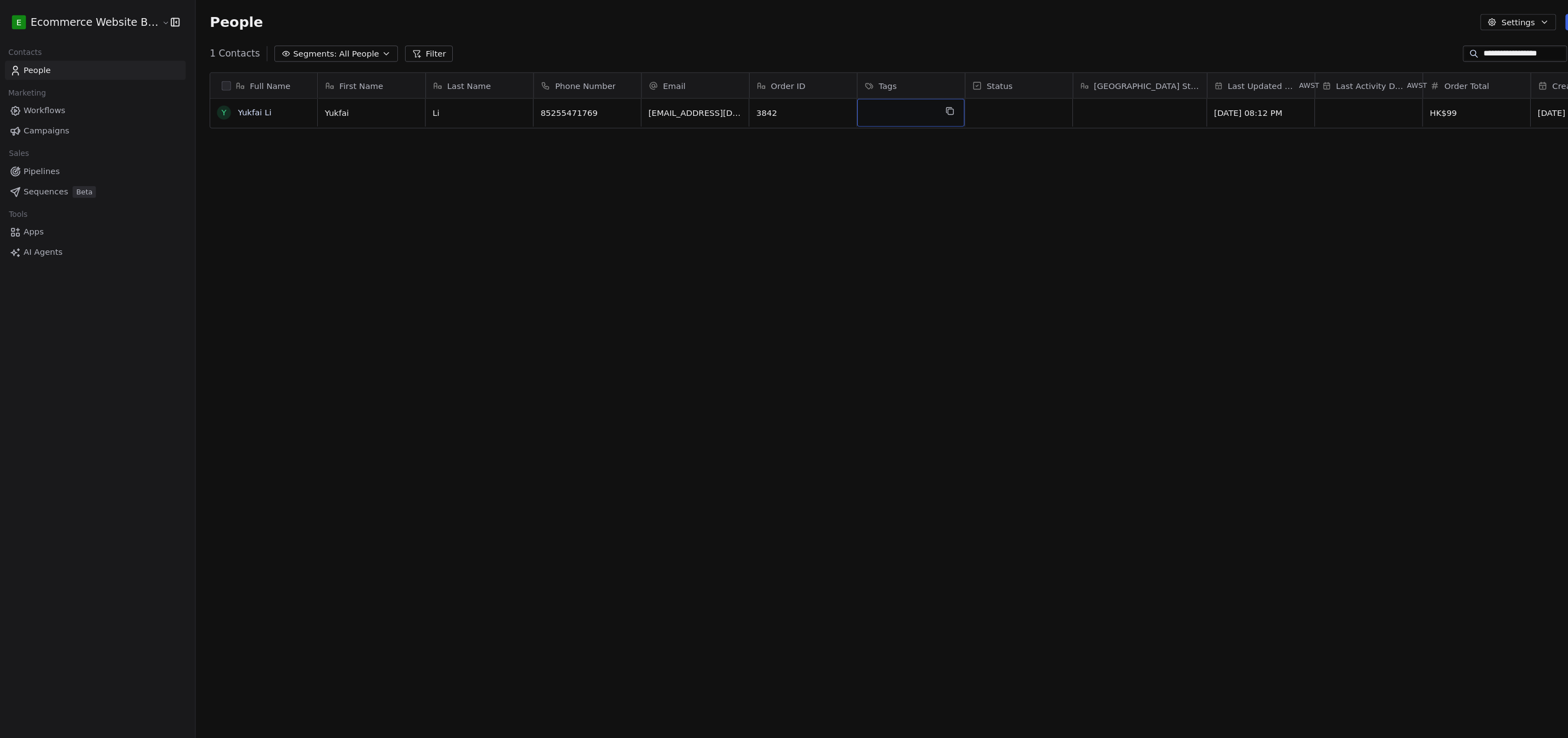
click at [691, 104] on div "grid" at bounding box center [861, 106] width 101 height 26
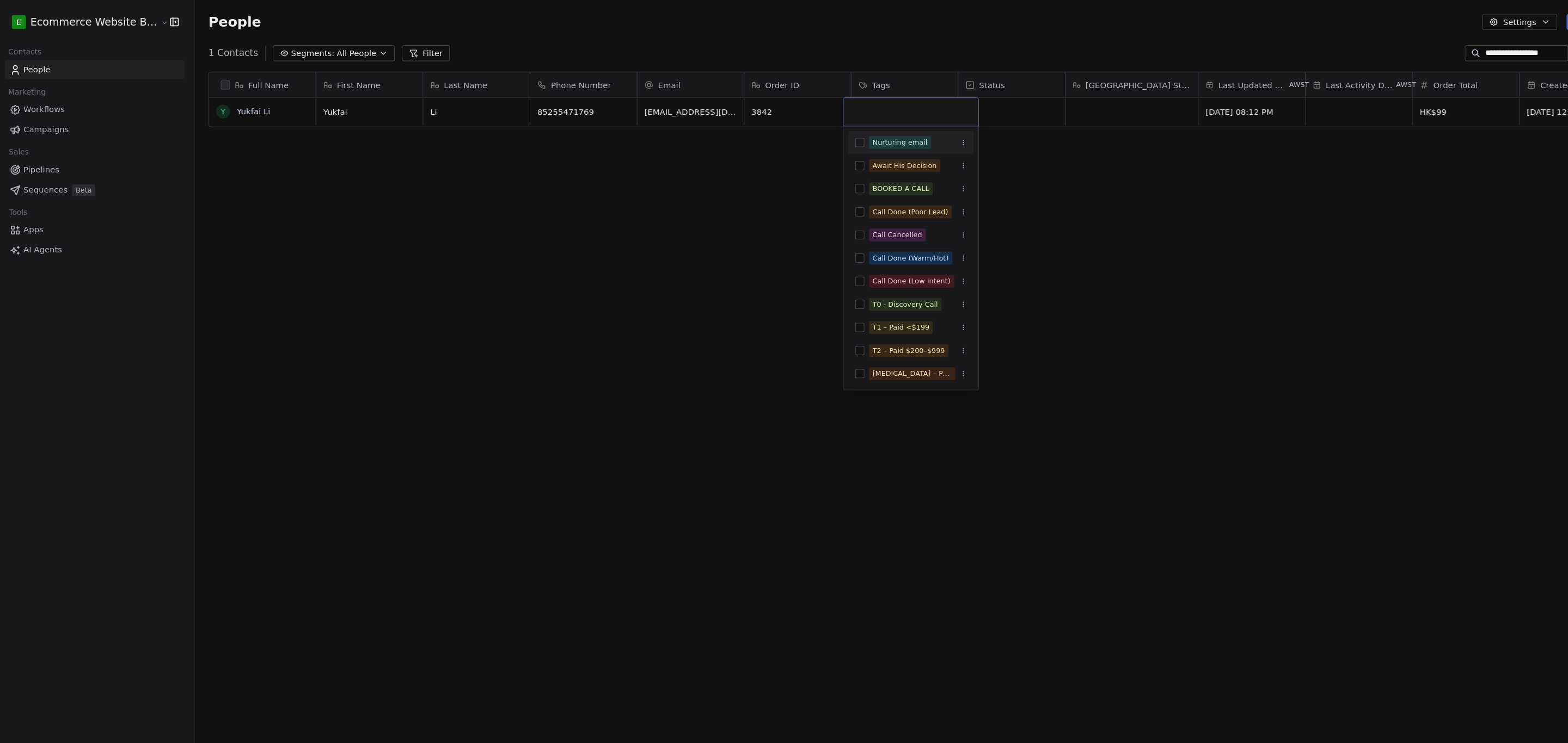
click at [685, 103] on input "text" at bounding box center [861, 105] width 114 height 12
click at [685, 269] on button "Suggestions" at bounding box center [813, 265] width 9 height 9
click at [685, 324] on button "Suggestions" at bounding box center [813, 321] width 9 height 9
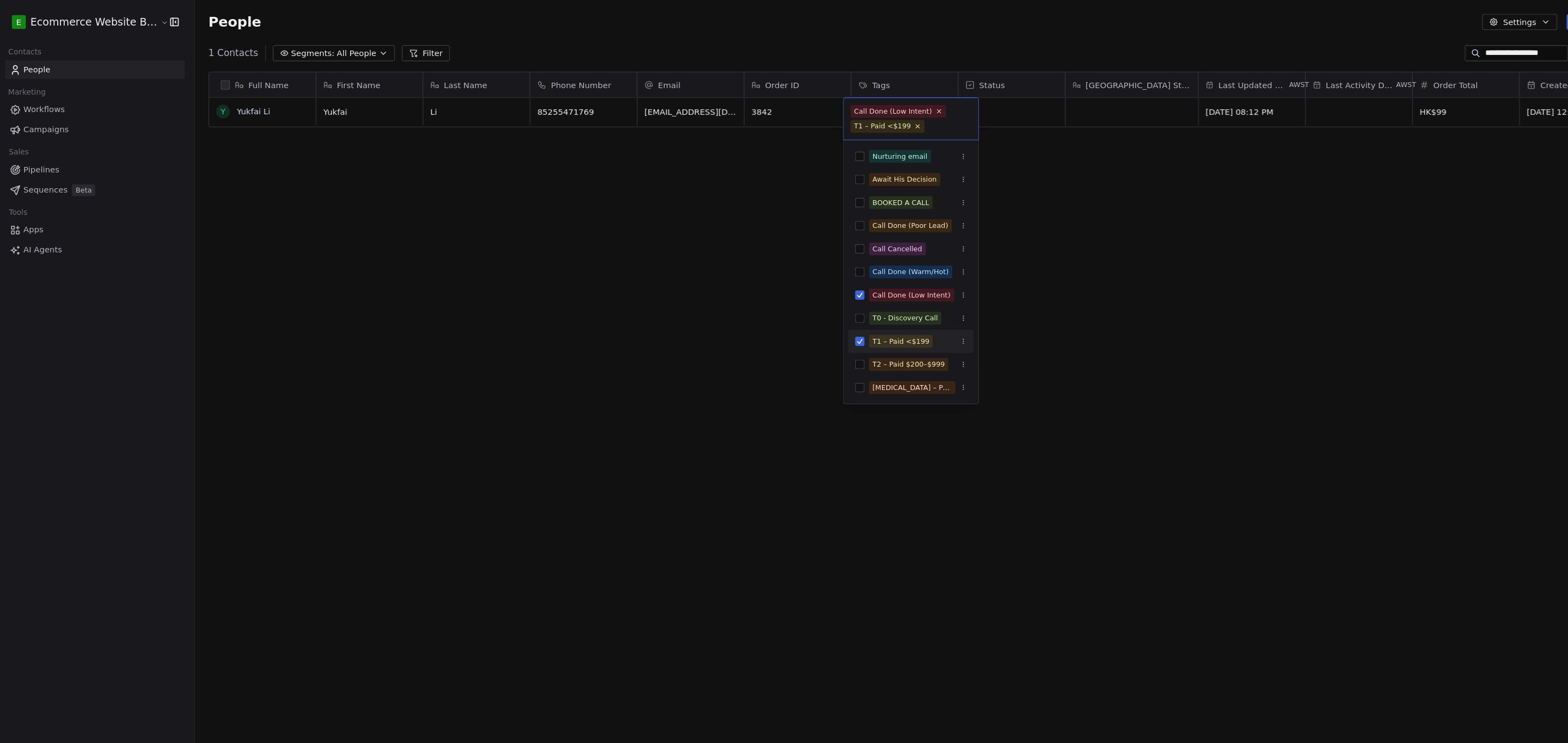
click at [685, 238] on html "**********" at bounding box center [784, 374] width 1568 height 747
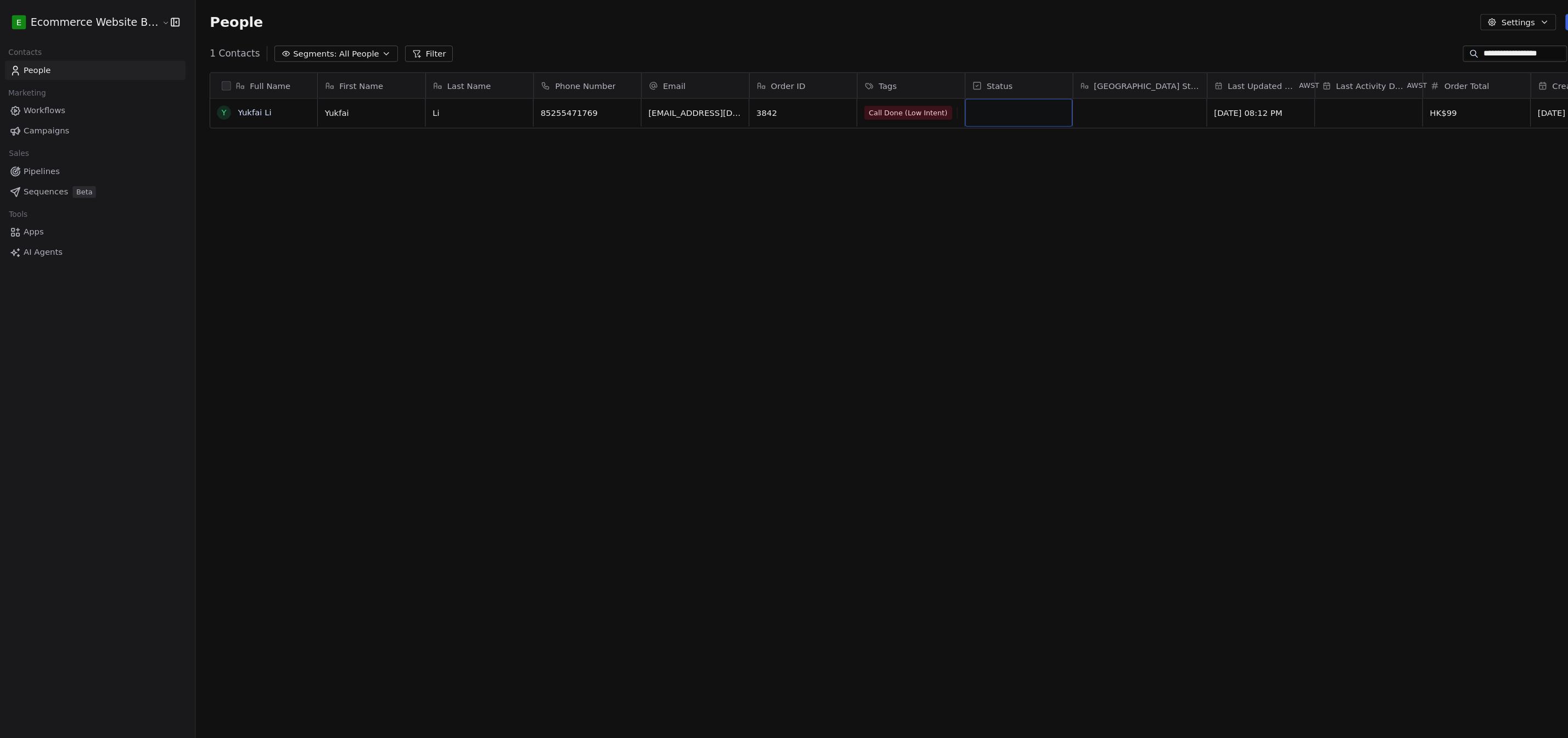
click at [691, 107] on div "grid" at bounding box center [963, 106] width 101 height 26
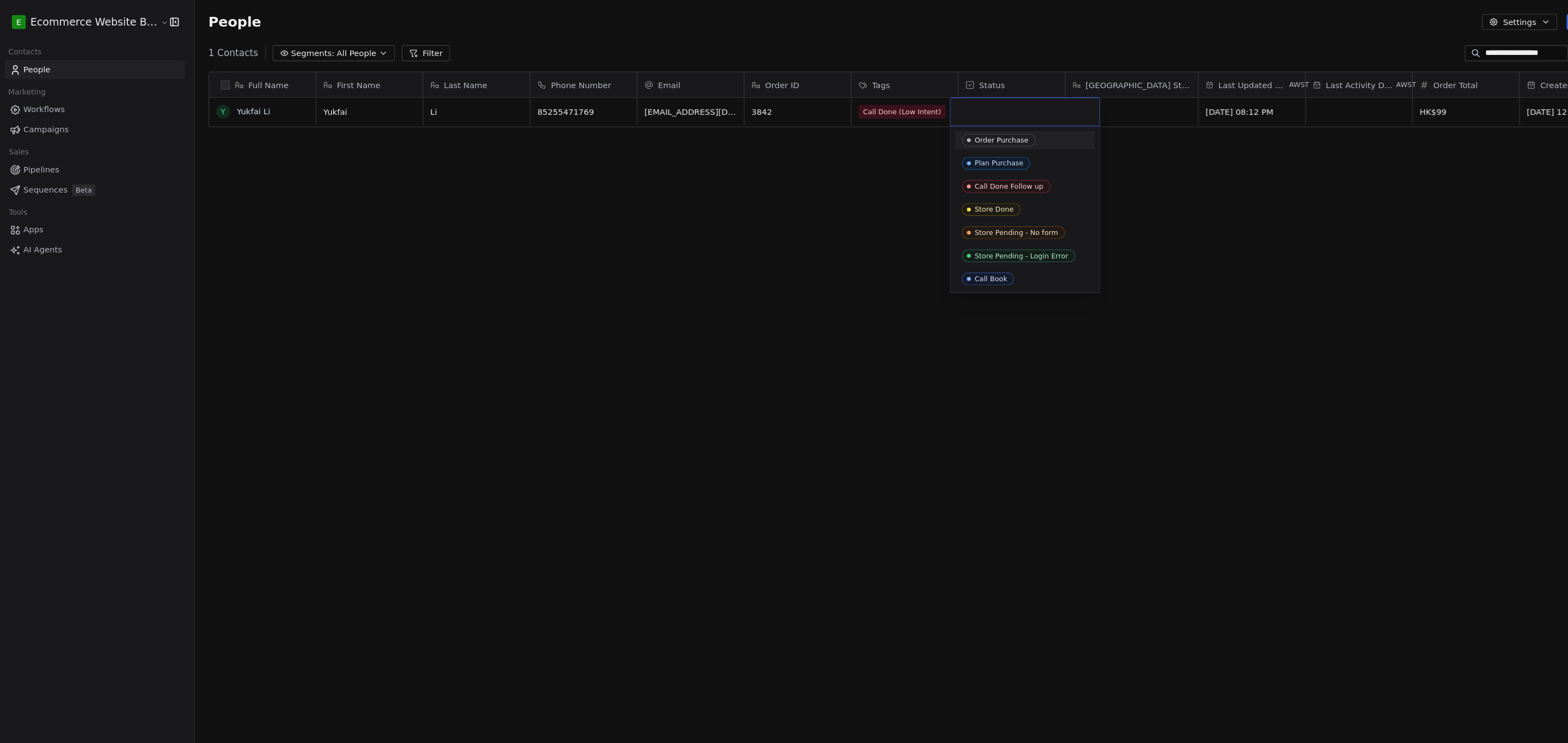
click at [685, 107] on input "text" at bounding box center [968, 105] width 127 height 12
click at [685, 221] on icon "Suggestions" at bounding box center [915, 219] width 9 height 9
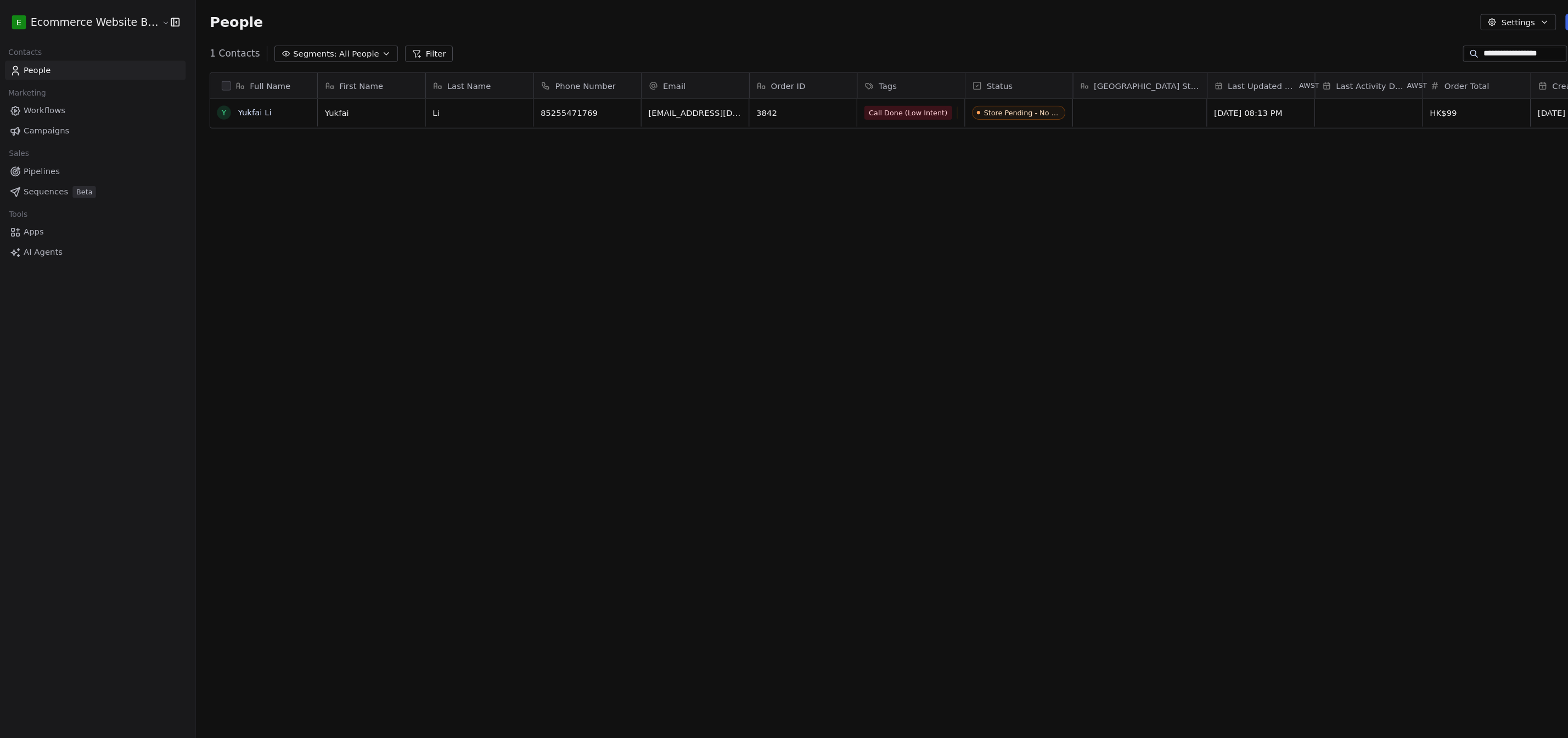
click at [691, 190] on div "Full Name Y Yukfai Li First Name Last Name Phone Number Email Order ID Tags Sta…" at bounding box center [878, 383] width 1380 height 649
click at [61, 164] on link "Pipelines" at bounding box center [94, 161] width 170 height 18
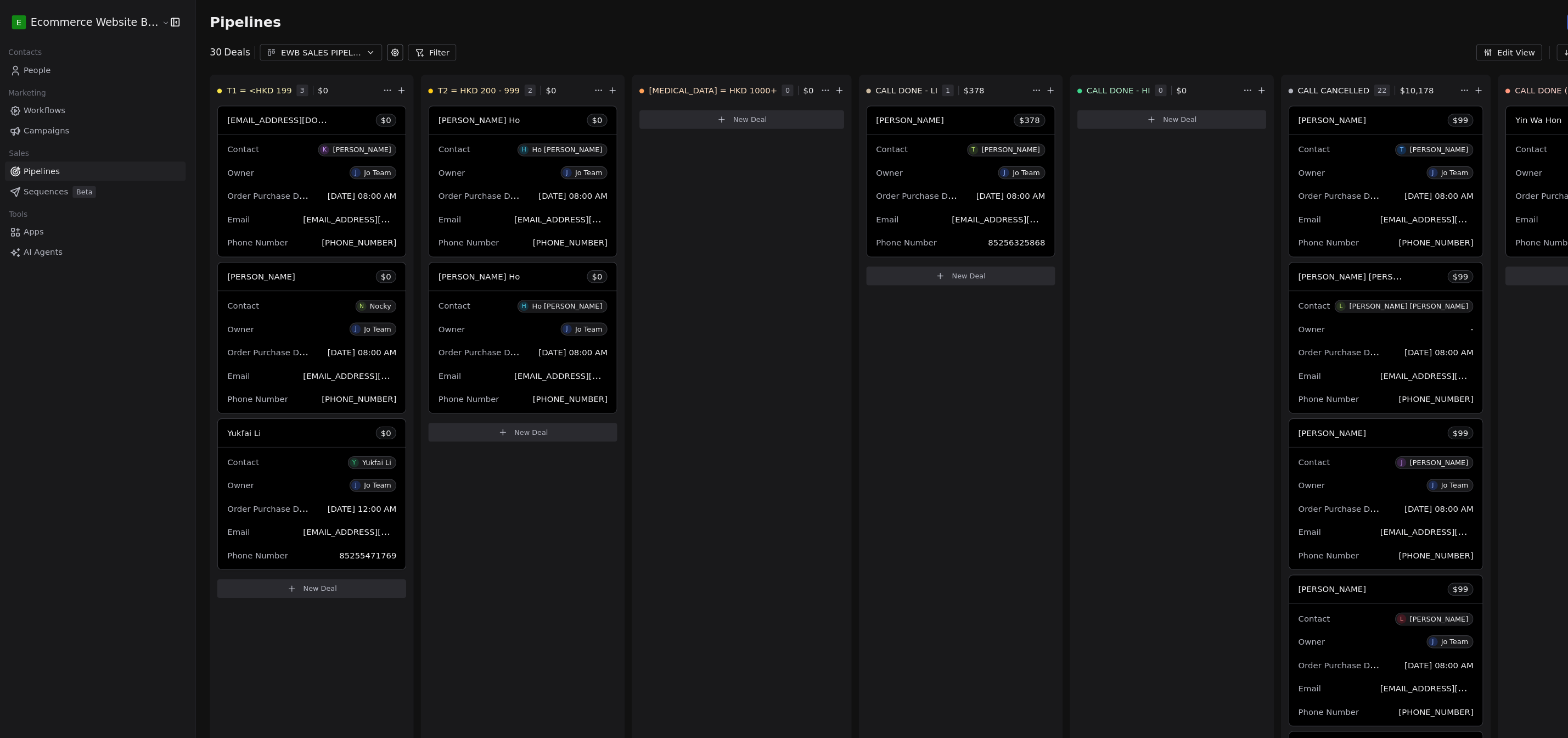
click at [691, 262] on span "New Deal" at bounding box center [916, 260] width 32 height 9
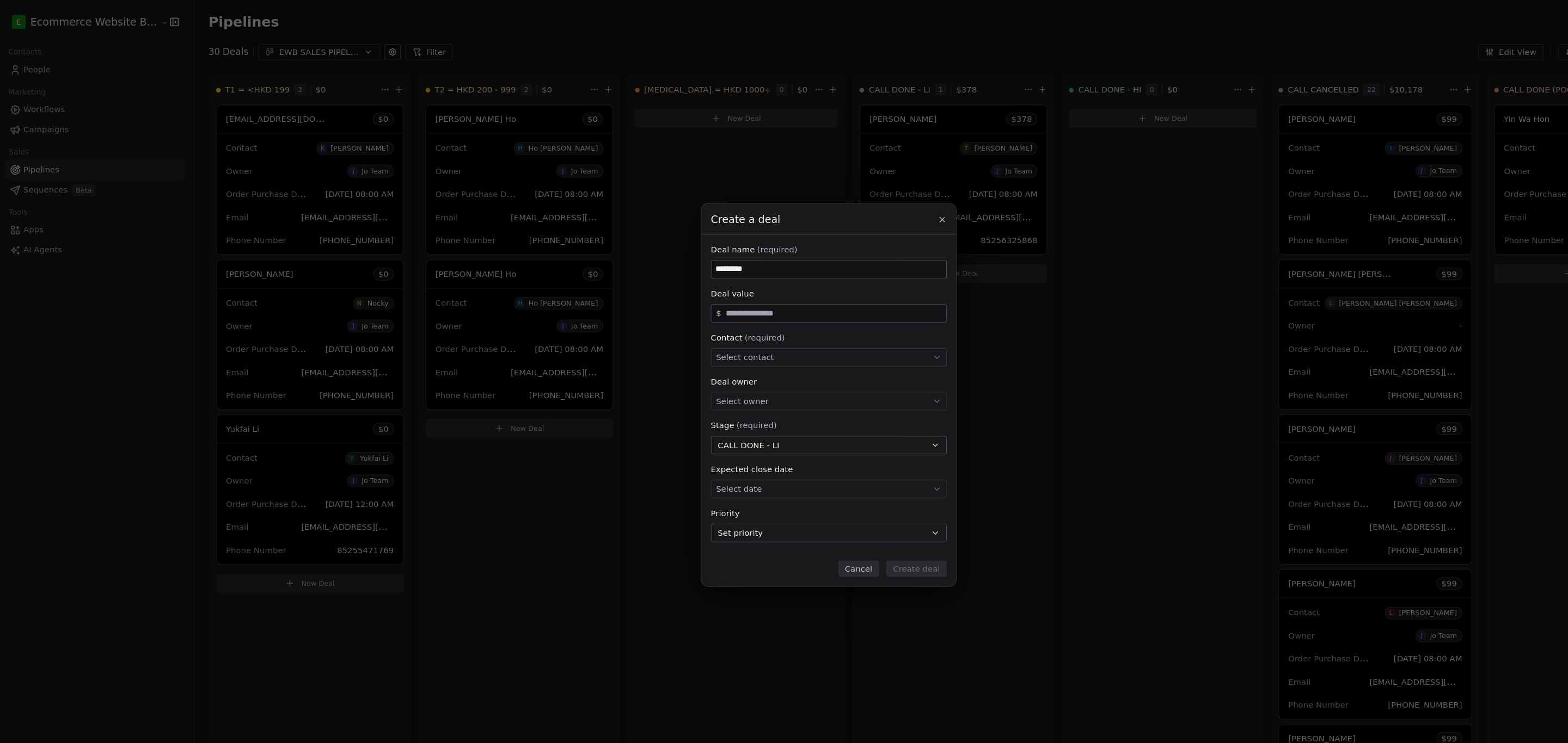
type input "*********"
click at [685, 291] on input "text" at bounding box center [788, 295] width 208 height 8
type input "**"
click at [685, 335] on span "Select contact" at bounding box center [704, 336] width 54 height 11
type input "**********"
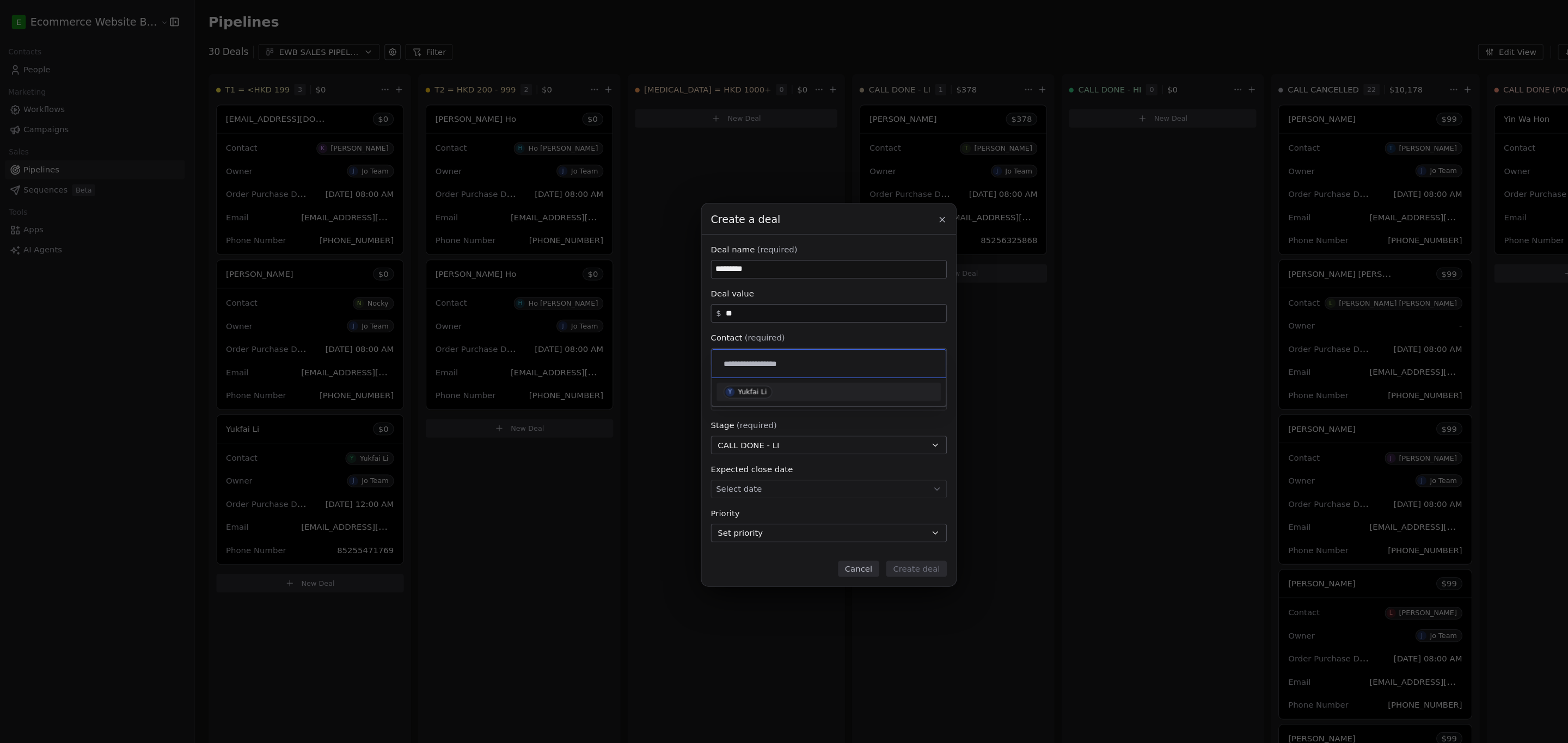
click at [685, 368] on div "Yukfai Li" at bounding box center [712, 368] width 28 height 8
click at [685, 466] on body "E Ecommerce Website Builder Contacts People Marketing Workflows Campaigns Sales…" at bounding box center [777, 371] width 1555 height 743
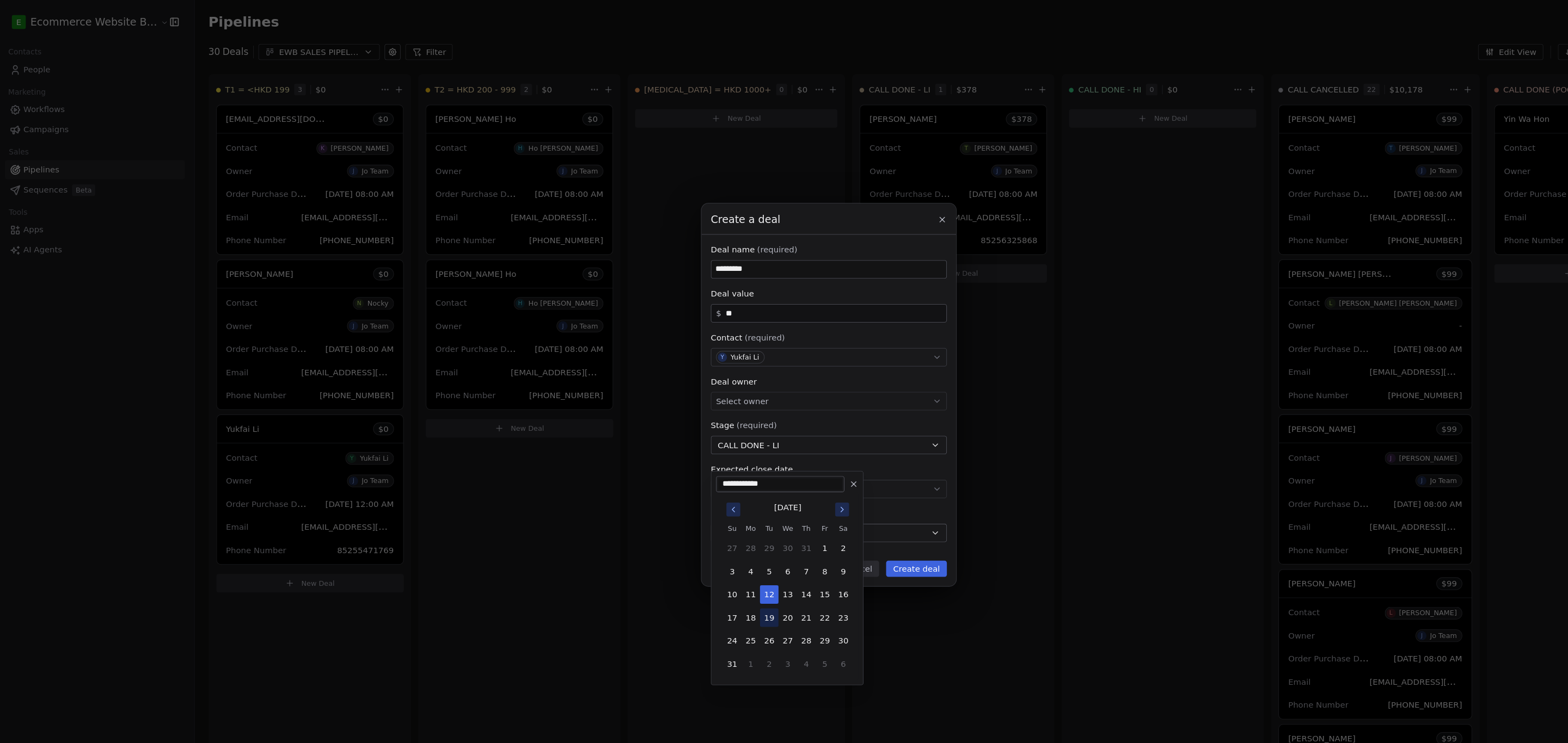
drag, startPoint x: 607, startPoint y: 579, endPoint x: 735, endPoint y: 580, distance: 128.0
click at [606, 581] on div "Create a deal Deal name (required) ********* Deal value $ ** Contact (required)…" at bounding box center [784, 371] width 1568 height 743
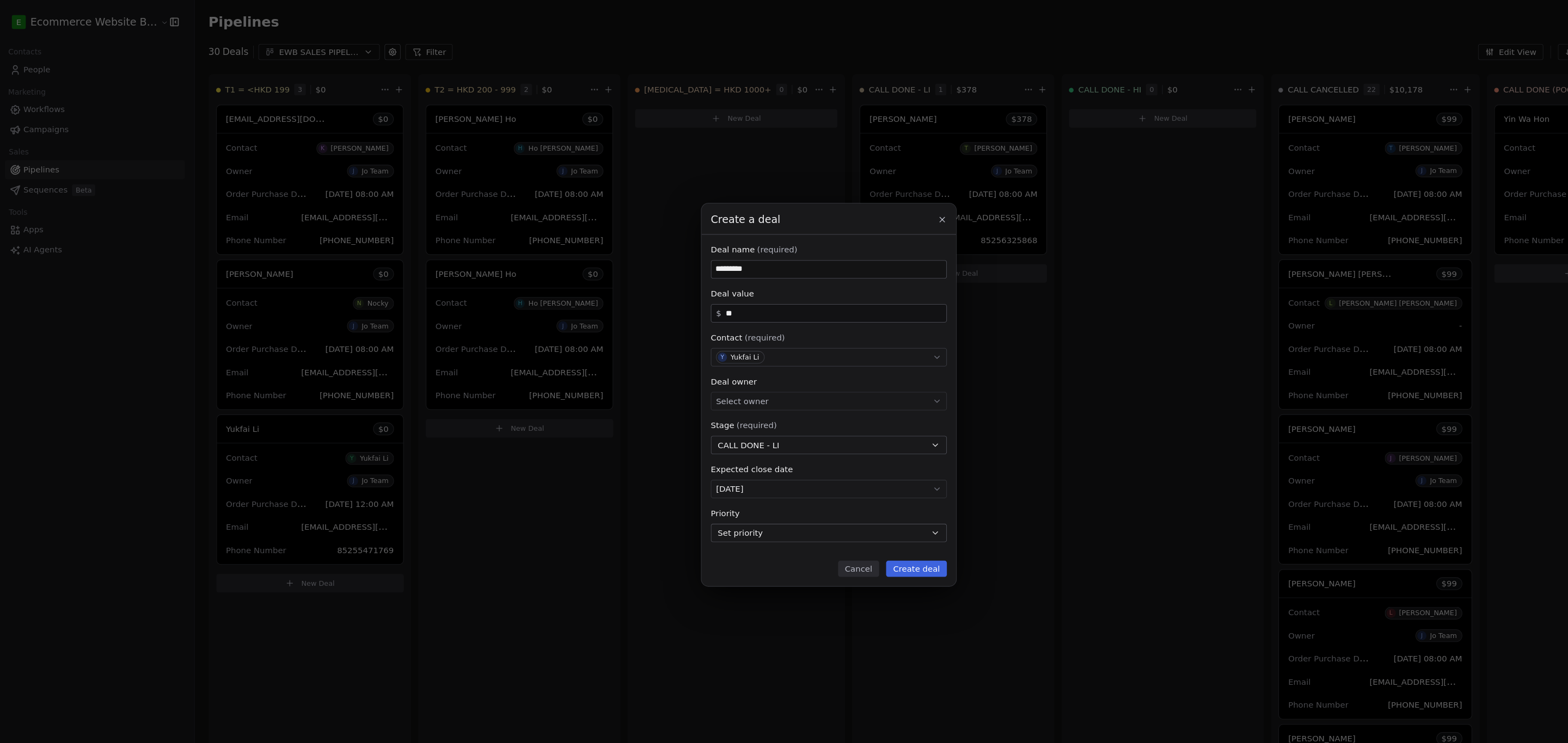
click at [685, 538] on button "Create deal" at bounding box center [866, 535] width 57 height 15
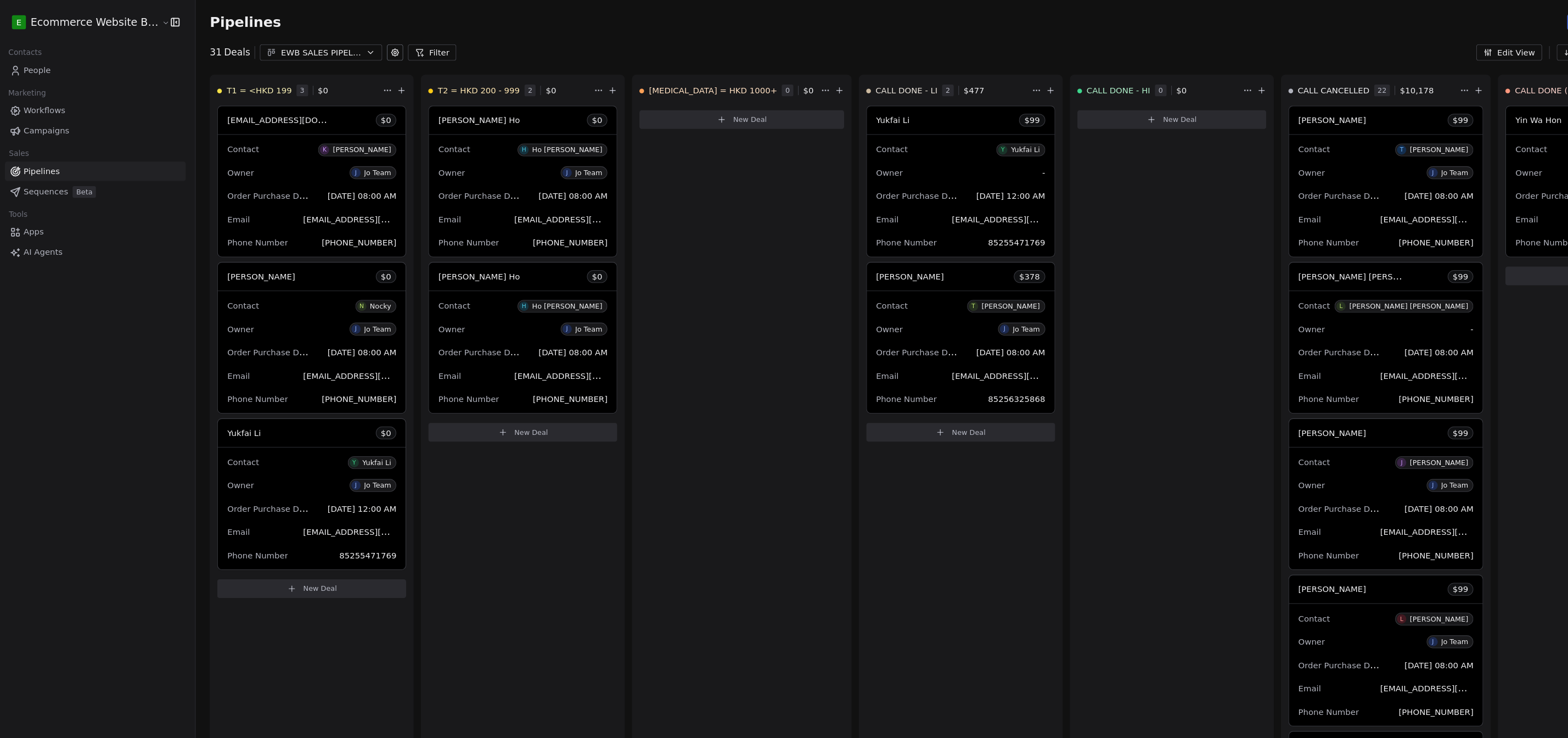
click at [691, 115] on div "Yukfai Li $ 99" at bounding box center [908, 113] width 176 height 26
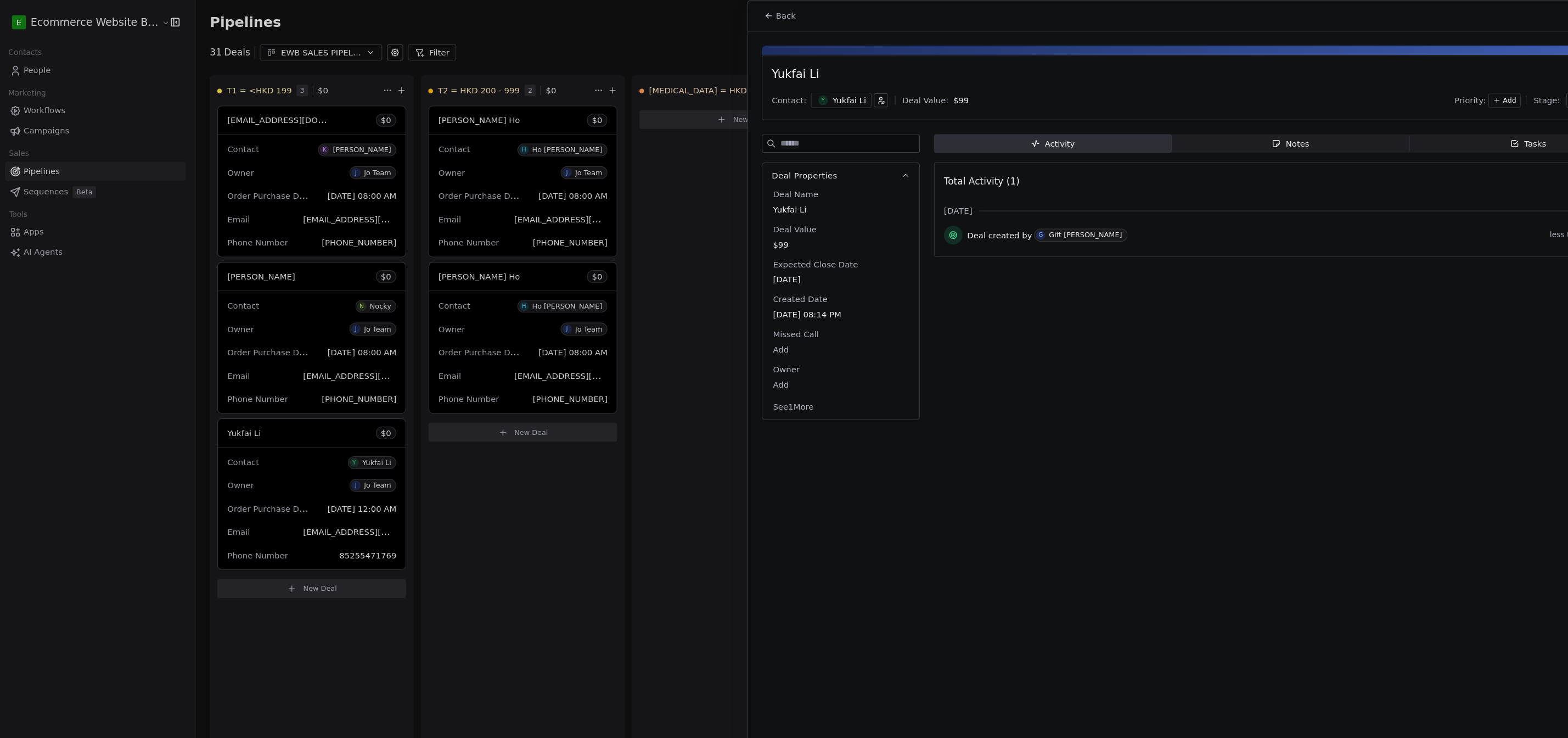
click at [73, 65] on div at bounding box center [784, 369] width 1568 height 738
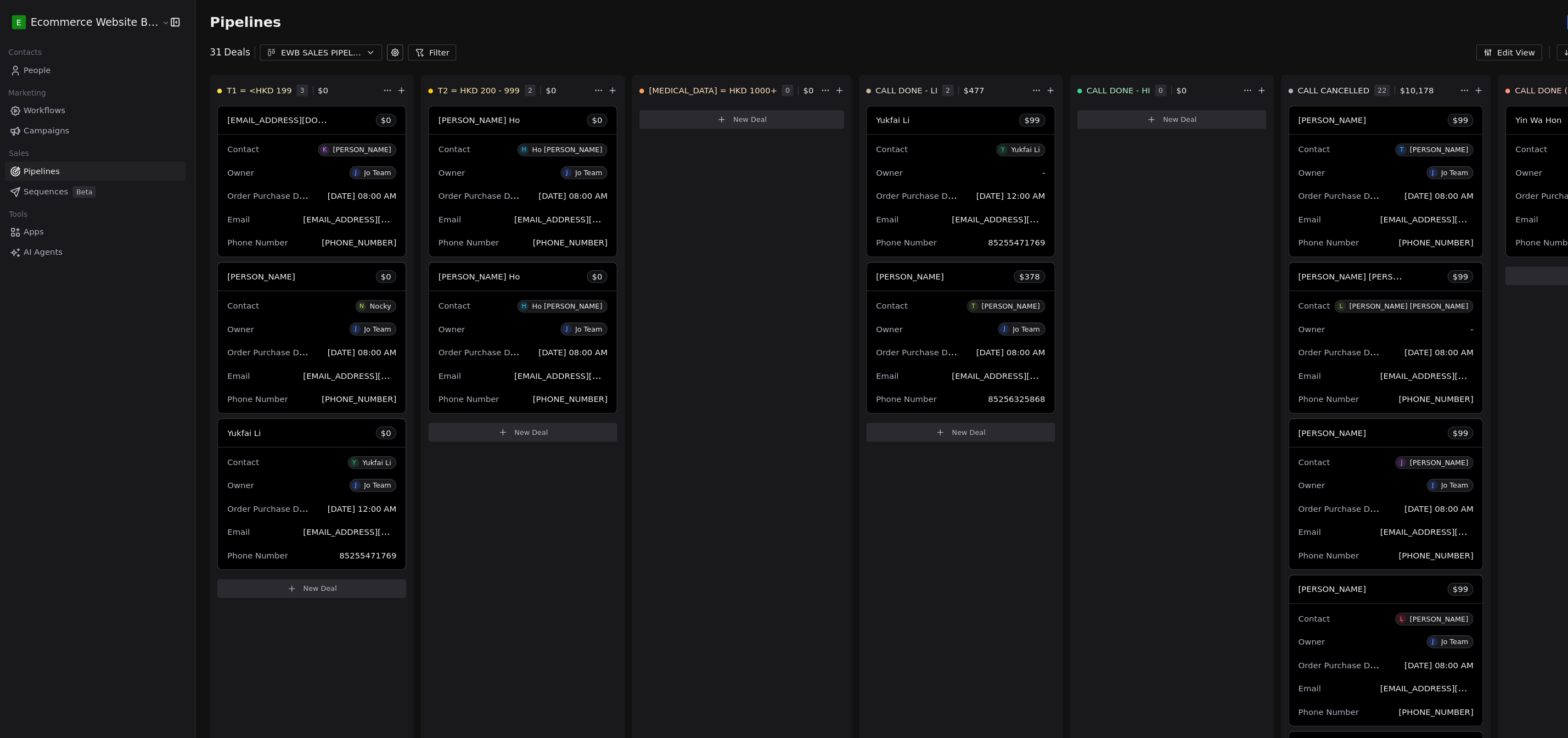
click at [36, 65] on span "People" at bounding box center [39, 65] width 26 height 12
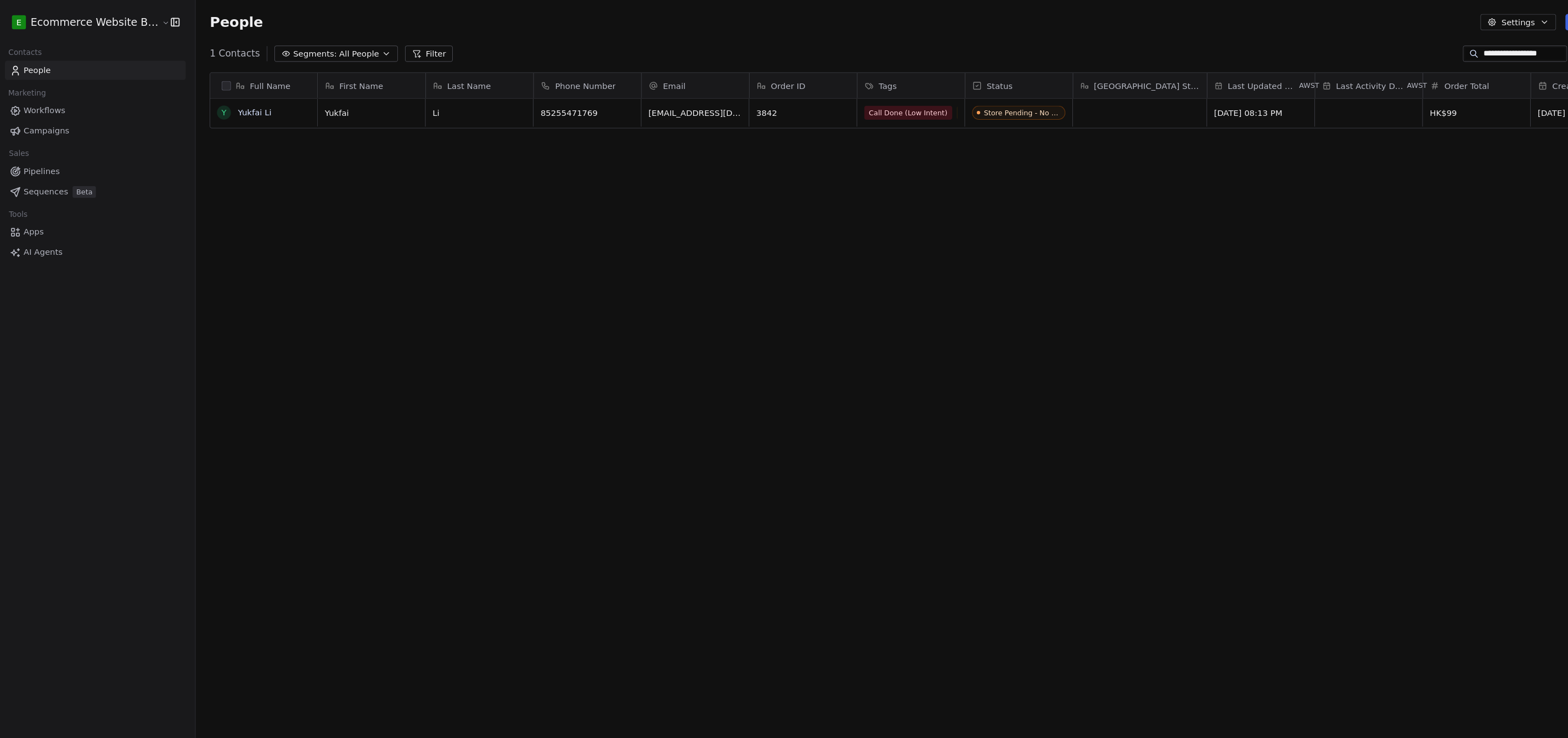
scroll to position [648, 1387]
click at [27, 158] on span "Pipelines" at bounding box center [43, 160] width 34 height 12
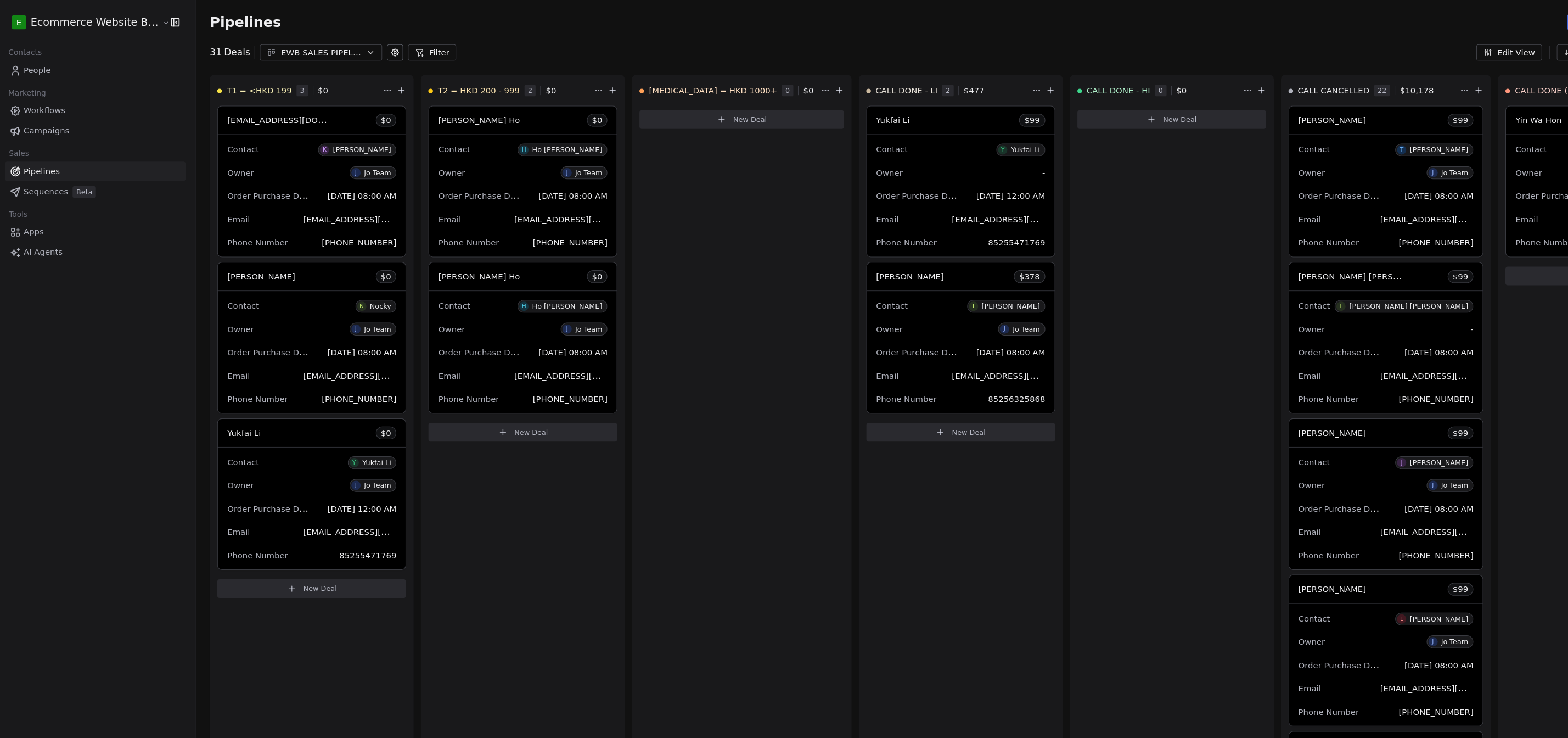
click at [372, 51] on icon at bounding box center [376, 49] width 9 height 9
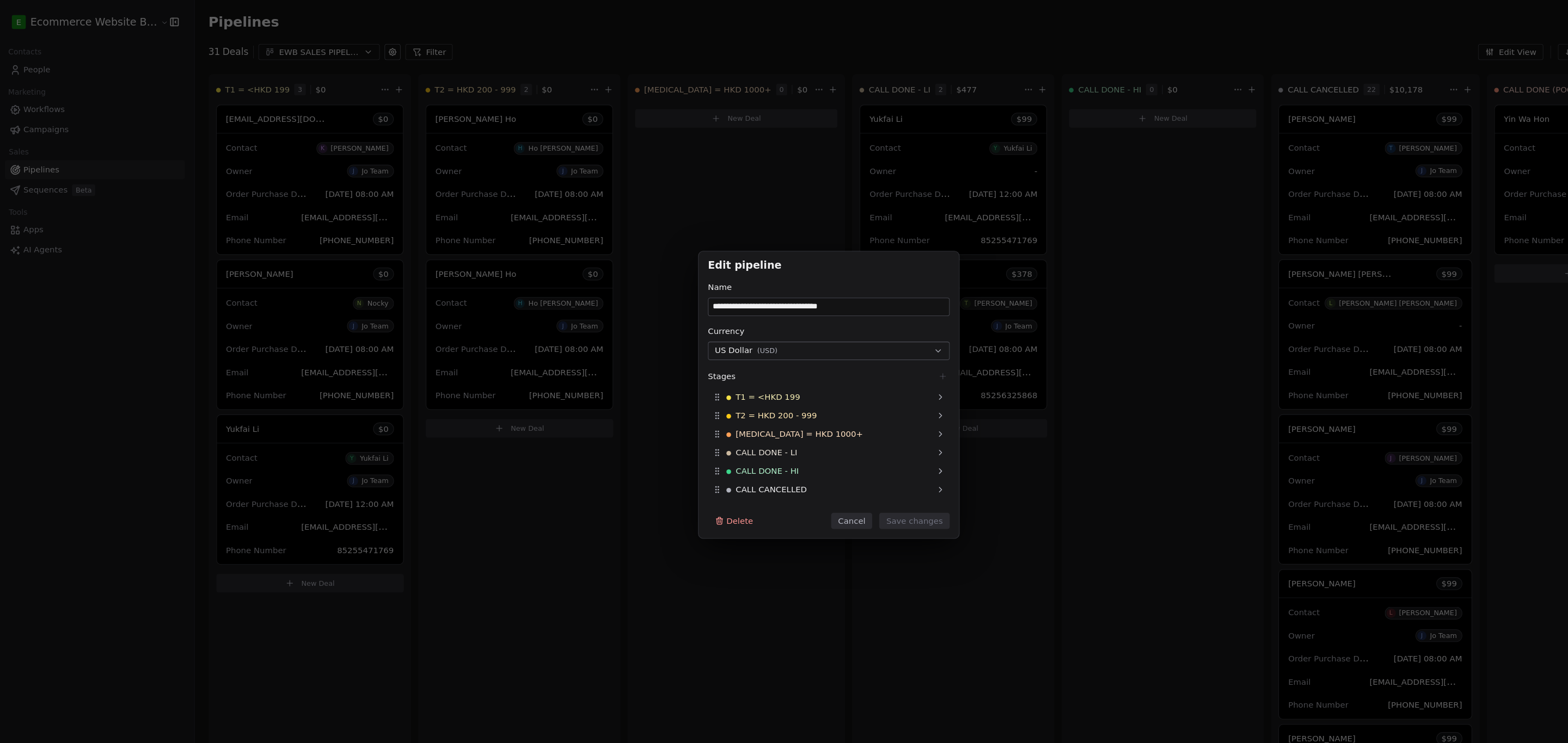
click at [685, 493] on button "Cancel" at bounding box center [805, 490] width 39 height 15
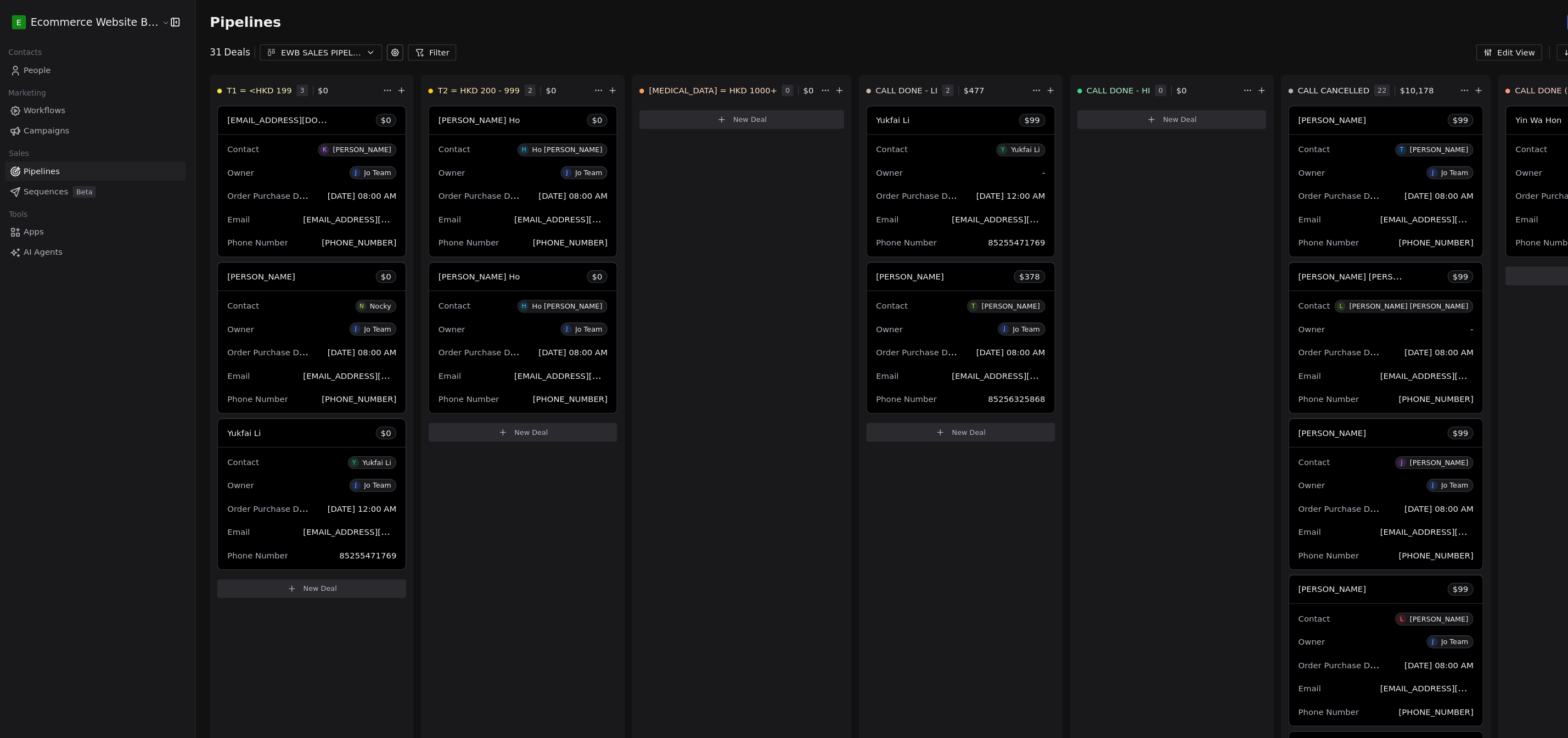
click at [81, 59] on link "People" at bounding box center [94, 66] width 170 height 18
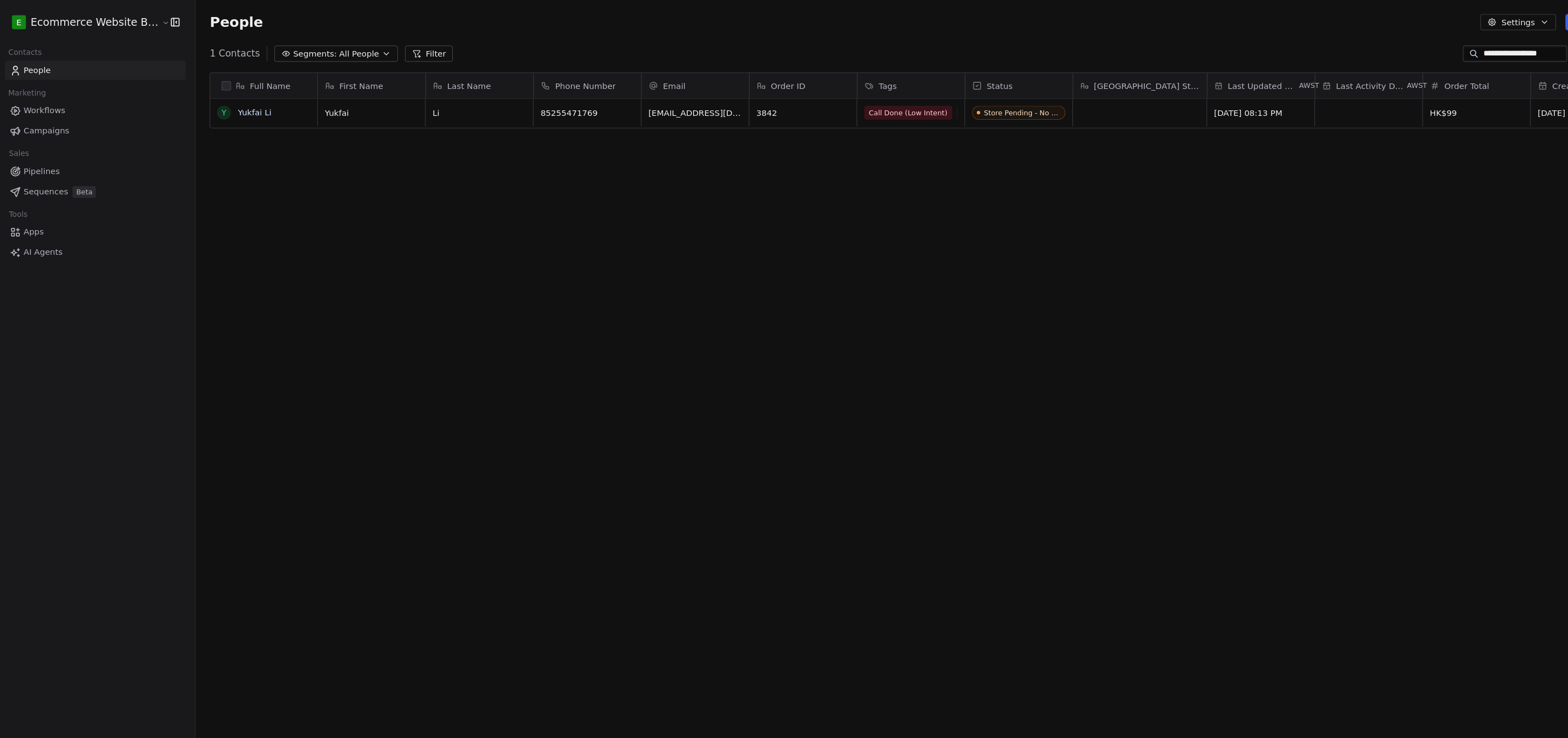
scroll to position [648, 1387]
click at [242, 102] on link "Yukfai Li" at bounding box center [244, 106] width 31 height 9
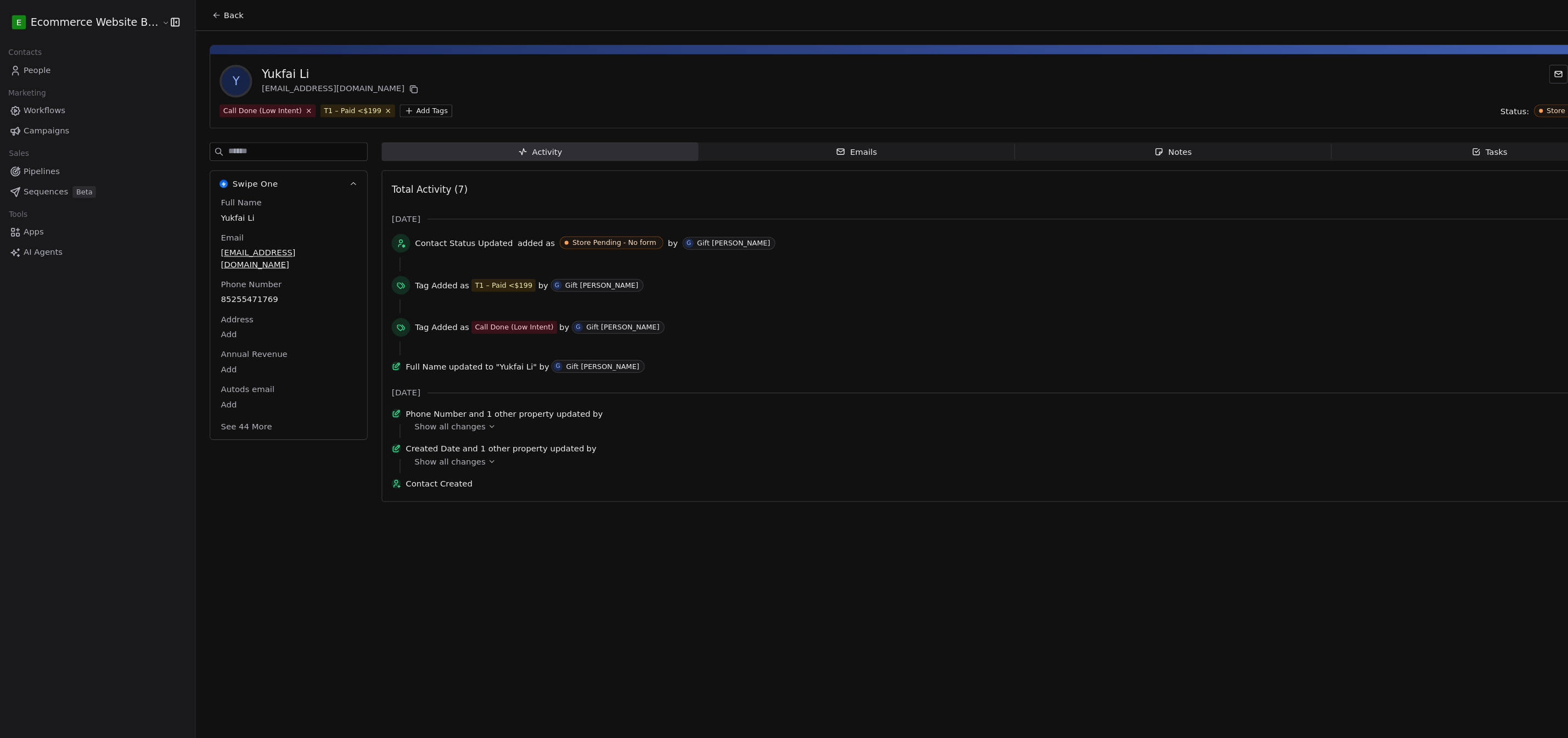
click at [380, 103] on html "E Ecommerce Website Builder Contacts People Marketing Workflows Campaigns Sales…" at bounding box center [784, 371] width 1568 height 742
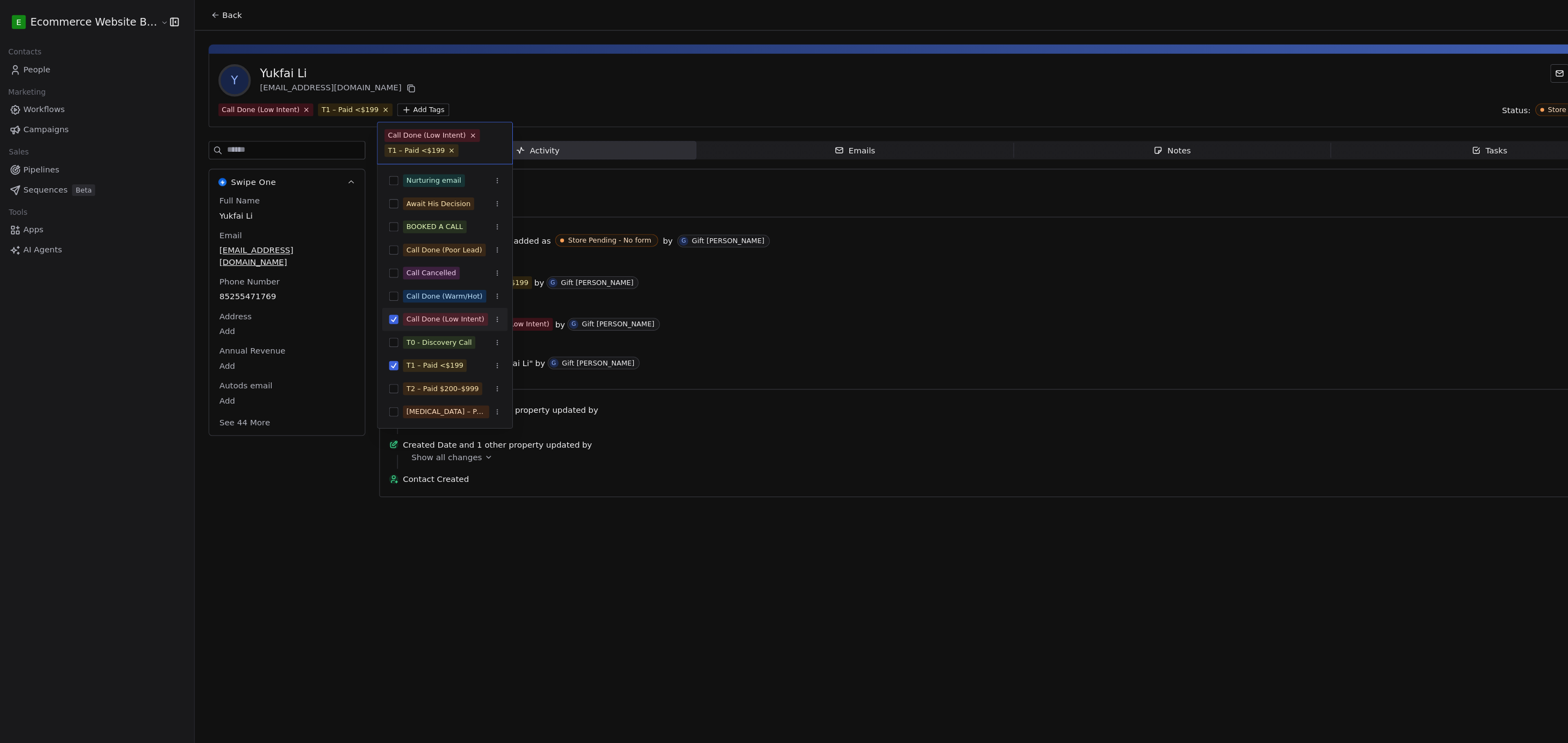
click at [685, 83] on html "E Ecommerce Website Builder Contacts People Marketing Workflows Campaigns Sales…" at bounding box center [784, 374] width 1568 height 747
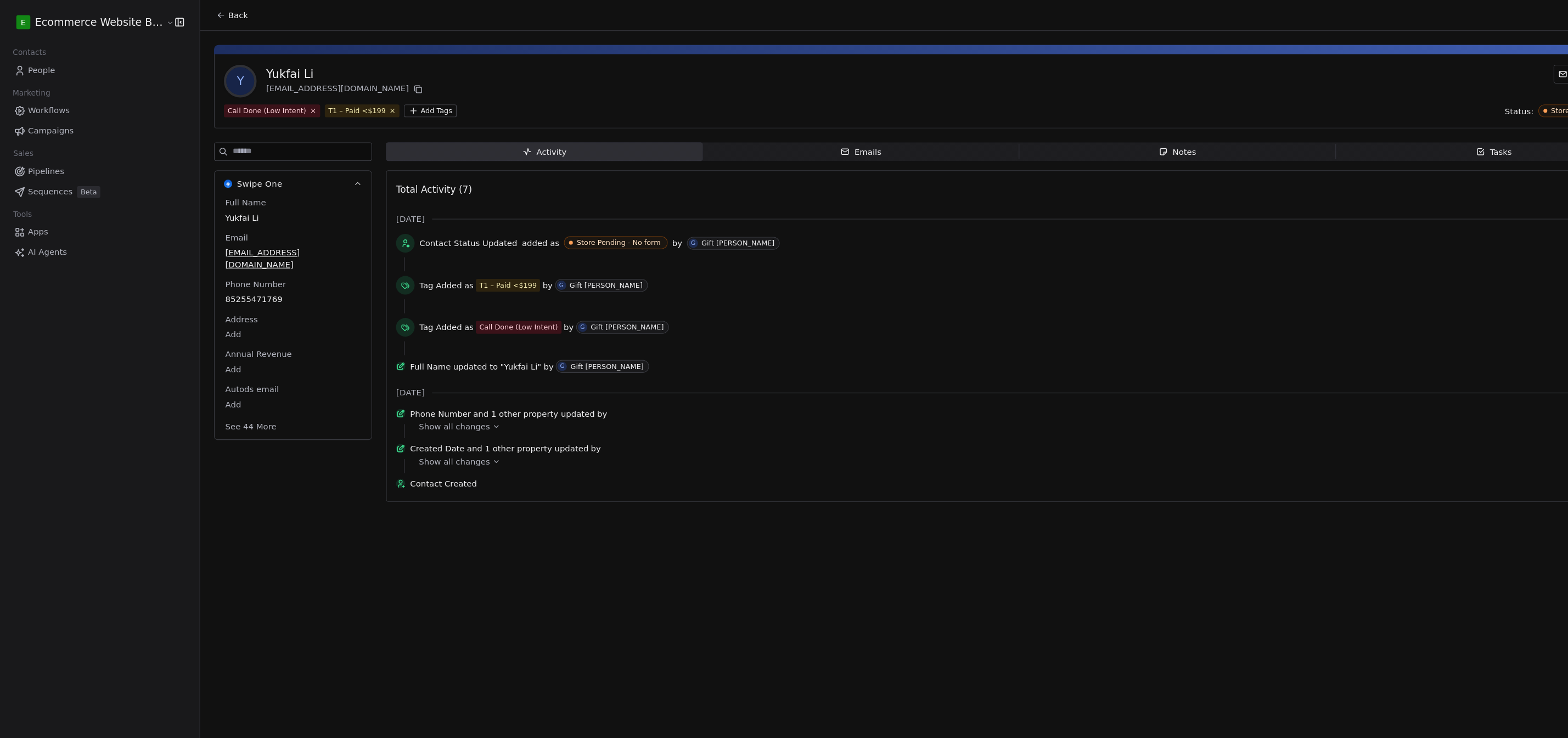
scroll to position [0, 12]
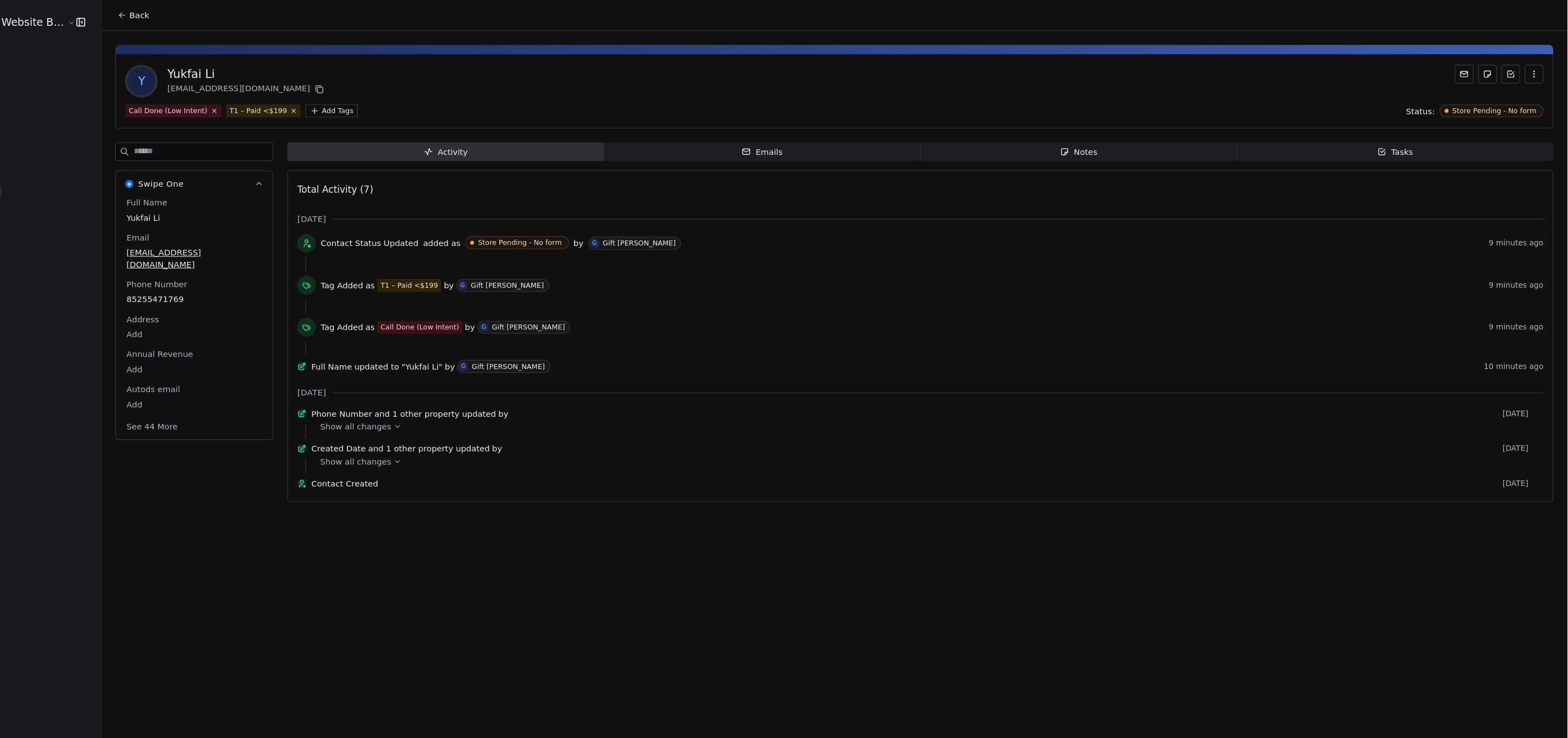
click at [691, 145] on span "Notes Notes" at bounding box center [1109, 143] width 298 height 18
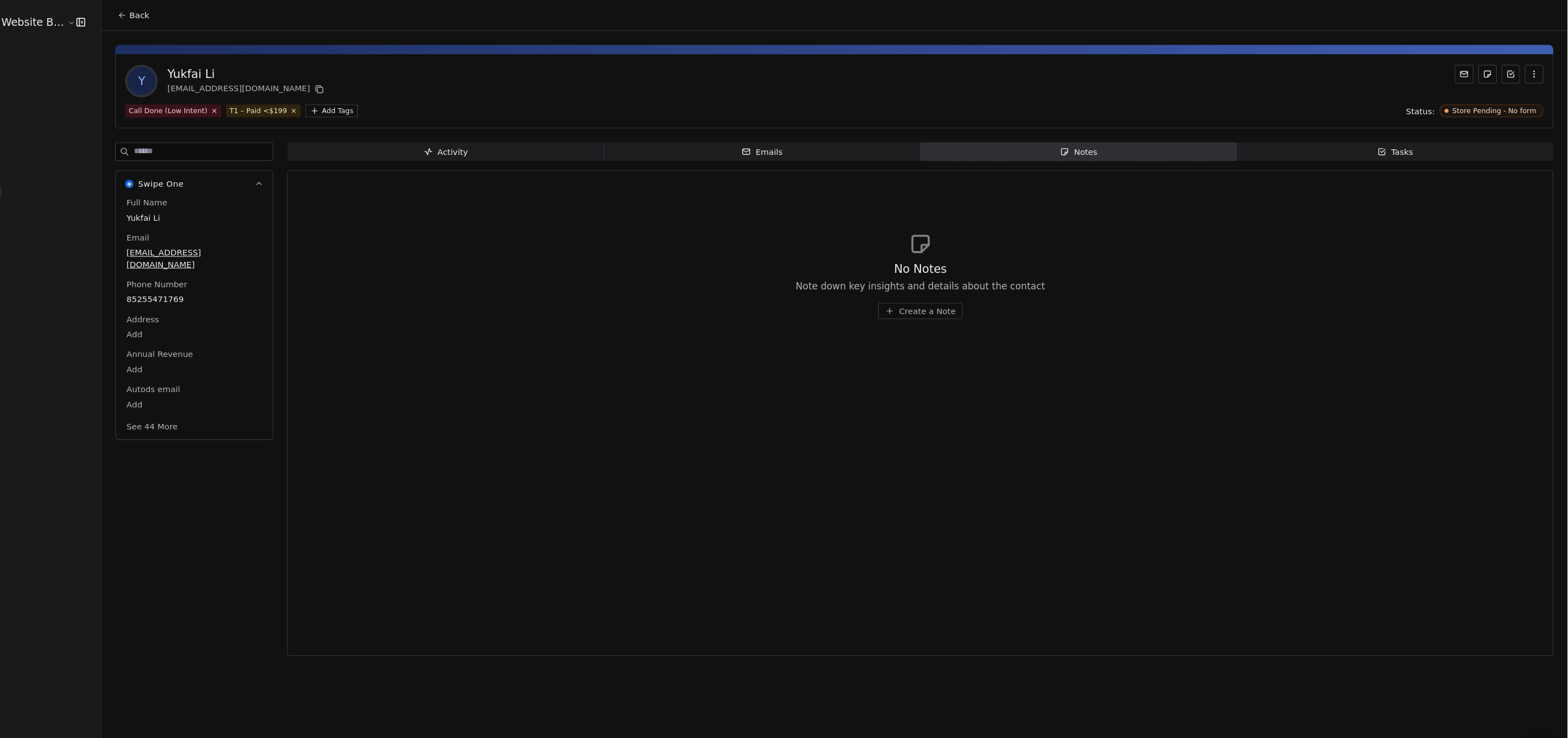
click at [197, 13] on button "Back" at bounding box center [218, 14] width 43 height 20
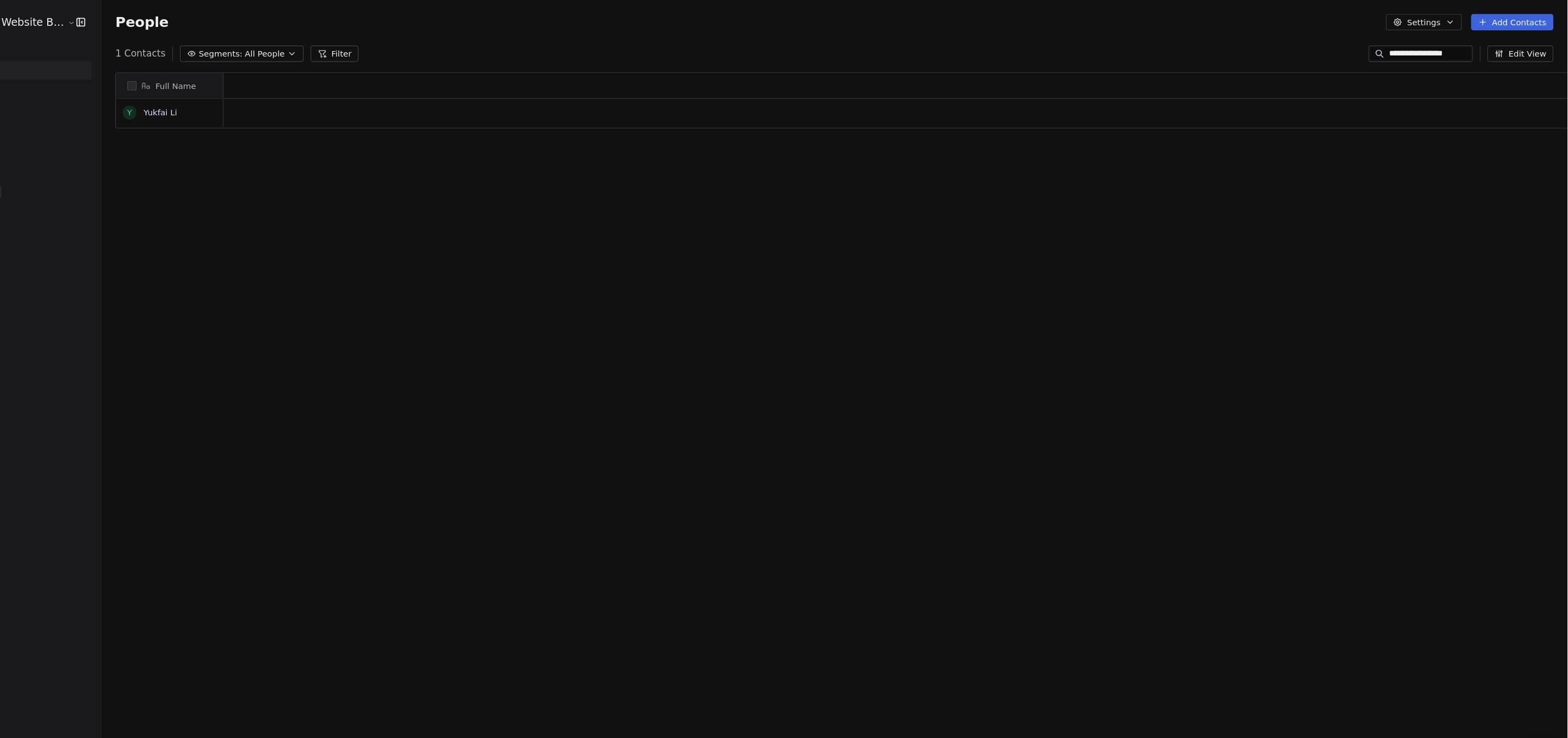
scroll to position [13, 13]
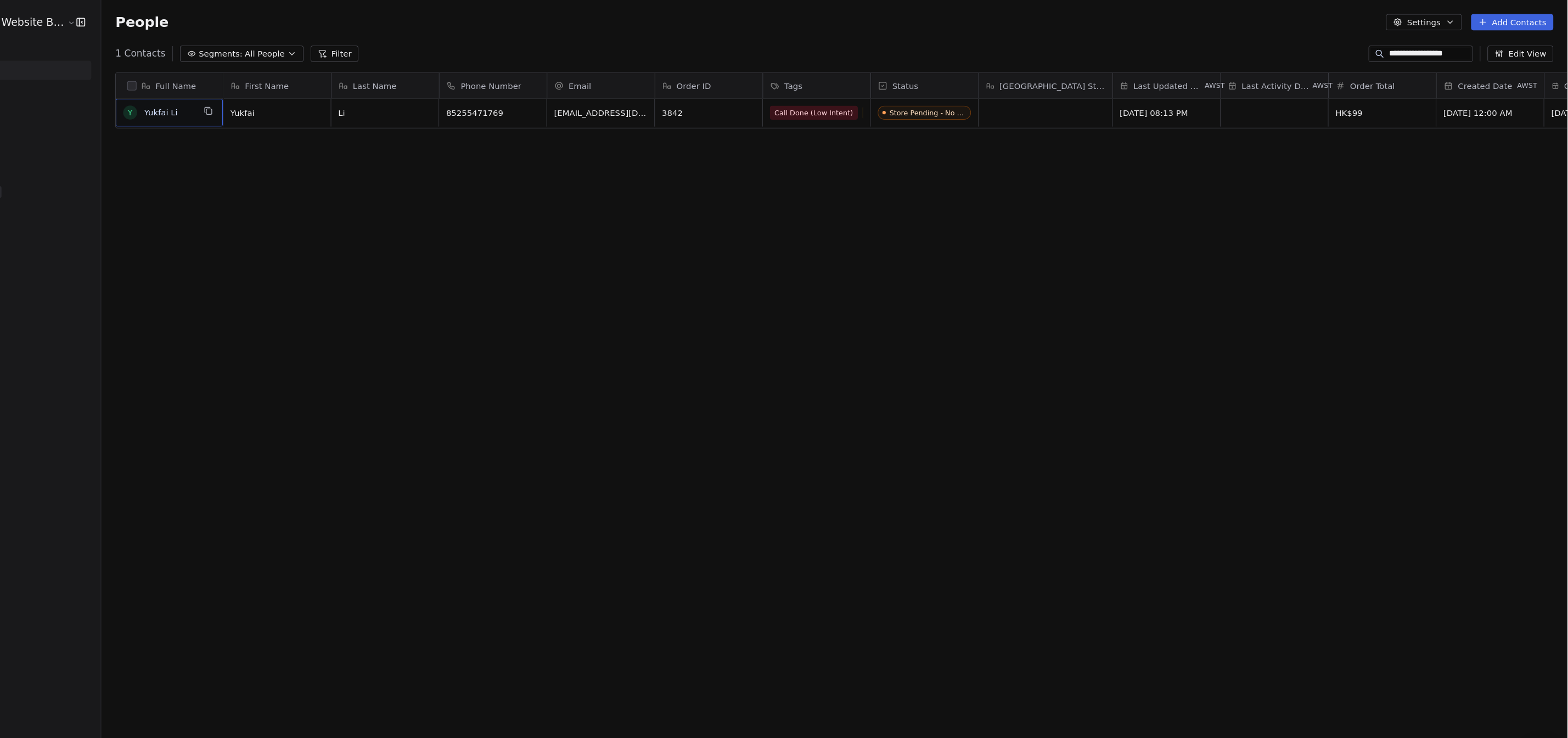
drag, startPoint x: 197, startPoint y: 100, endPoint x: 1164, endPoint y: 120, distance: 967.2
click at [691, 130] on div "Full Name Y Yukfai Li First Name Last Name Phone Number Email Order ID Tags Sta…" at bounding box center [878, 383] width 1380 height 649
click at [691, 141] on div "Full Name Y Yukfai Li First Name Last Name Phone Number Email Order ID Tags Sta…" at bounding box center [878, 383] width 1380 height 649
drag, startPoint x: 617, startPoint y: 276, endPoint x: 563, endPoint y: 201, distance: 92.4
click at [616, 276] on div "Full Name Y Yukfai Li First Name Last Name Phone Number Email Order ID Tags Sta…" at bounding box center [878, 383] width 1380 height 649
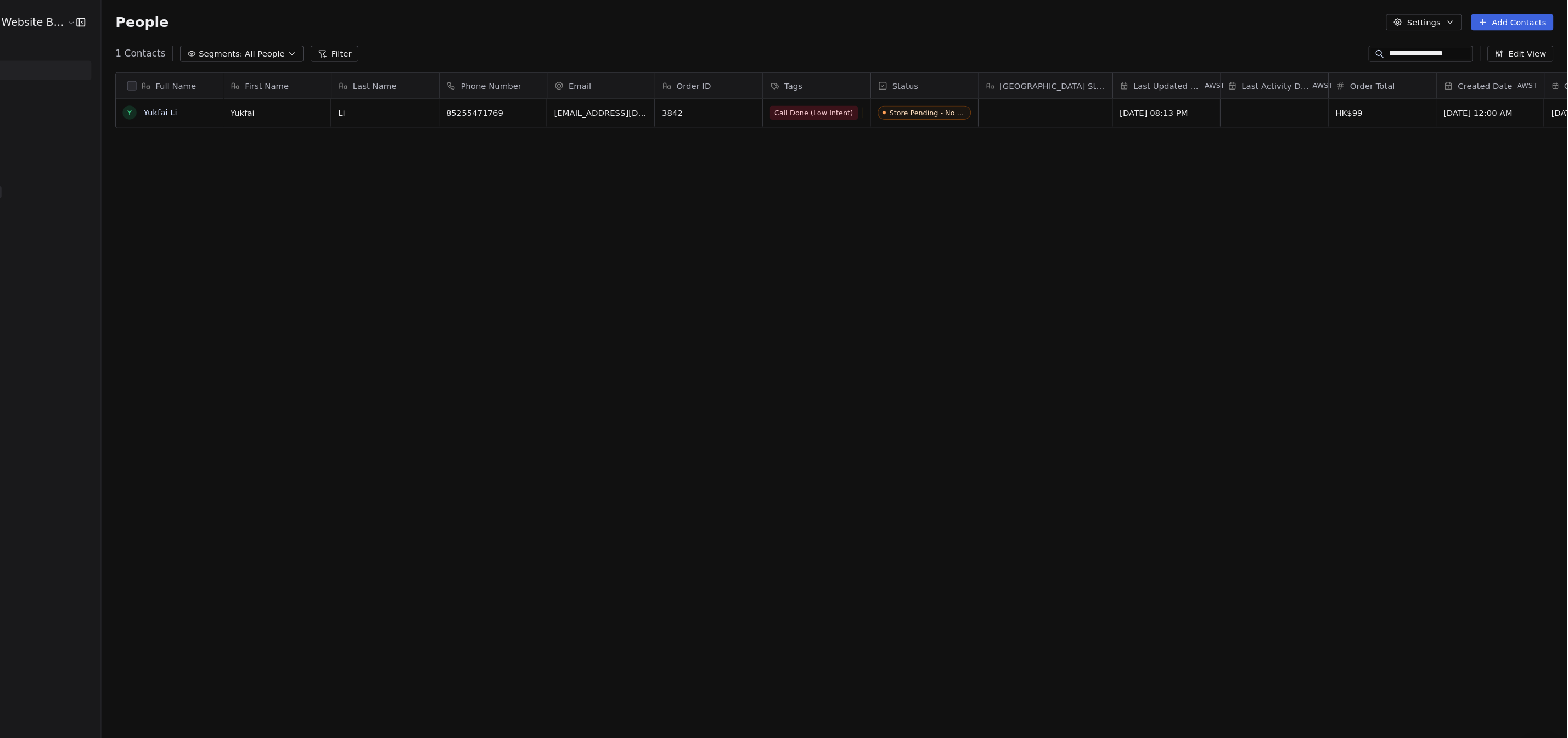
scroll to position [0, 0]
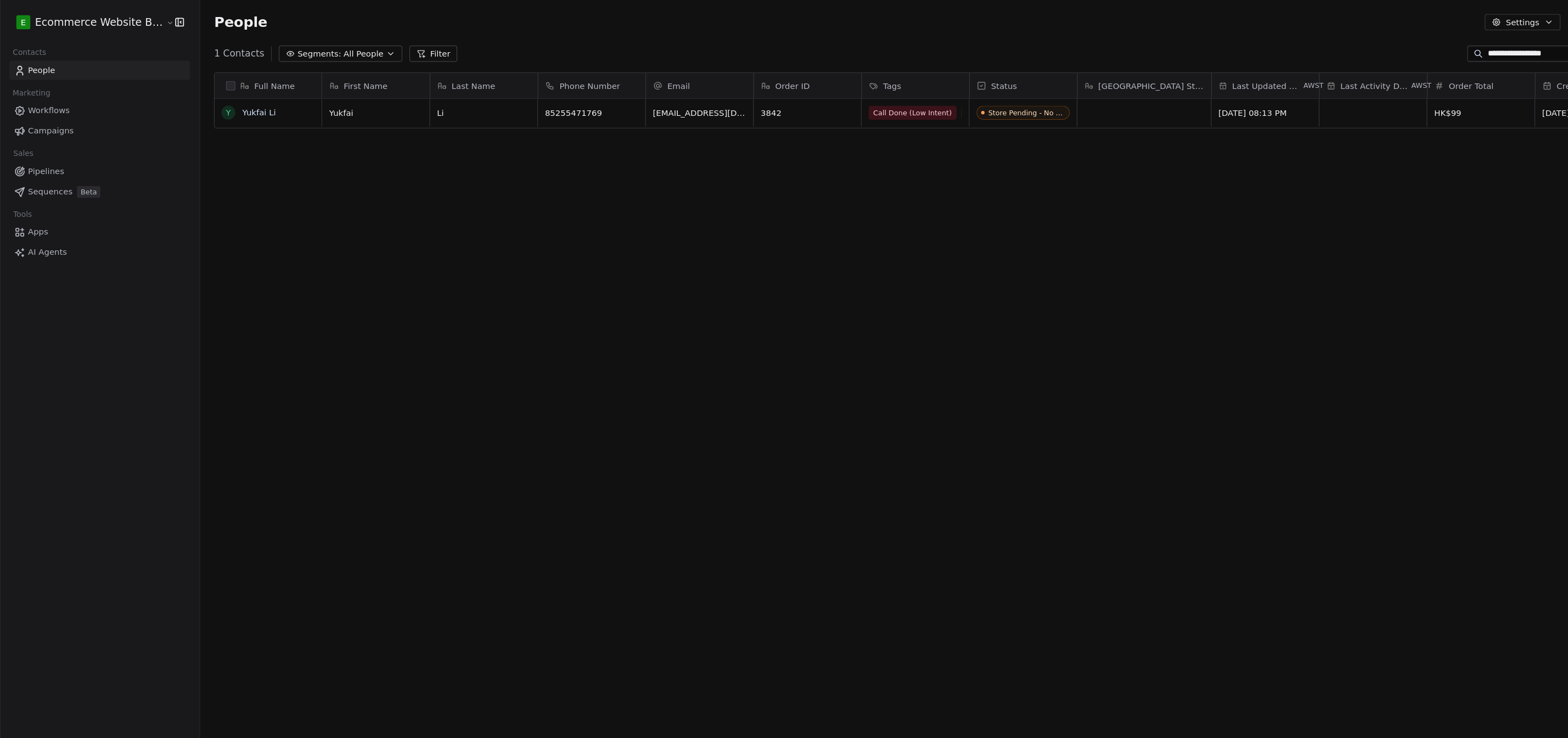
click at [50, 25] on html "**********" at bounding box center [784, 371] width 1568 height 742
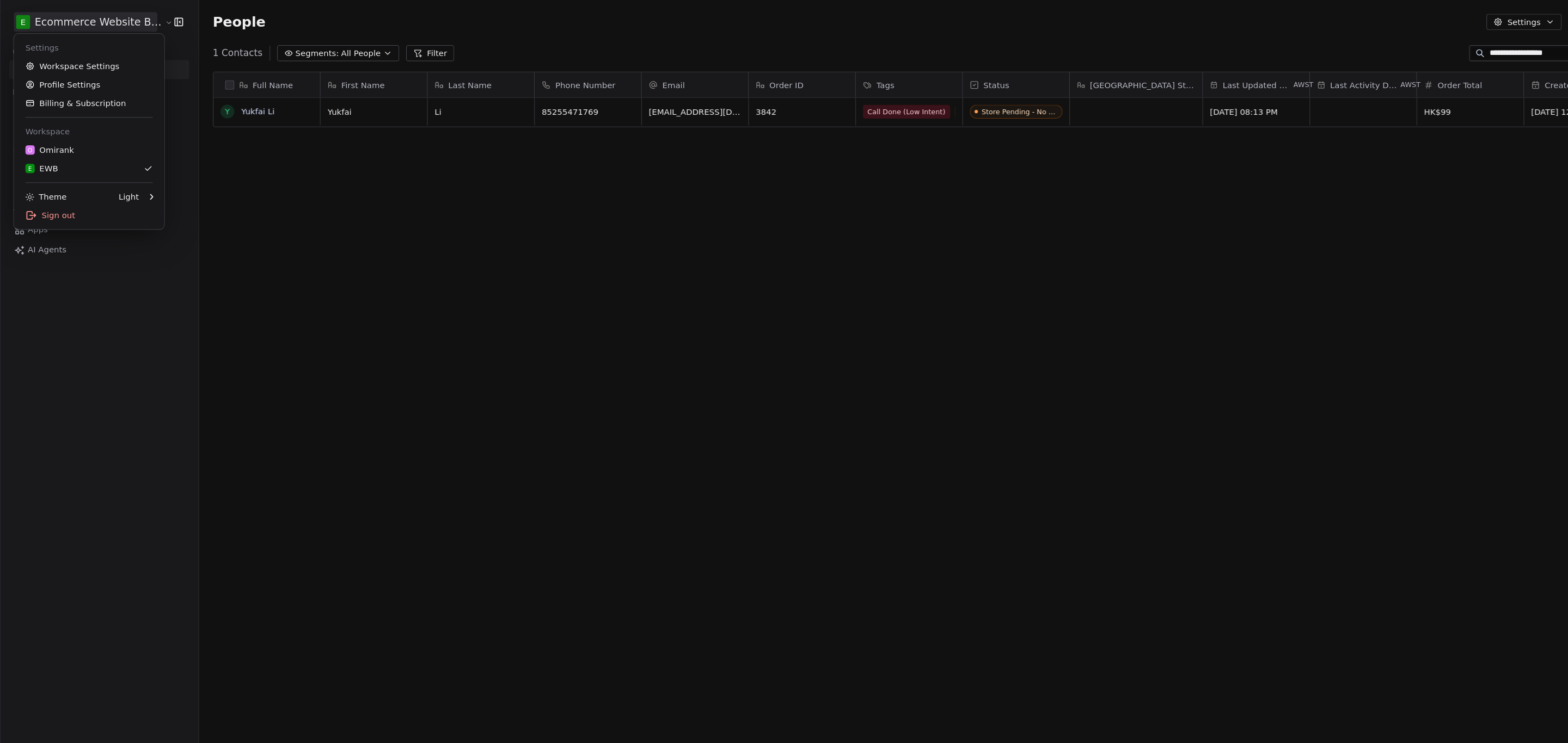
click at [438, 160] on html "**********" at bounding box center [784, 374] width 1568 height 747
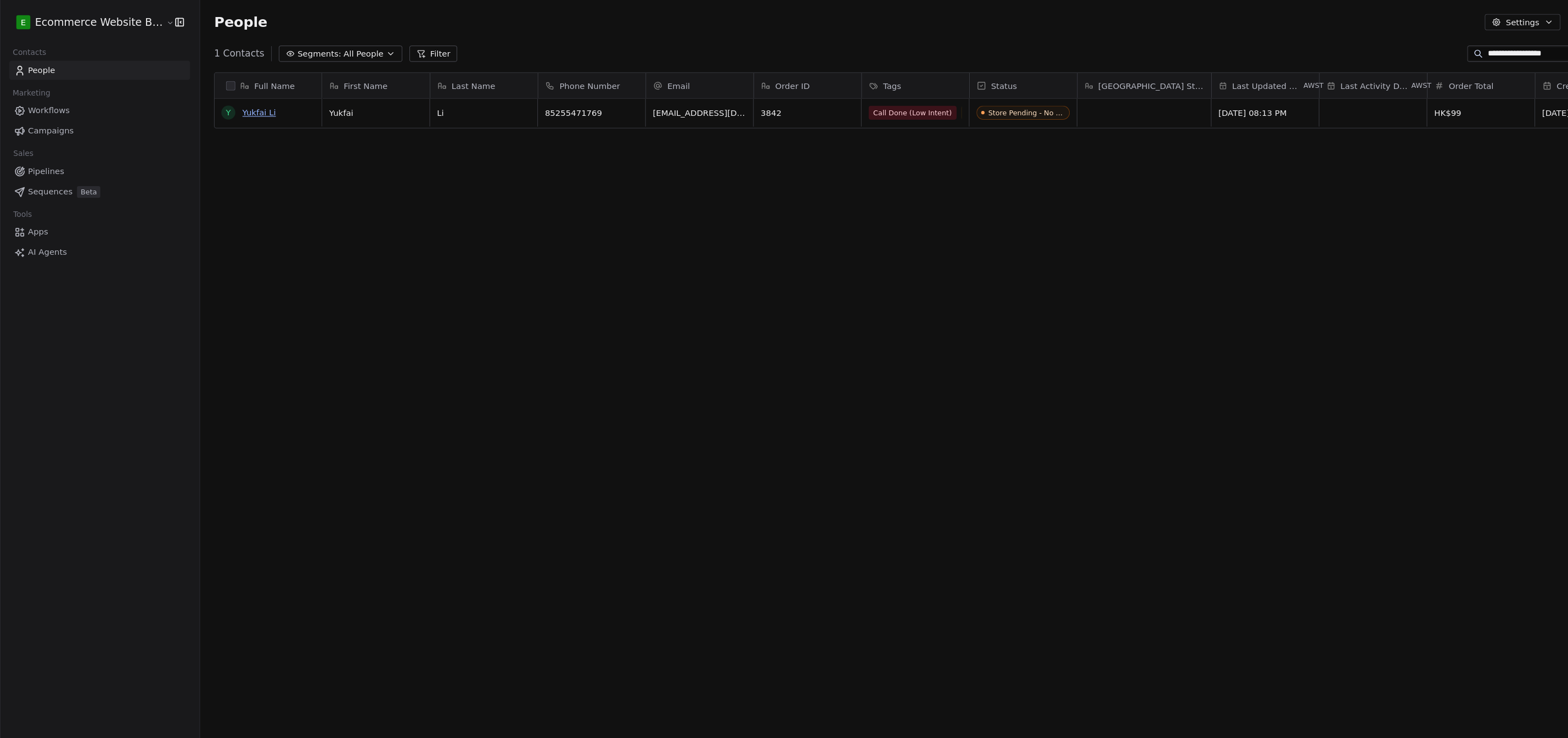
click at [244, 102] on link "Yukfai Li" at bounding box center [244, 106] width 31 height 9
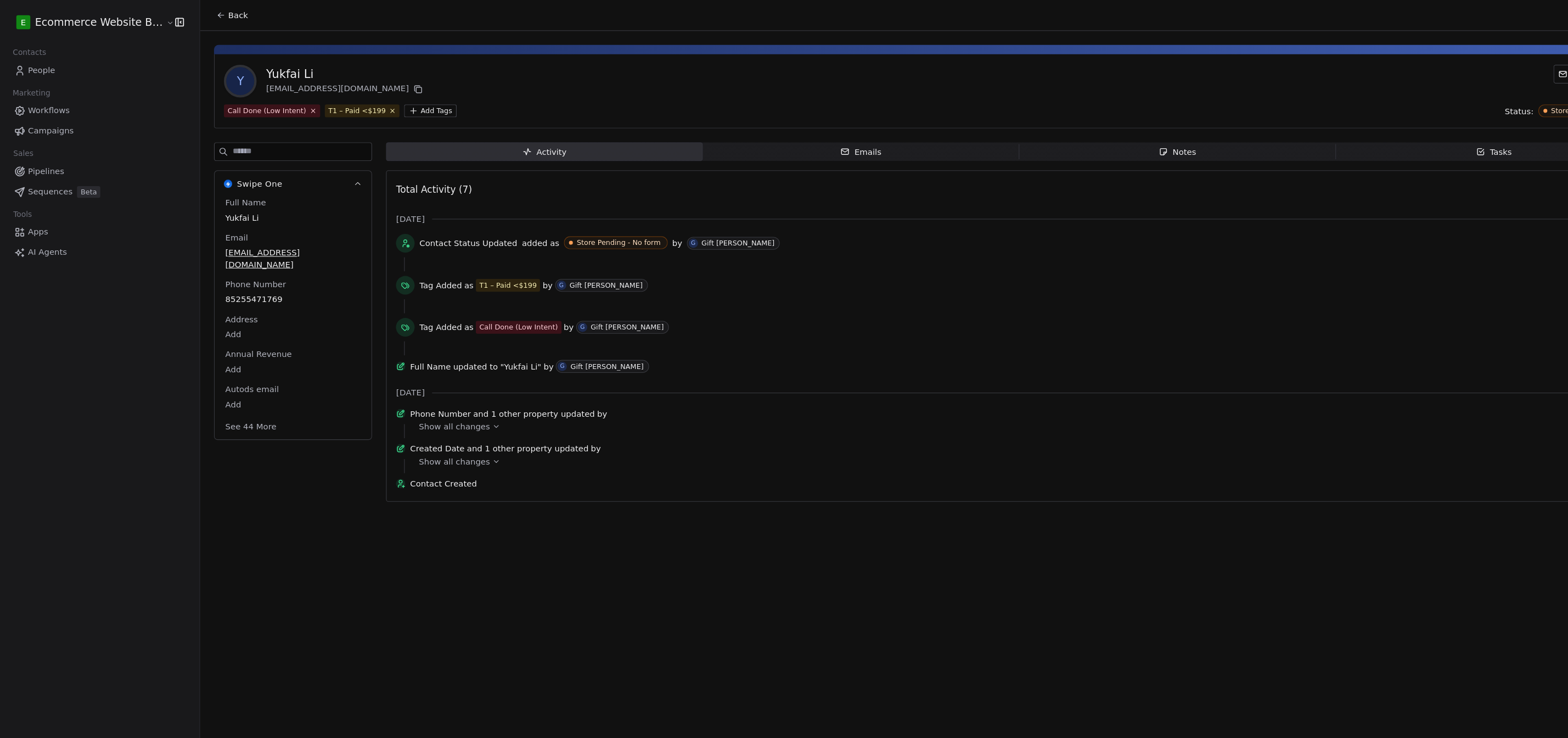
click at [691, 140] on span "Notes Notes" at bounding box center [1109, 143] width 298 height 18
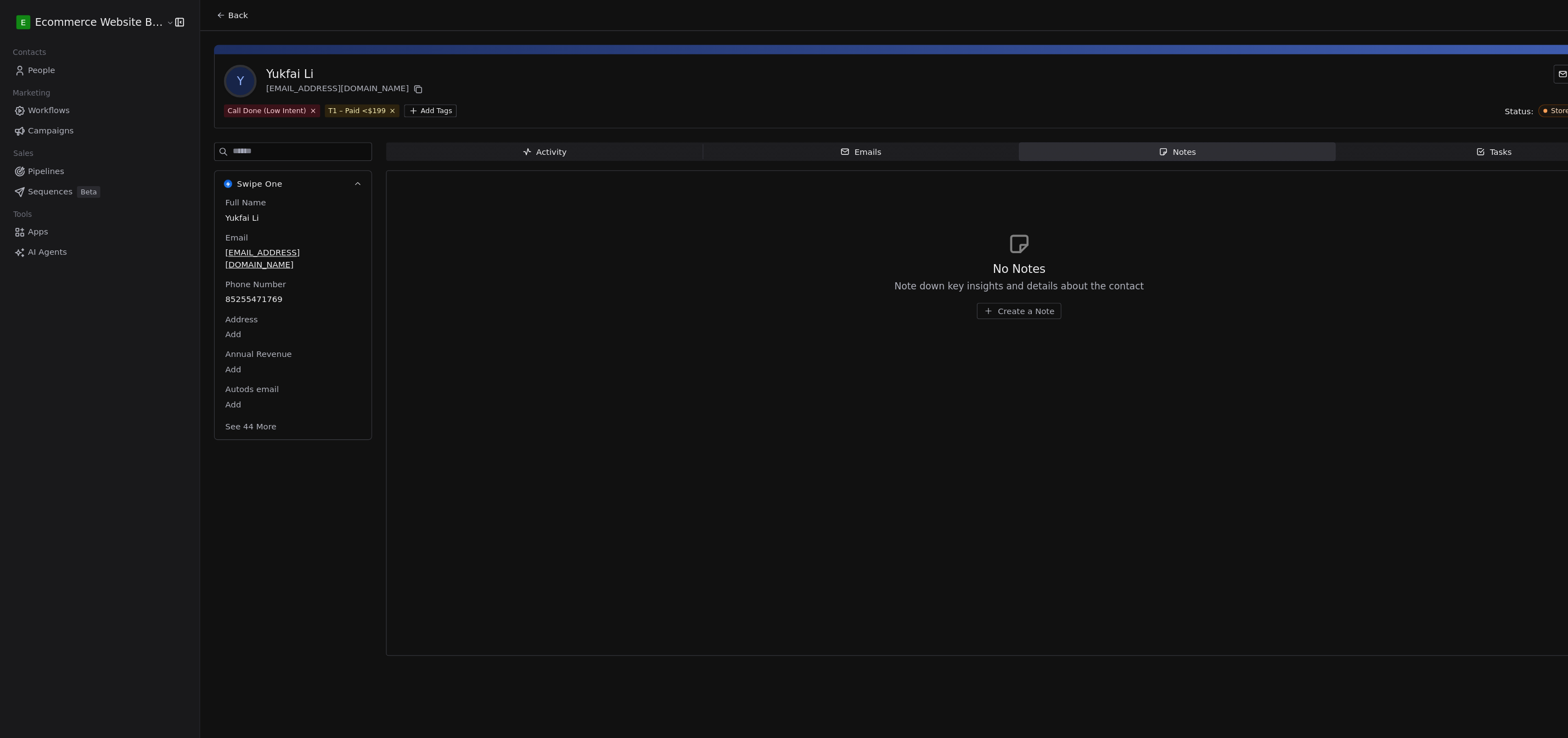
click at [691, 291] on button "Create a Note" at bounding box center [959, 292] width 80 height 15
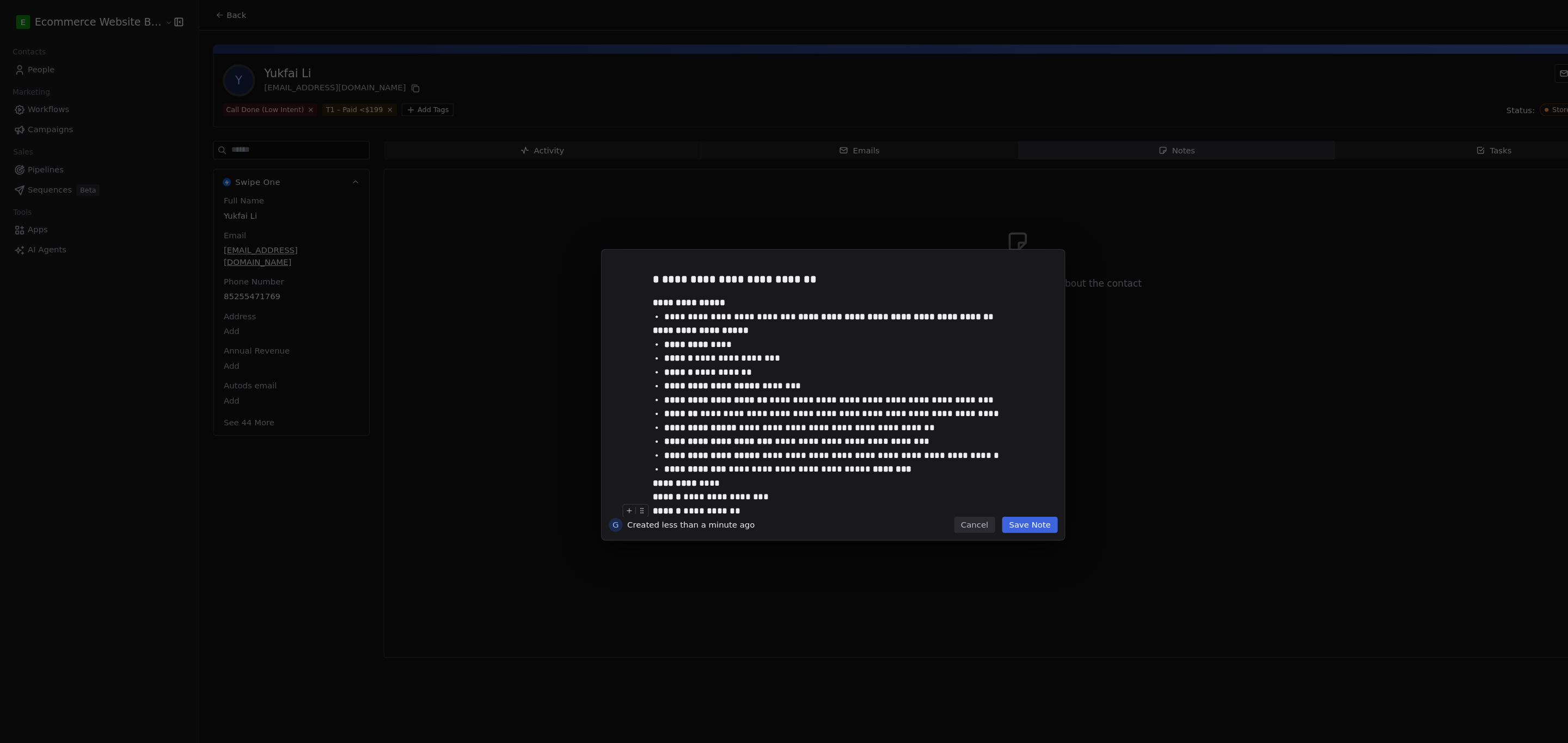
click at [685, 495] on button "Save Note" at bounding box center [969, 494] width 52 height 15
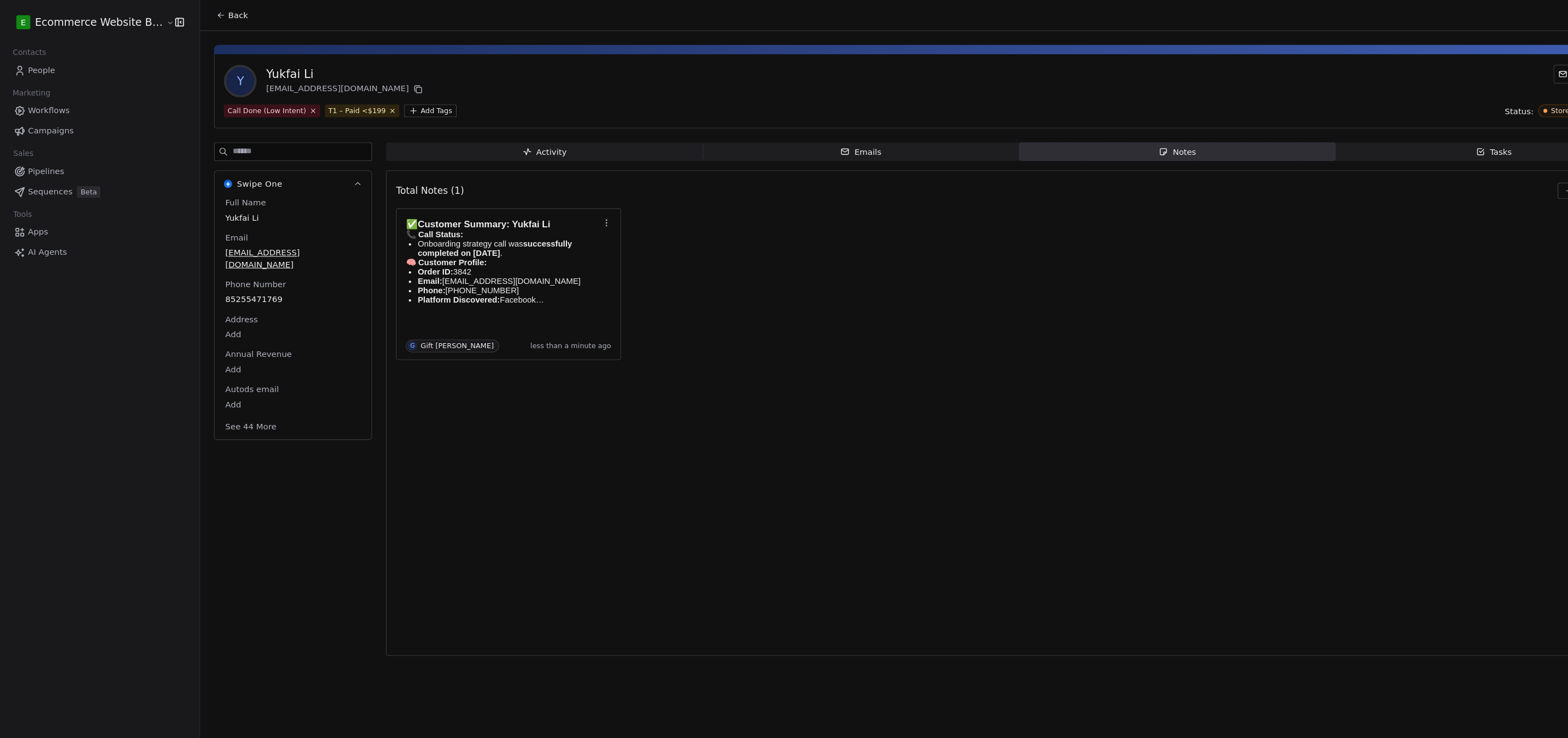
click at [613, 394] on div "Total Notes (1) Create a Note ✅ Customer Summary: Yukfai Li 📞 Call Status: Onbo…" at bounding box center [959, 389] width 1173 height 442
click at [488, 462] on div "Total Notes (1) Create a Note ✅ Customer Summary: Yukfai Li 📞 Call Status: Onbo…" at bounding box center [959, 389] width 1173 height 442
click at [464, 155] on div "Activity Activity Emails Emails Notes Notes Tasks Tasks Total Notes (1) Create …" at bounding box center [959, 379] width 1192 height 490
click at [691, 146] on span "Tasks Tasks" at bounding box center [1406, 143] width 298 height 18
